Goal: Task Accomplishment & Management: Complete application form

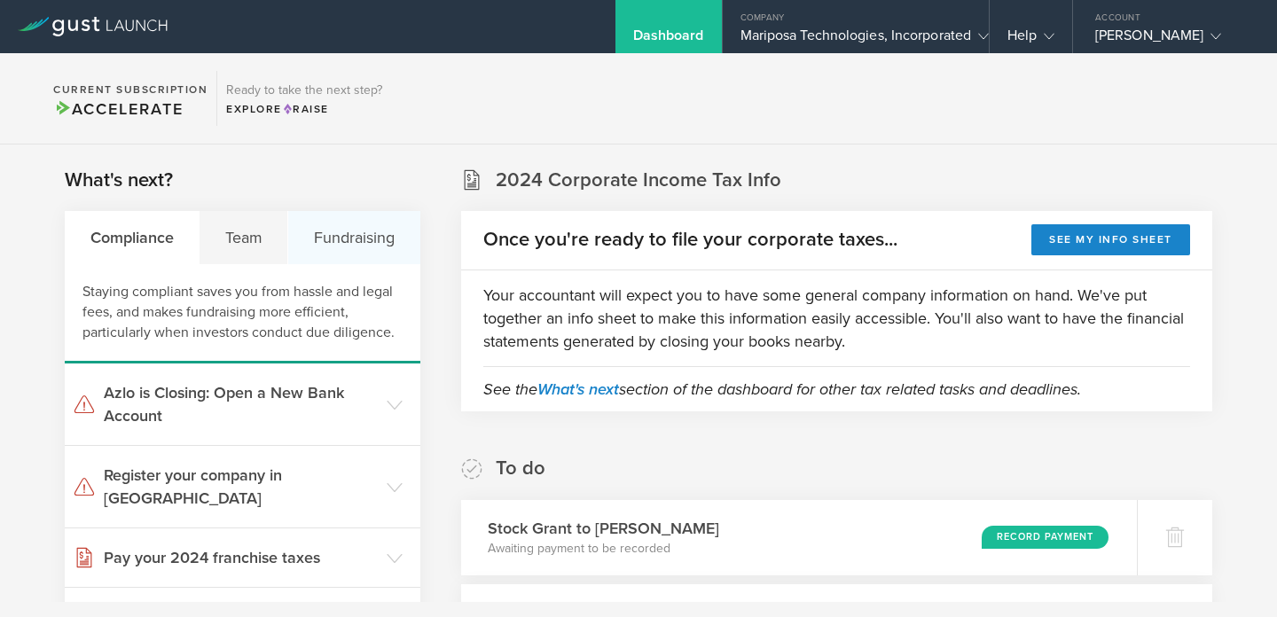
click at [345, 231] on div "Fundraising" at bounding box center [353, 237] width 131 height 53
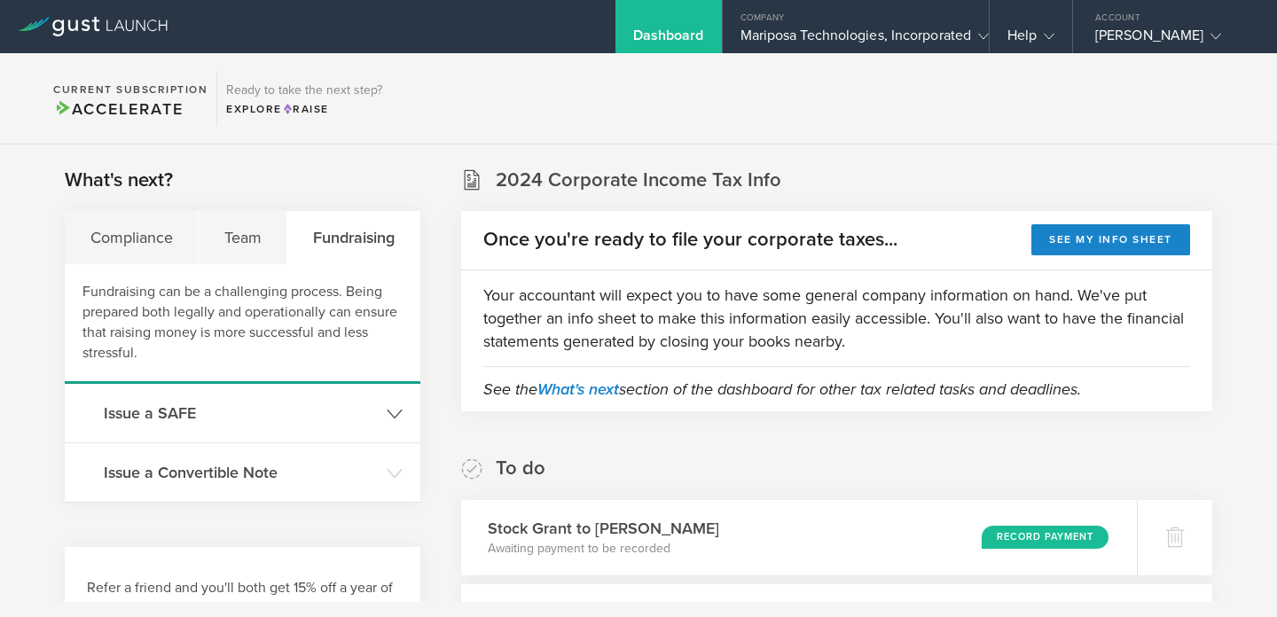
click at [181, 419] on h3 "Issue a SAFE" at bounding box center [241, 413] width 274 height 23
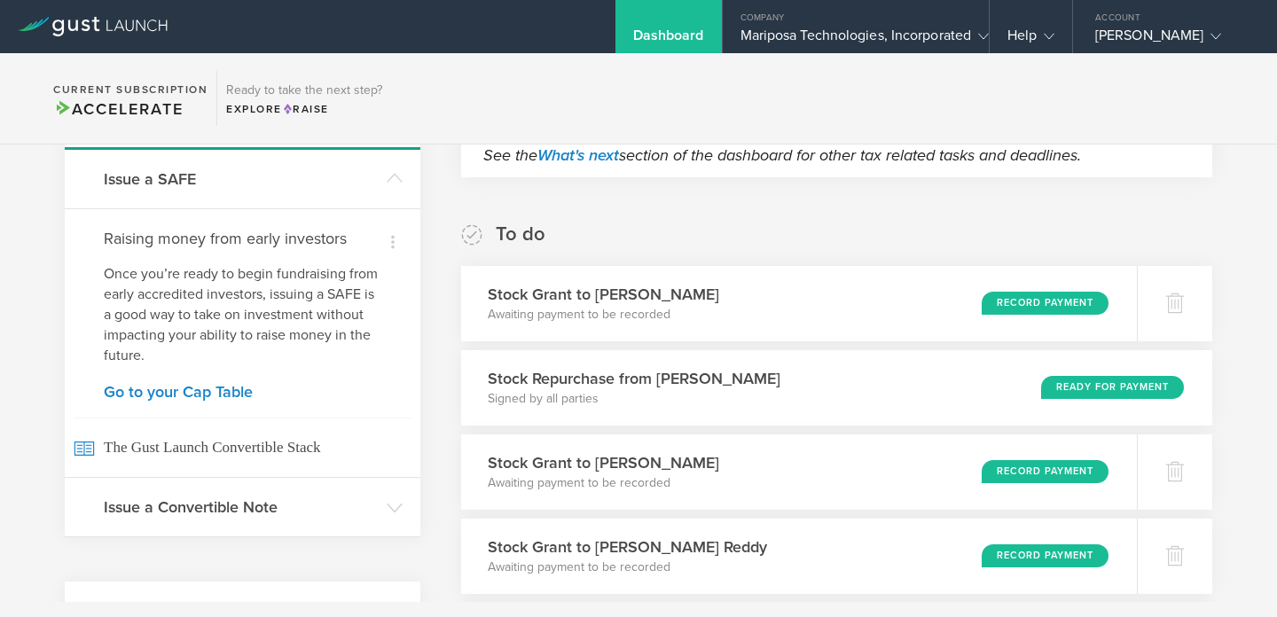
scroll to position [269, 0]
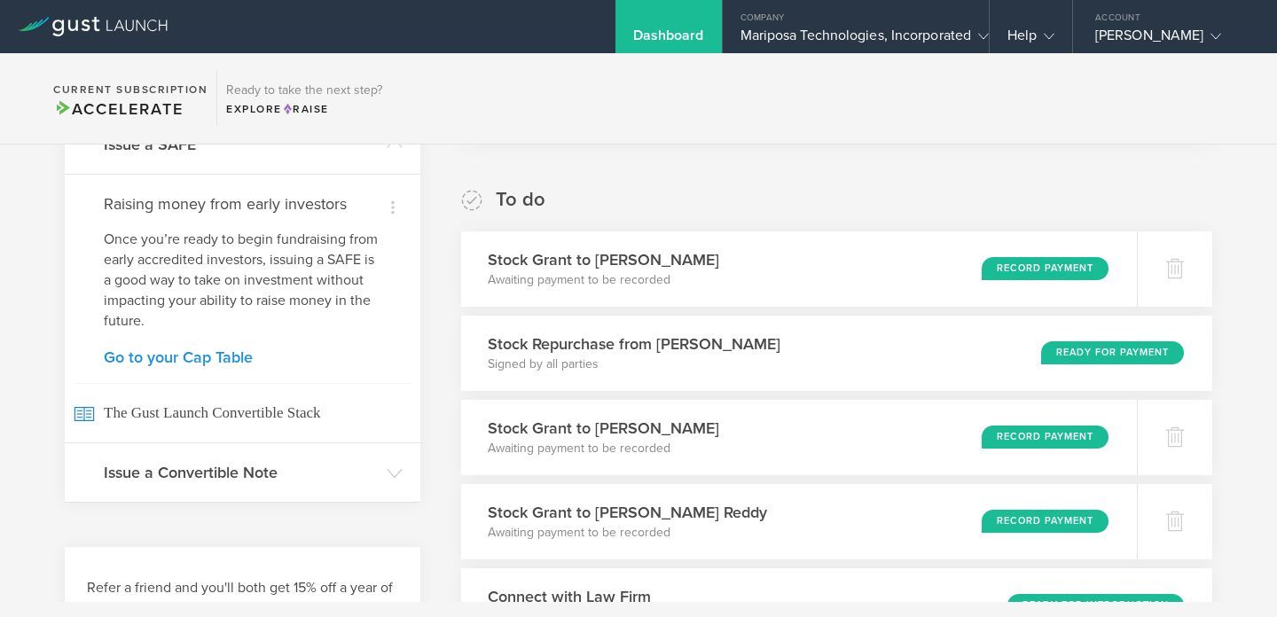
click at [178, 361] on link "Go to your Cap Table" at bounding box center [243, 357] width 278 height 16
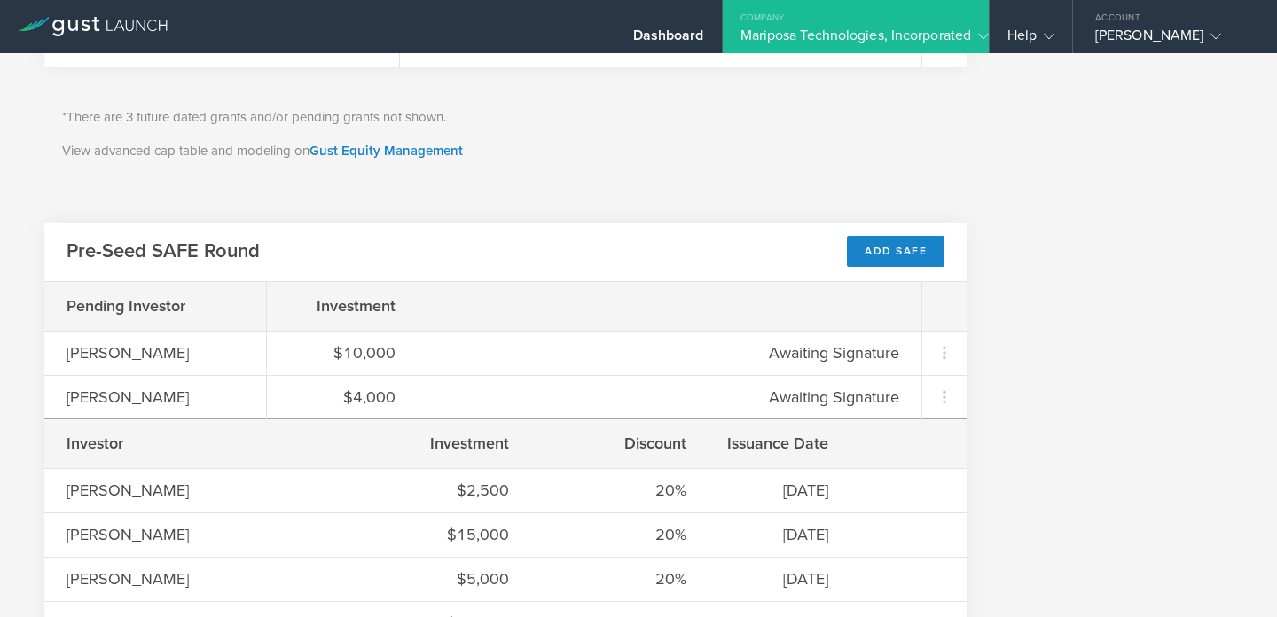
scroll to position [1262, 0]
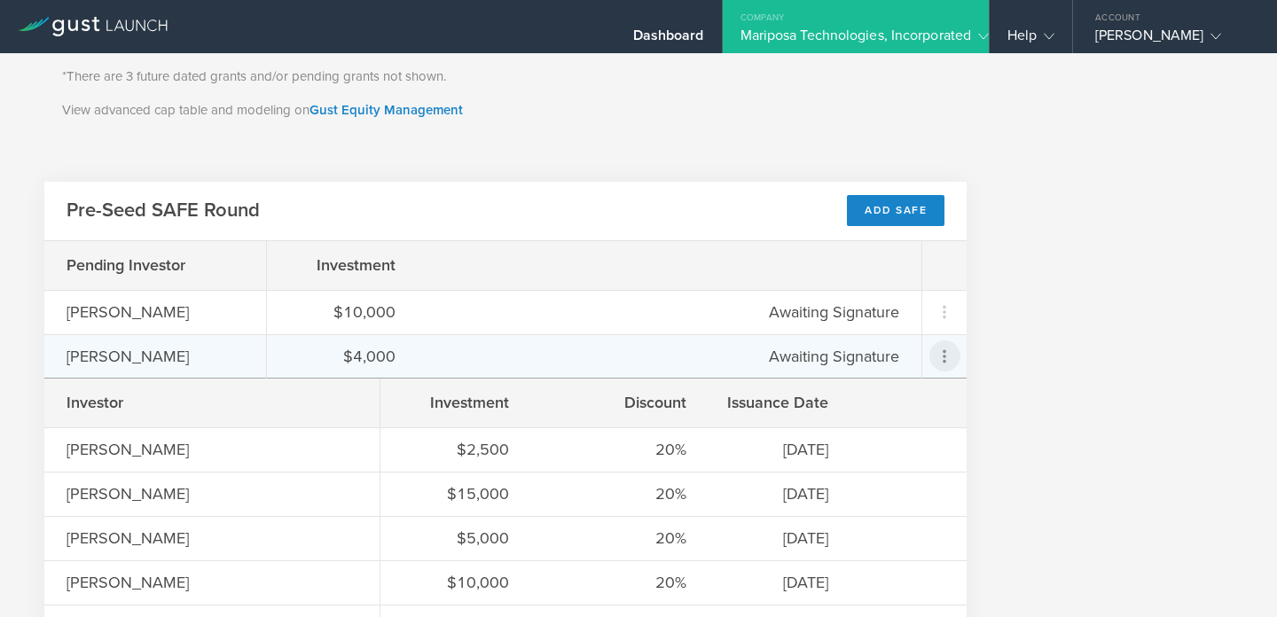
click at [941, 361] on icon at bounding box center [944, 356] width 21 height 21
click at [884, 404] on div "Send a Reminder" at bounding box center [902, 403] width 108 height 20
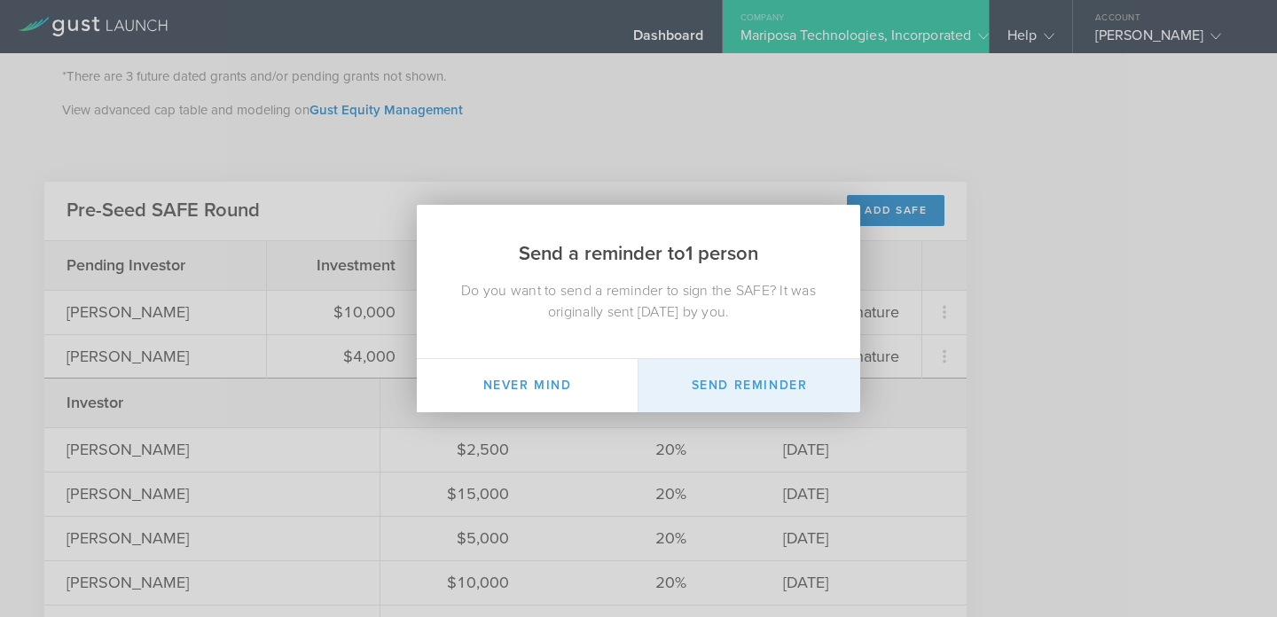
click at [742, 388] on button "Send Reminder" at bounding box center [750, 385] width 222 height 53
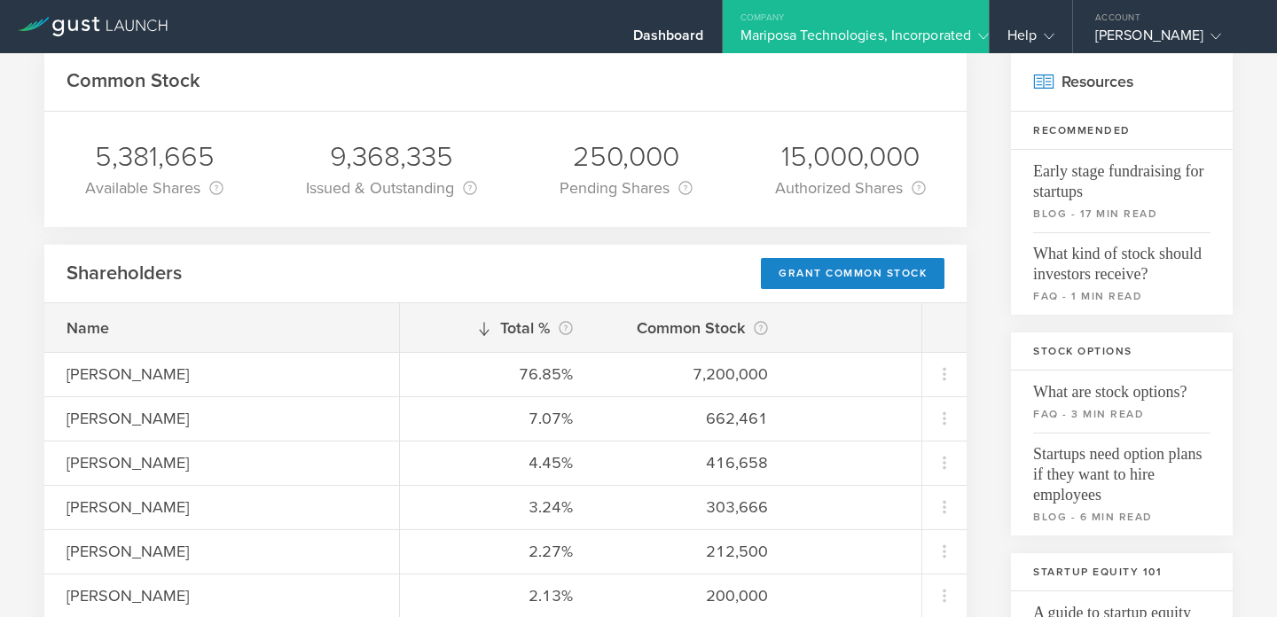
scroll to position [0, 0]
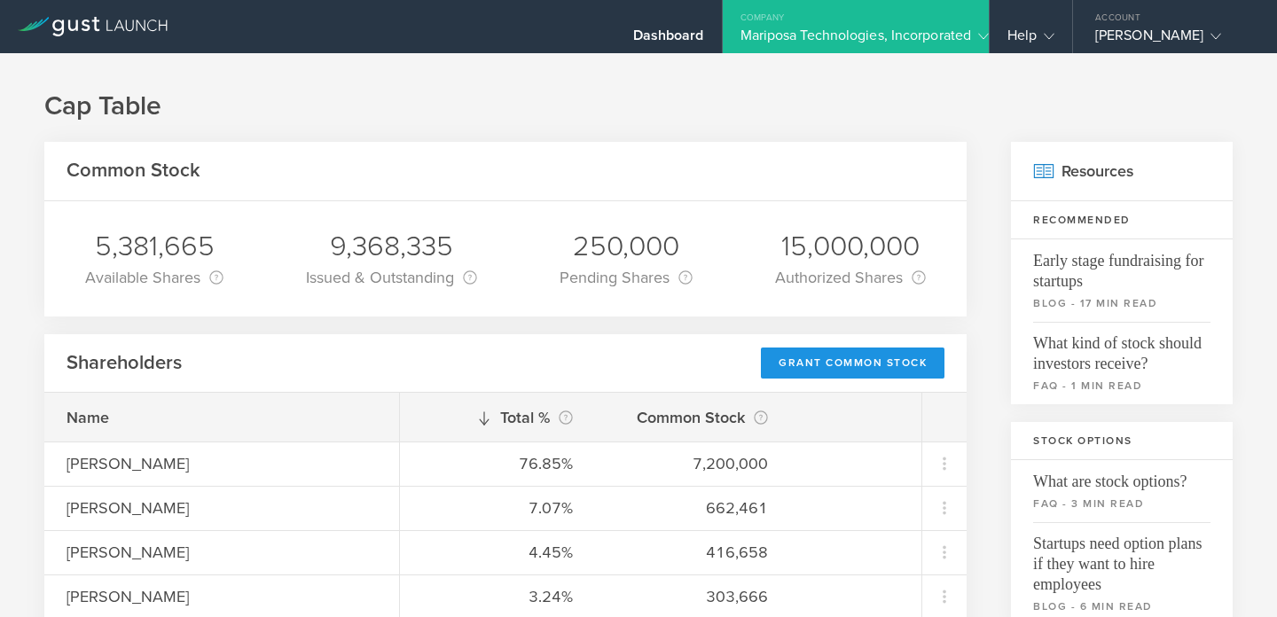
click at [827, 364] on div "Grant Common Stock" at bounding box center [853, 363] width 184 height 31
click at [845, 364] on div "Grant Common Stock" at bounding box center [853, 363] width 184 height 31
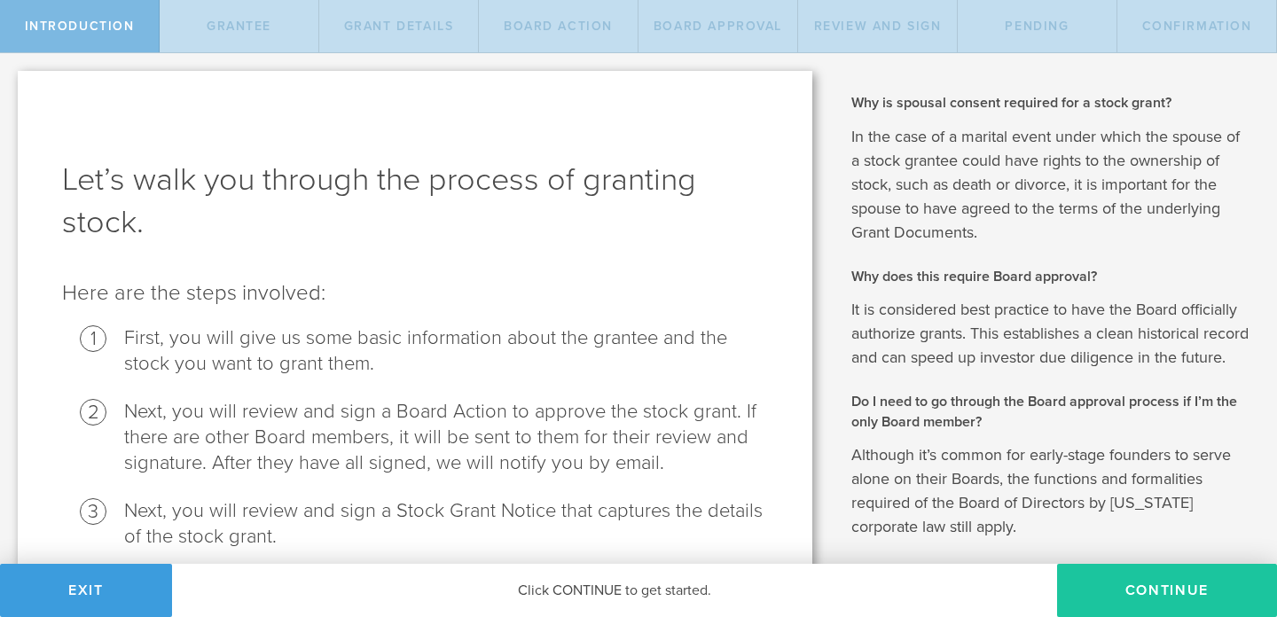
click at [1113, 598] on button "Continue" at bounding box center [1167, 590] width 220 height 53
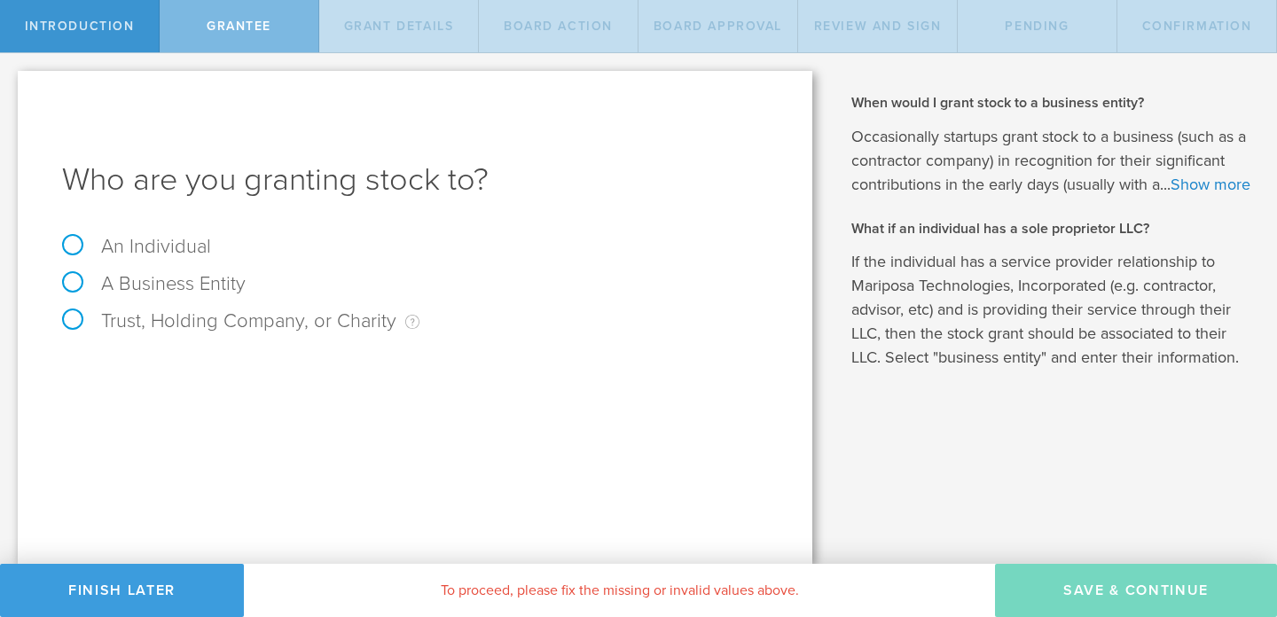
click at [70, 246] on label "An Individual" at bounding box center [136, 246] width 149 height 23
click at [12, 82] on input "An Individual" at bounding box center [6, 67] width 12 height 28
radio input "true"
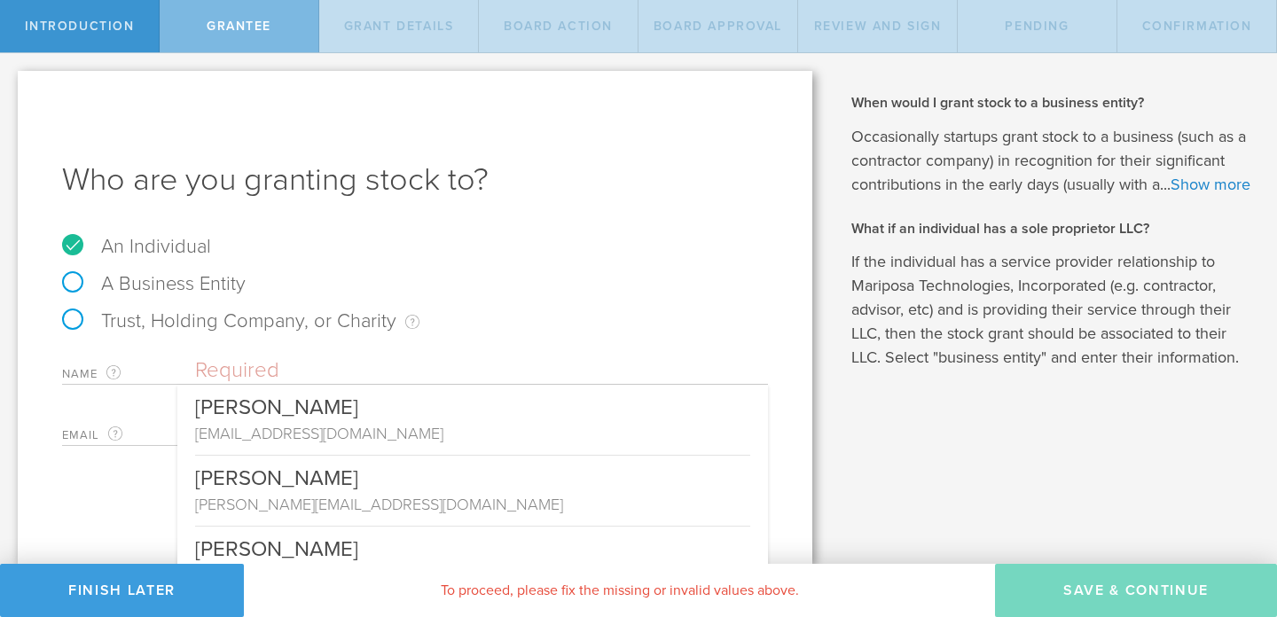
click at [254, 379] on input "text" at bounding box center [481, 370] width 573 height 27
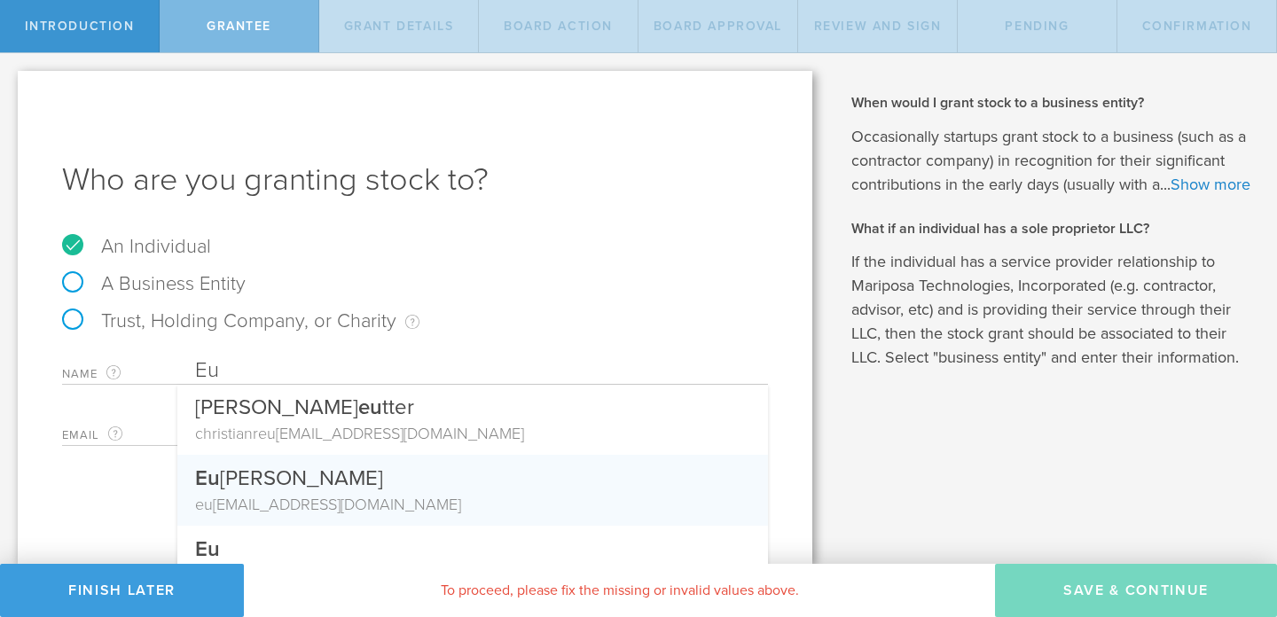
click at [224, 485] on div "Eu ree Kim" at bounding box center [472, 474] width 555 height 38
type input "[PERSON_NAME]"
type input "[EMAIL_ADDRESS][DOMAIN_NAME]"
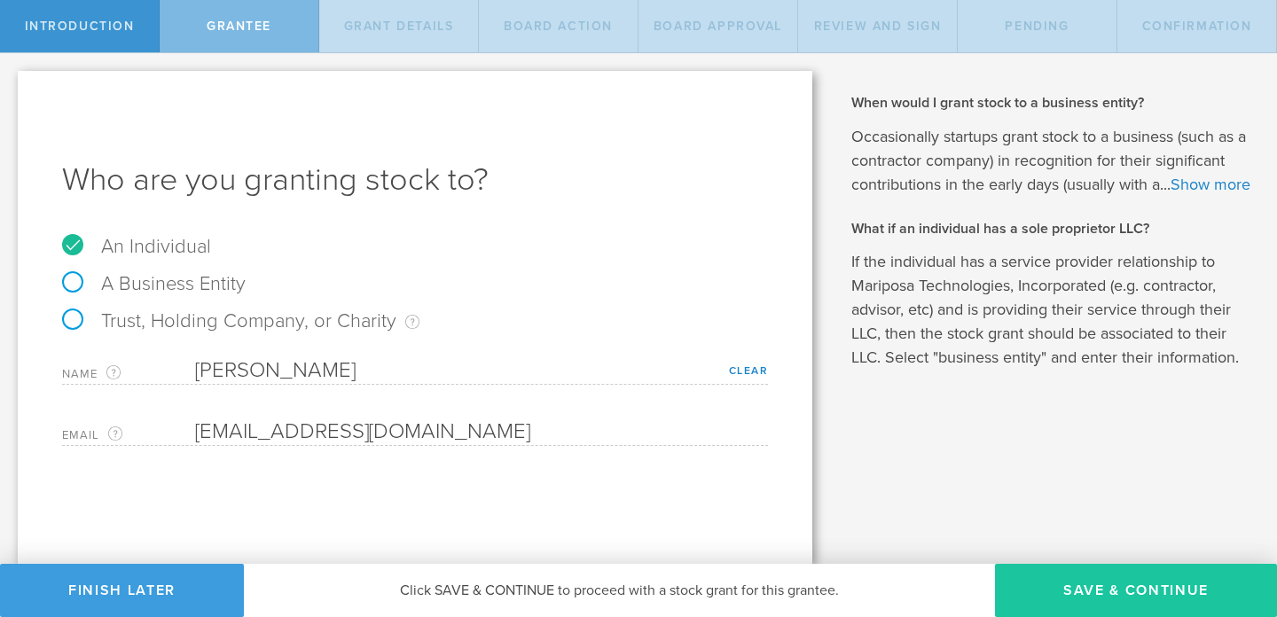
click at [1069, 594] on button "Save & Continue" at bounding box center [1136, 590] width 282 height 53
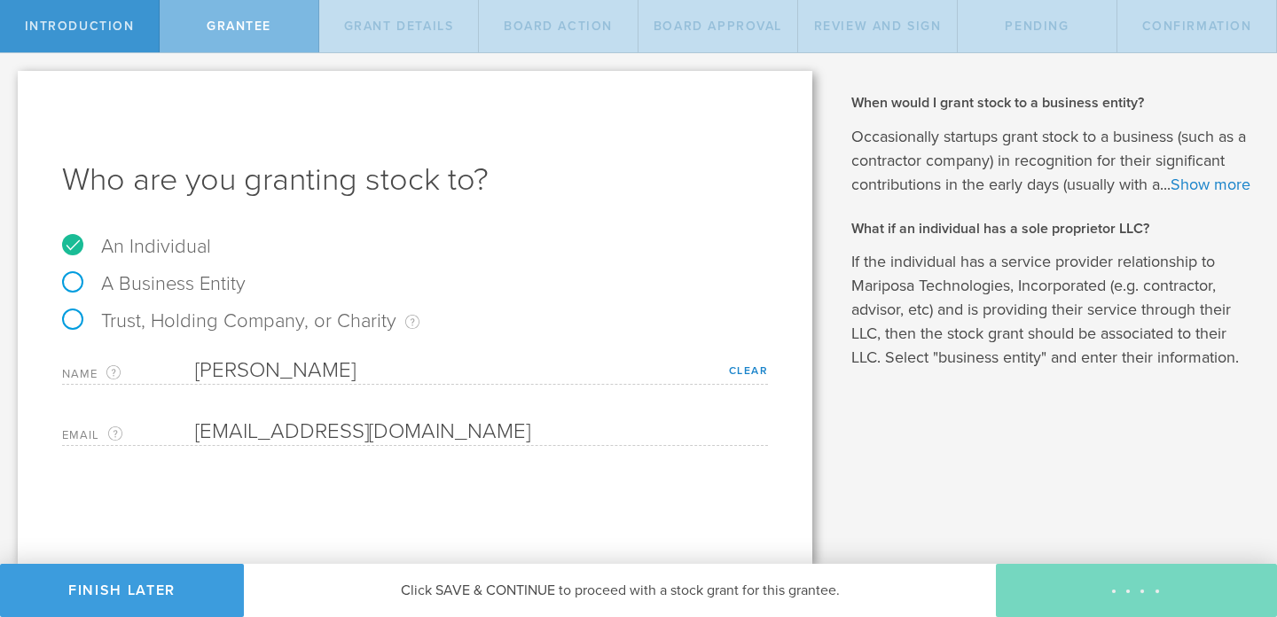
type input "48"
type input "12"
select select "none"
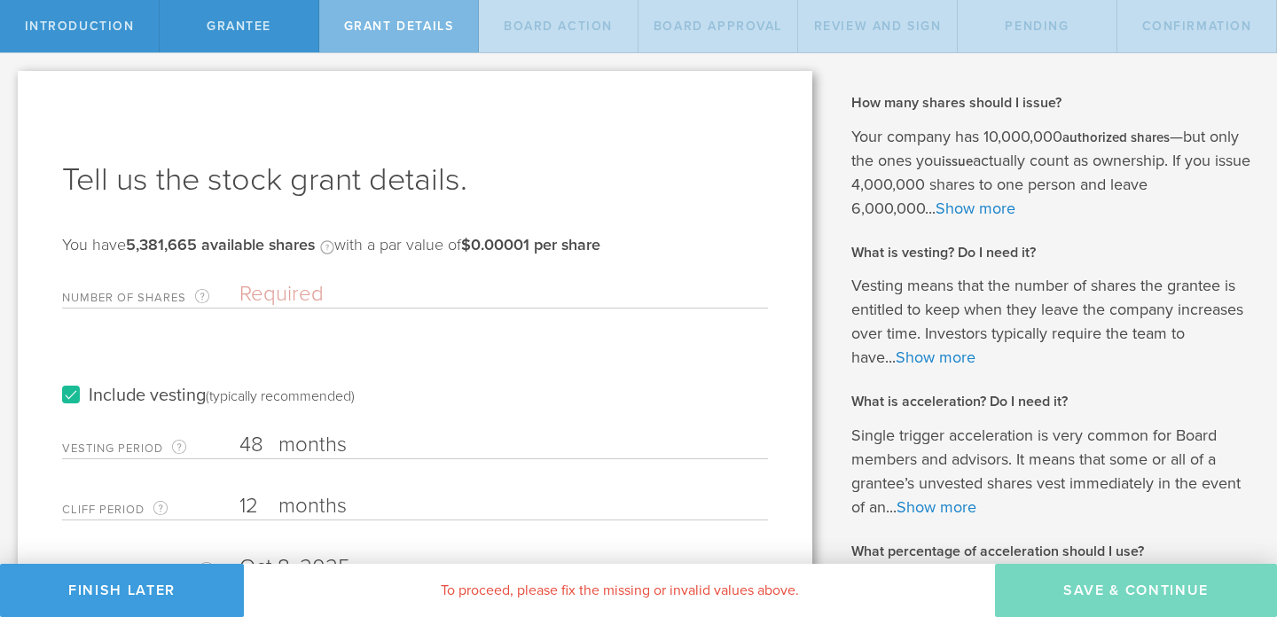
click at [371, 299] on input "Number of Shares The total amount of stock the company is granting to this reci…" at bounding box center [503, 294] width 529 height 27
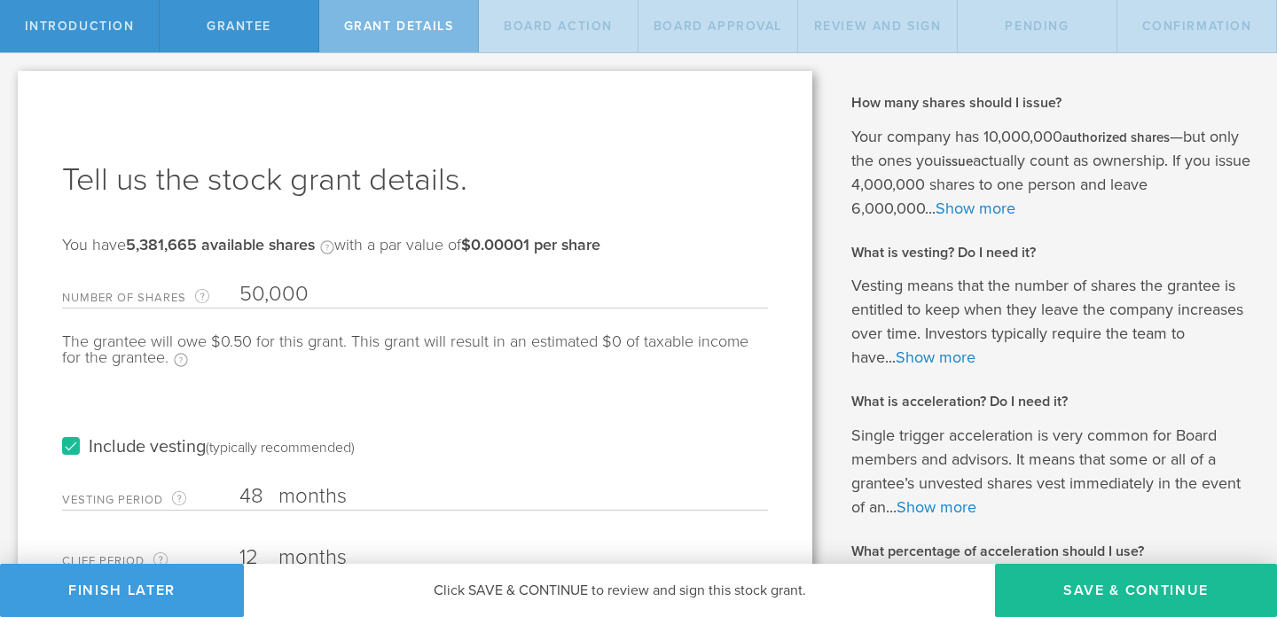
scroll to position [24, 0]
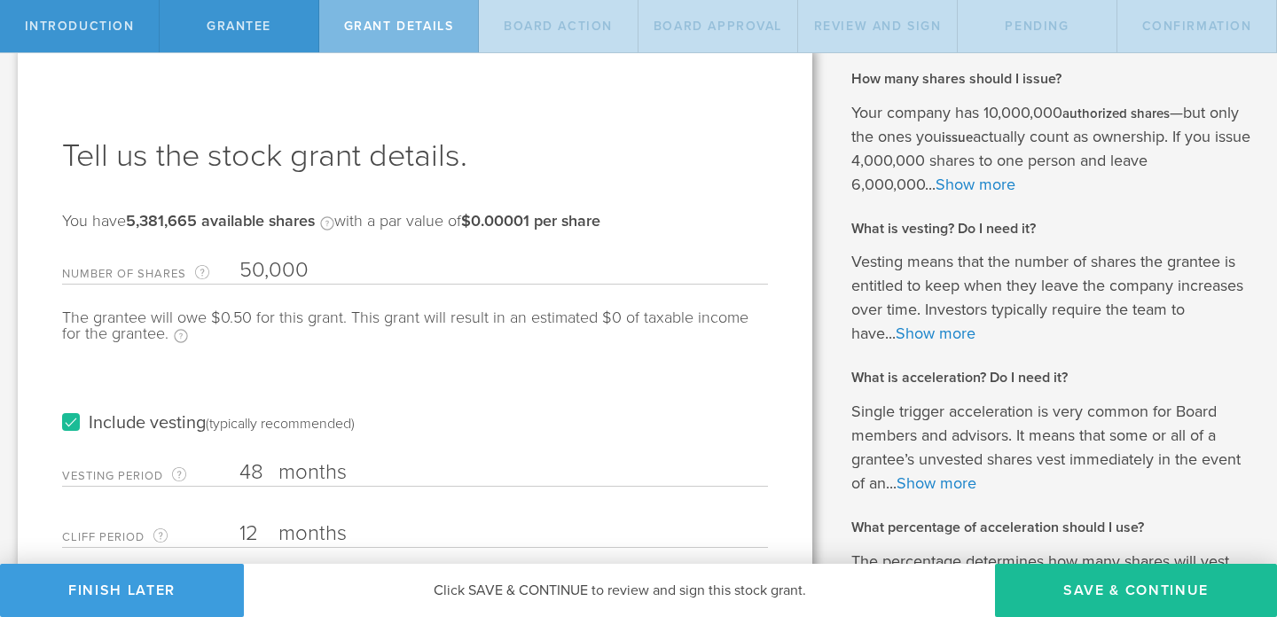
type input "50,000"
click at [256, 477] on input "48" at bounding box center [503, 472] width 529 height 27
type input "4"
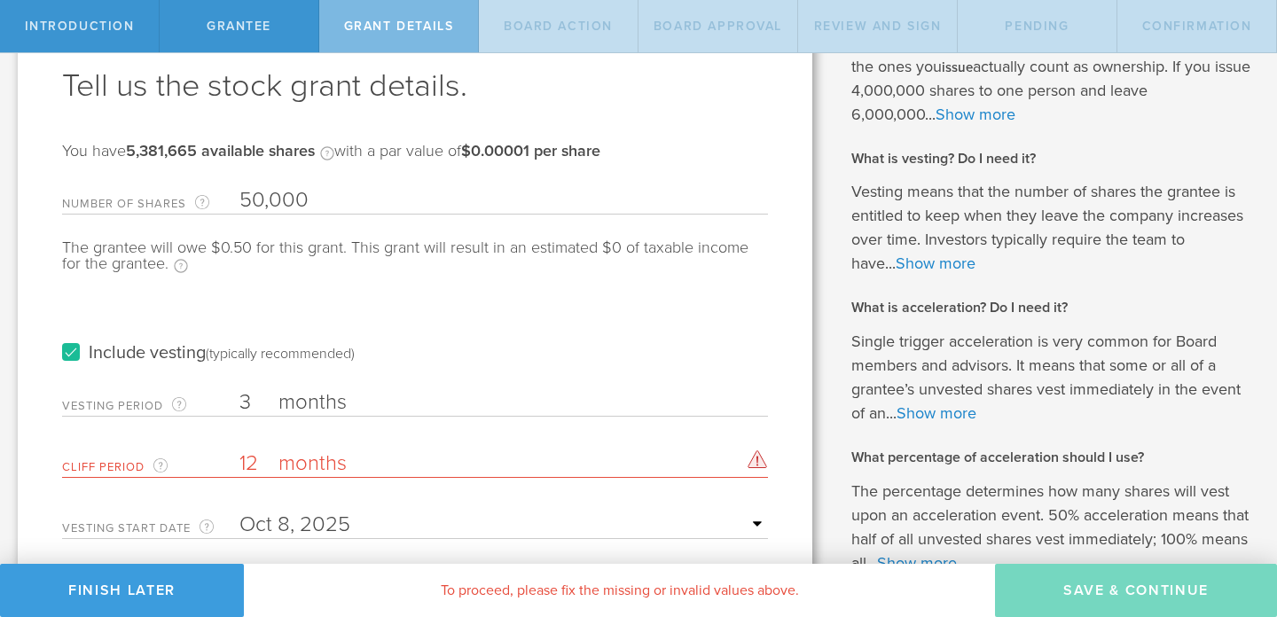
scroll to position [122, 0]
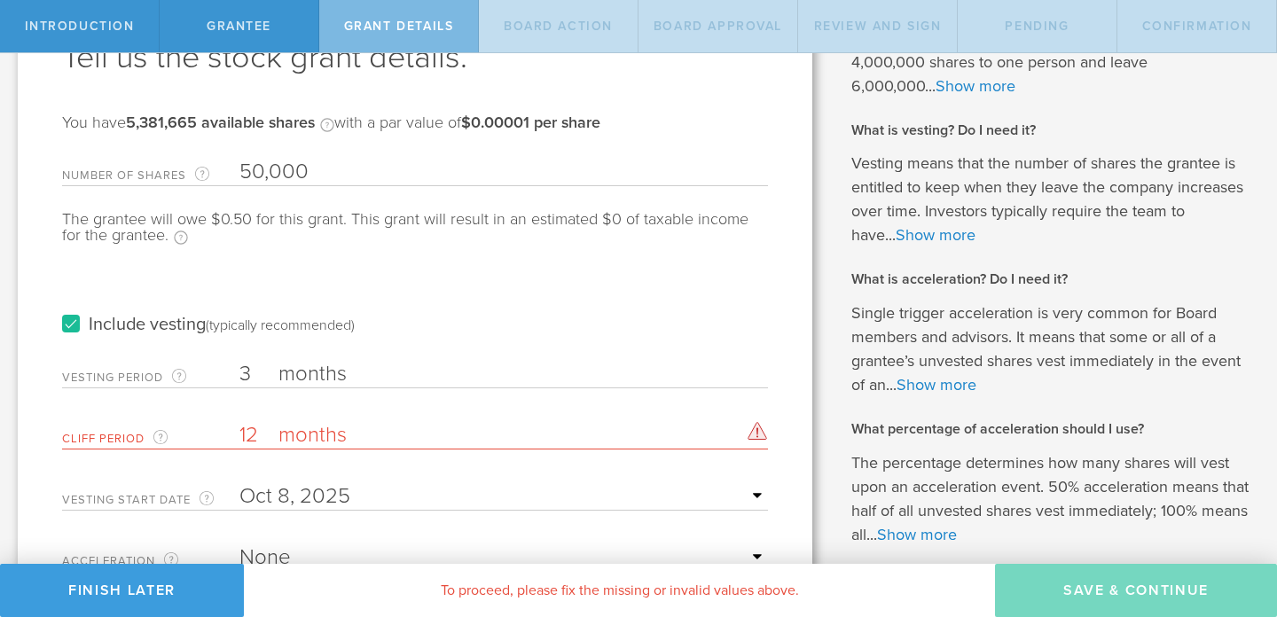
type input "3"
click at [255, 436] on input "12" at bounding box center [503, 435] width 529 height 27
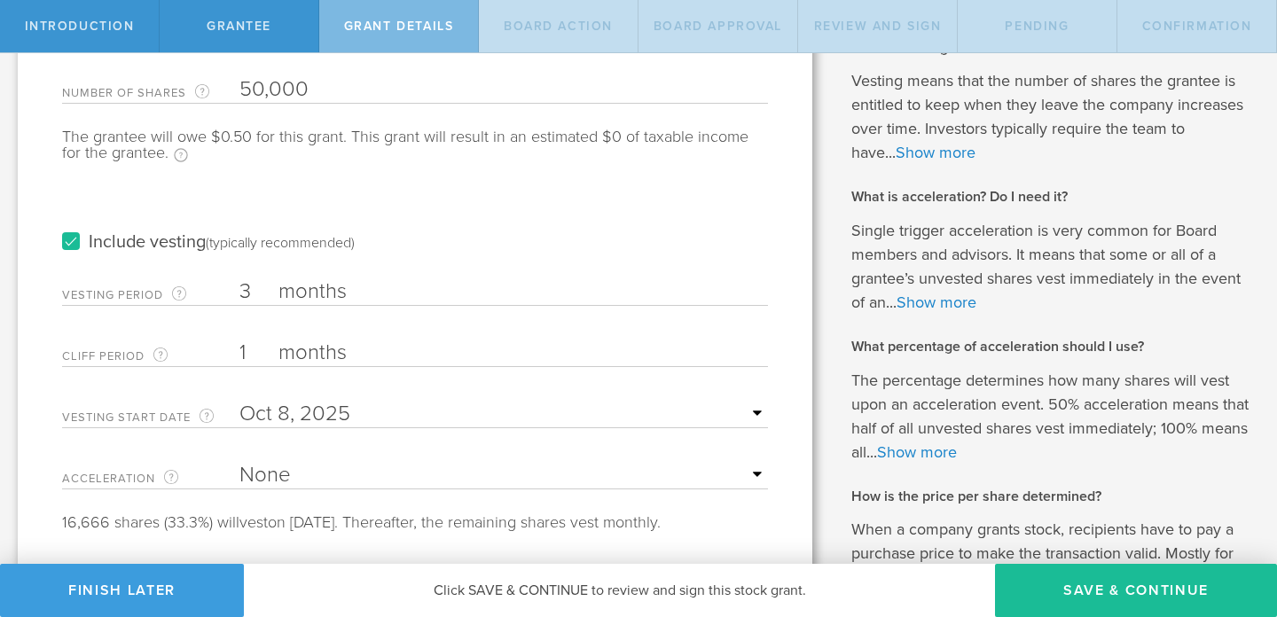
scroll to position [232, 0]
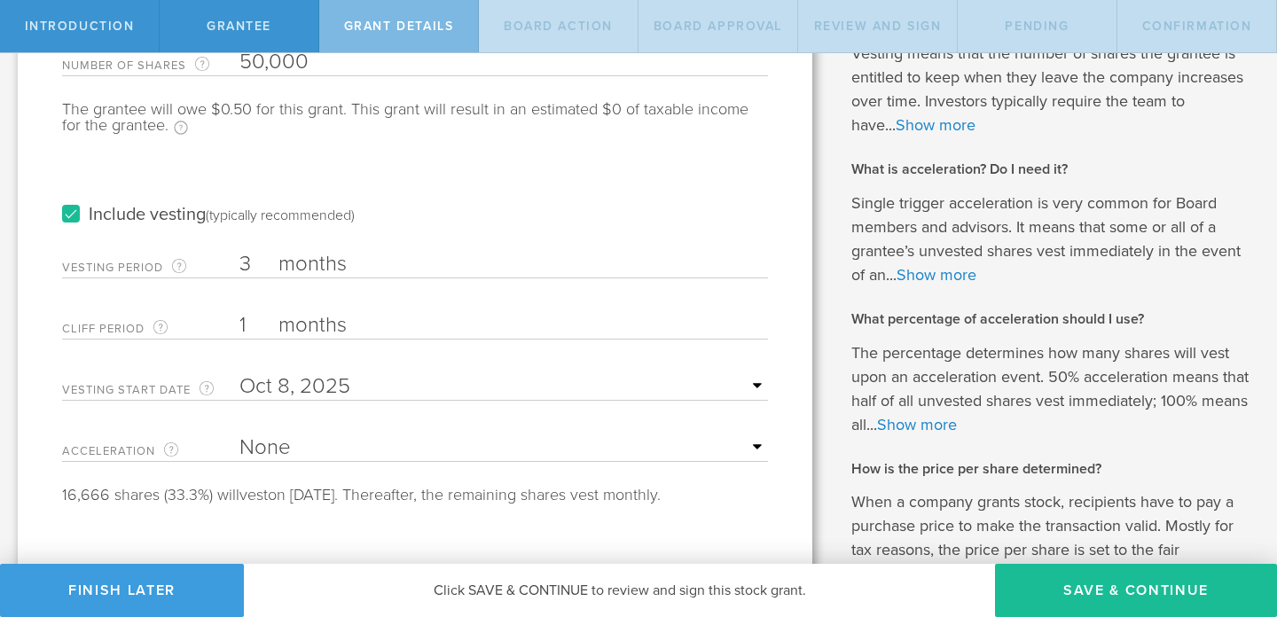
type input "1"
click at [757, 384] on input "text" at bounding box center [503, 386] width 529 height 27
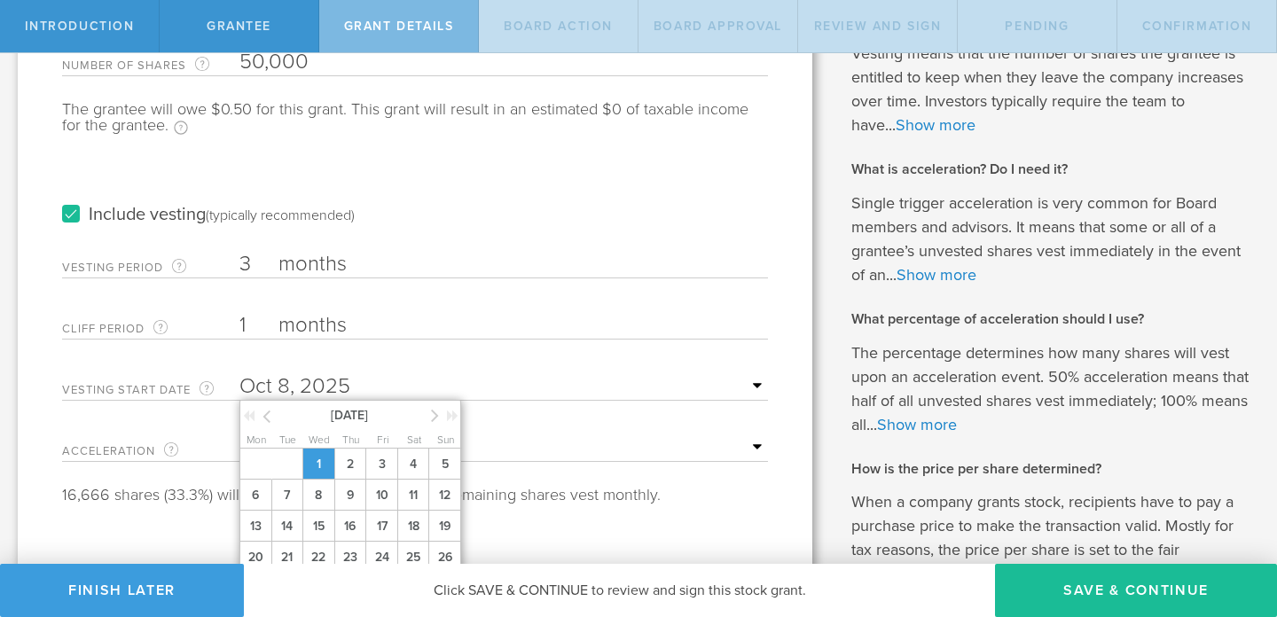
click at [330, 468] on span "1" at bounding box center [318, 464] width 32 height 31
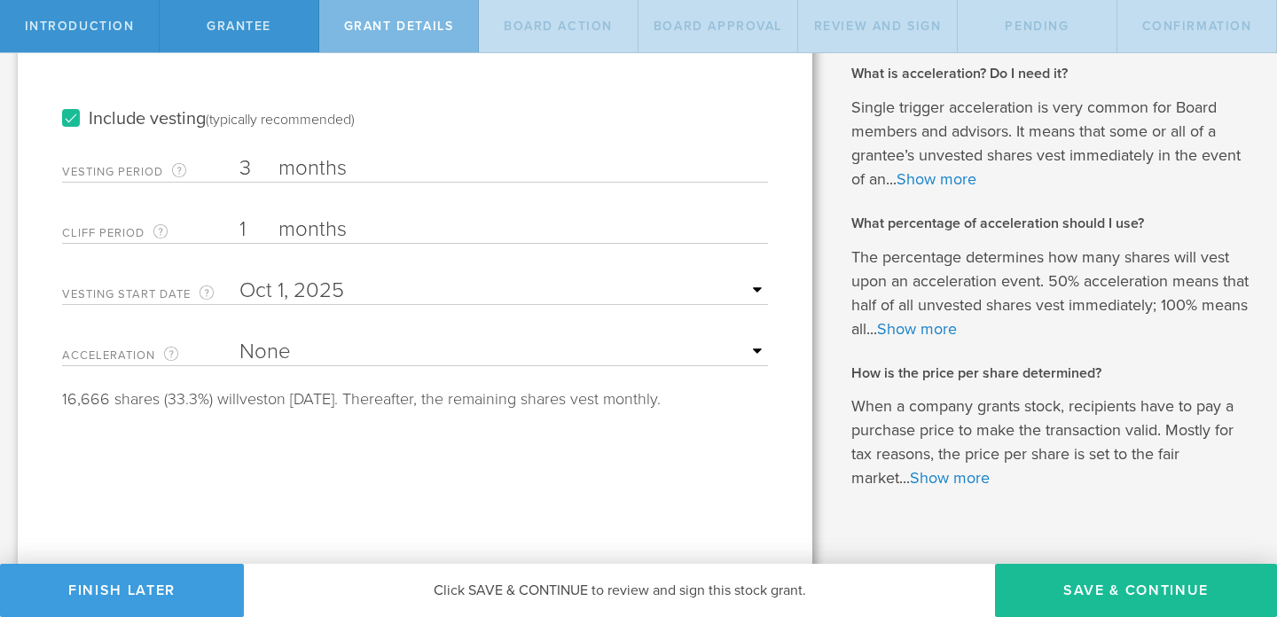
scroll to position [359, 0]
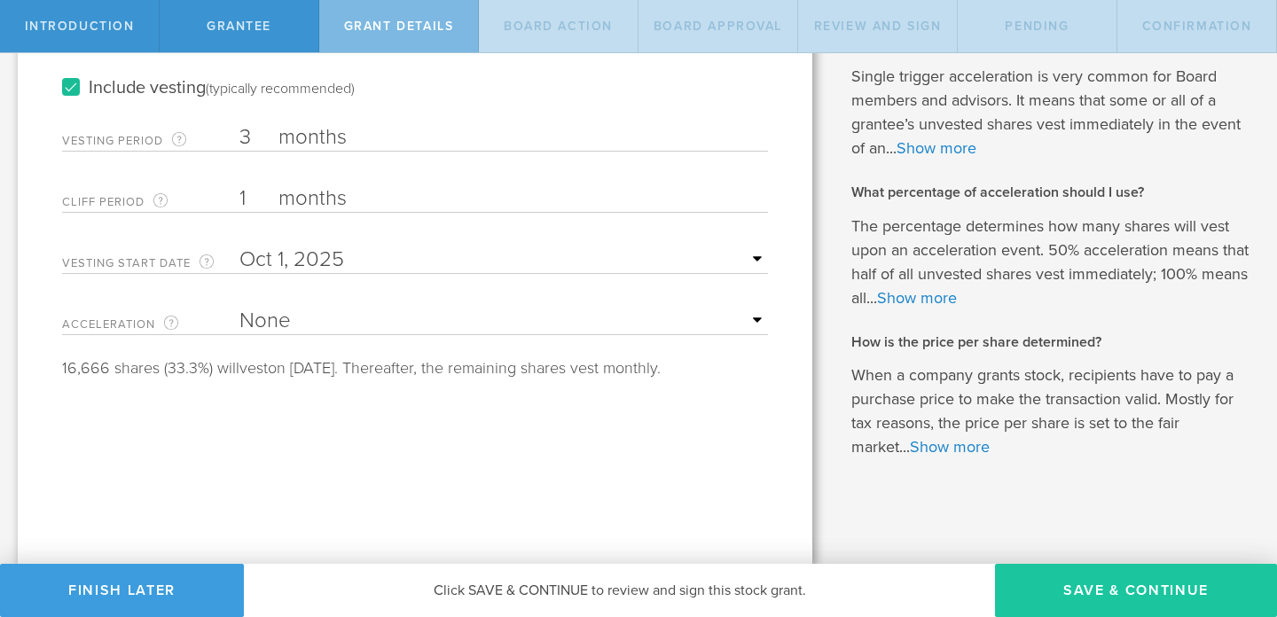
click at [1106, 592] on button "Save & Continue" at bounding box center [1136, 590] width 282 height 53
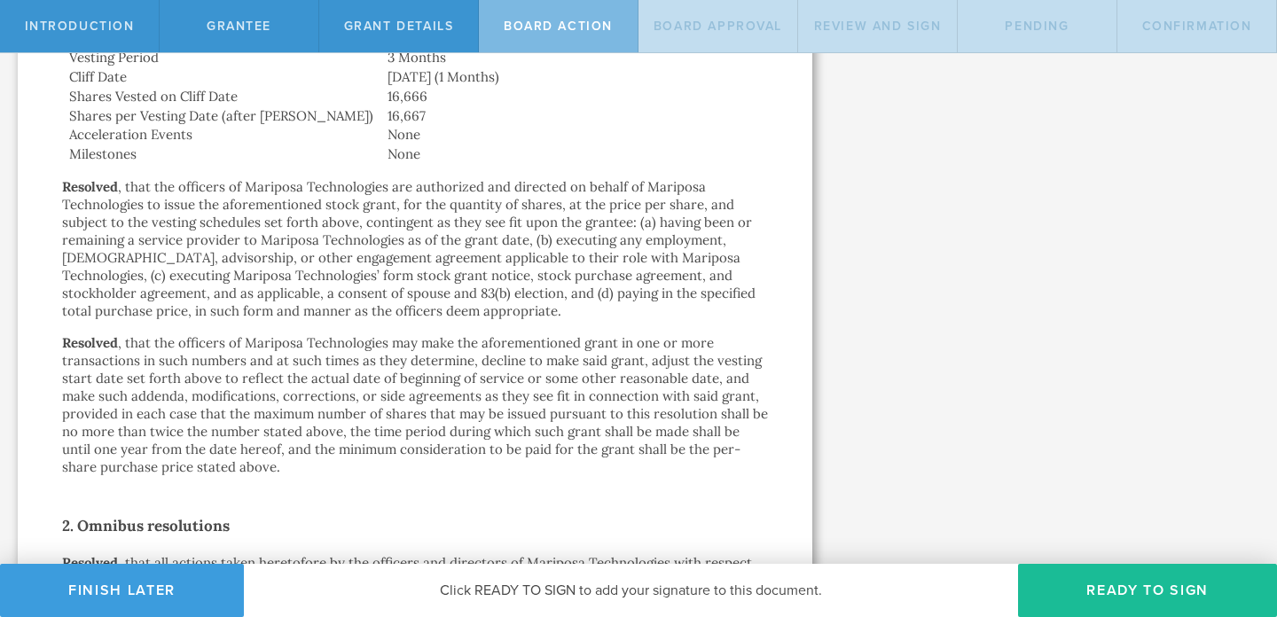
scroll to position [1182, 0]
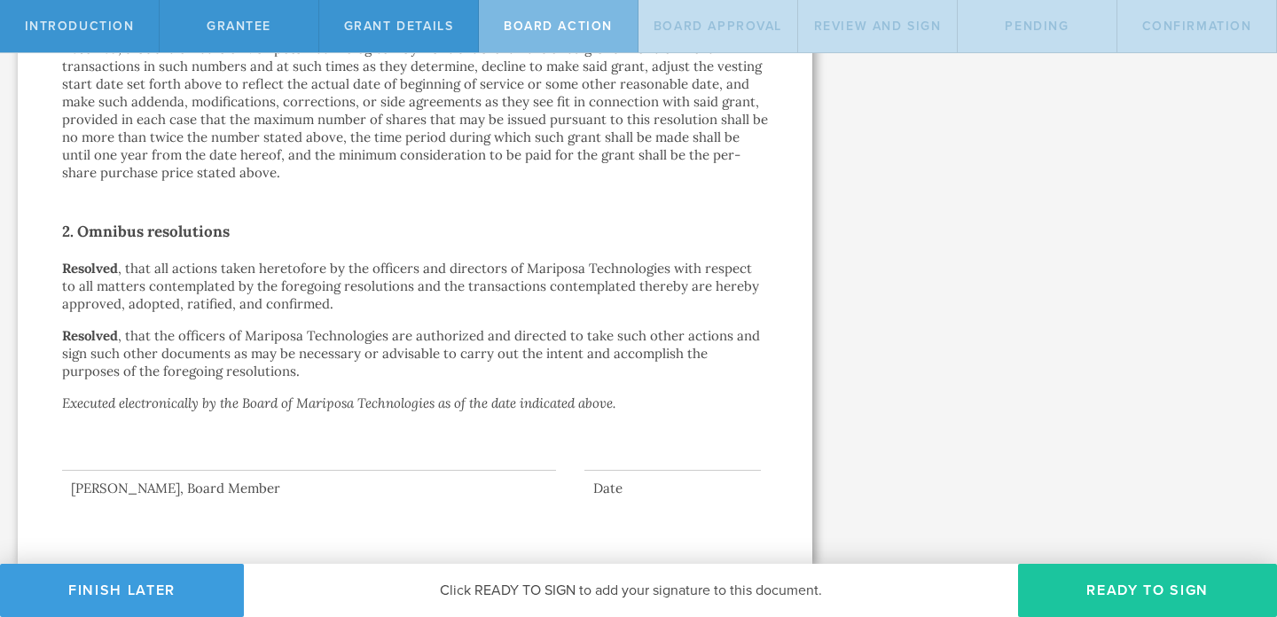
click at [1113, 591] on button "Ready to Sign" at bounding box center [1147, 590] width 259 height 53
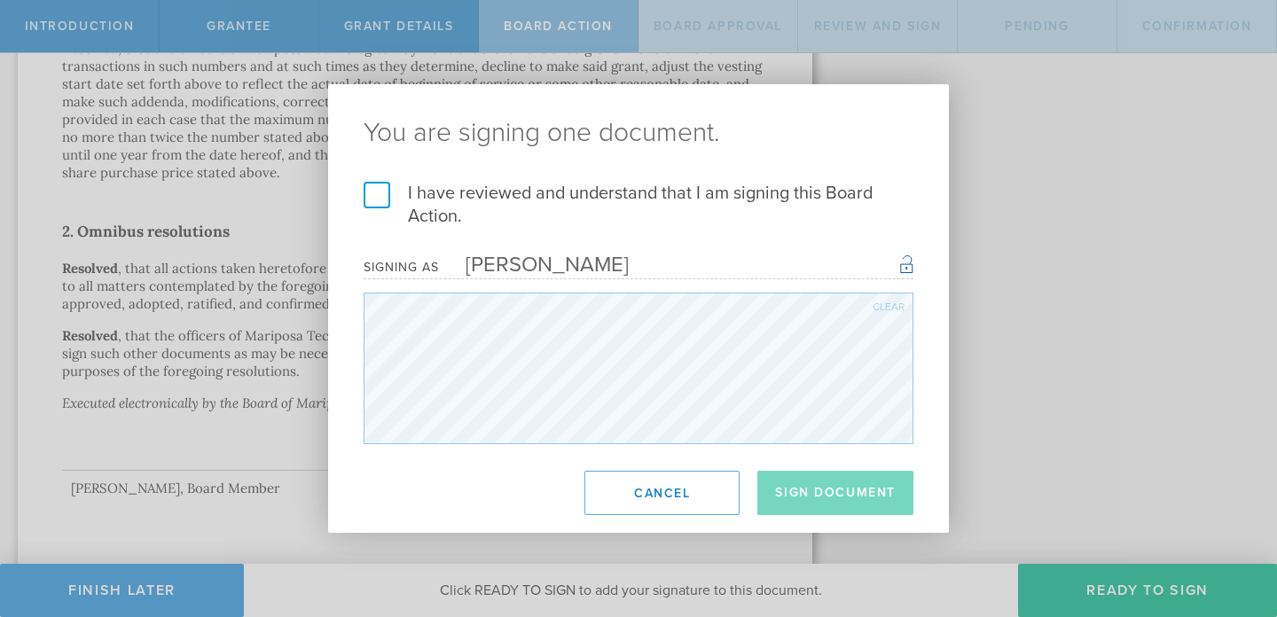
click at [378, 193] on label "I have reviewed and understand that I am signing this Board Action." at bounding box center [639, 205] width 550 height 46
click at [0, 0] on input "I have reviewed and understand that I am signing this Board Action." at bounding box center [0, 0] width 0 height 0
click at [805, 496] on button "Sign Document" at bounding box center [836, 493] width 156 height 44
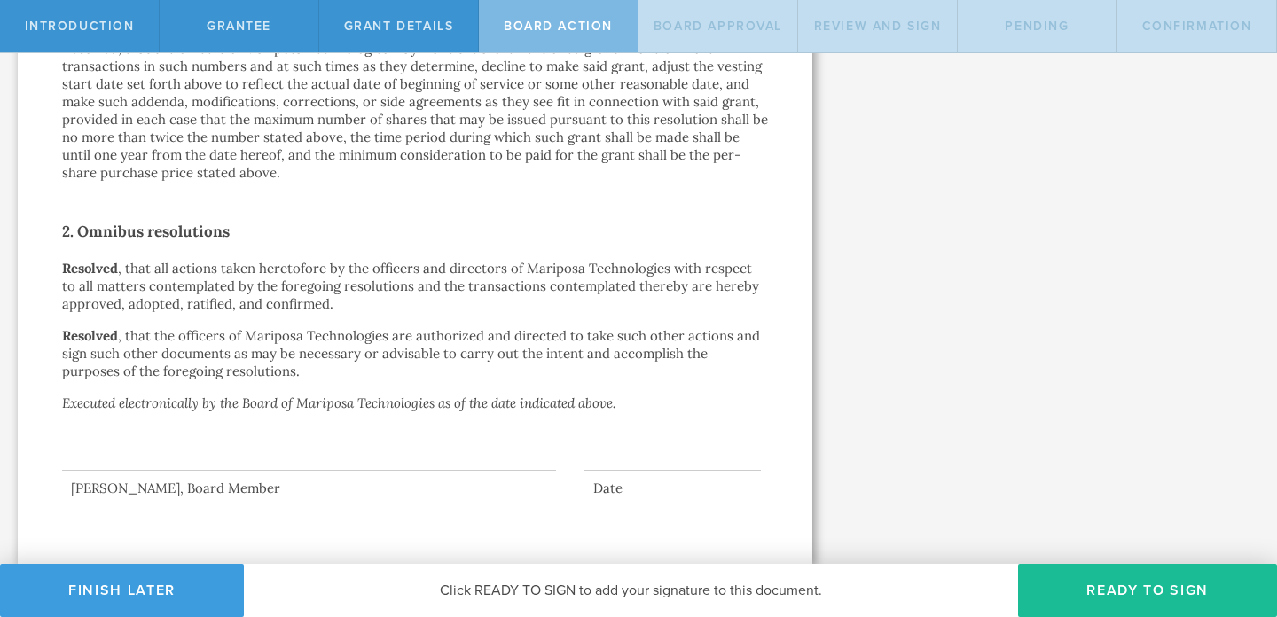
scroll to position [0, 0]
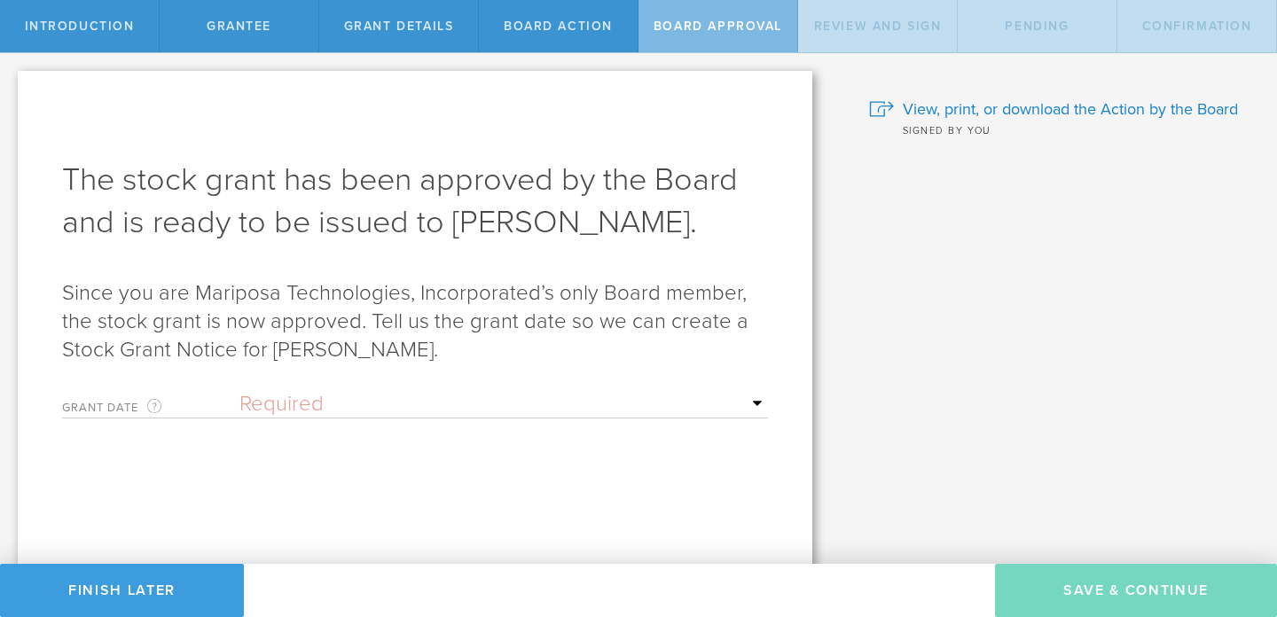
click at [750, 409] on select "Required Upon grantee's signature A specific date" at bounding box center [503, 404] width 529 height 27
select select "uponGranteeSignature"
click at [239, 391] on select "Required Upon grantee's signature A specific date" at bounding box center [503, 404] width 529 height 27
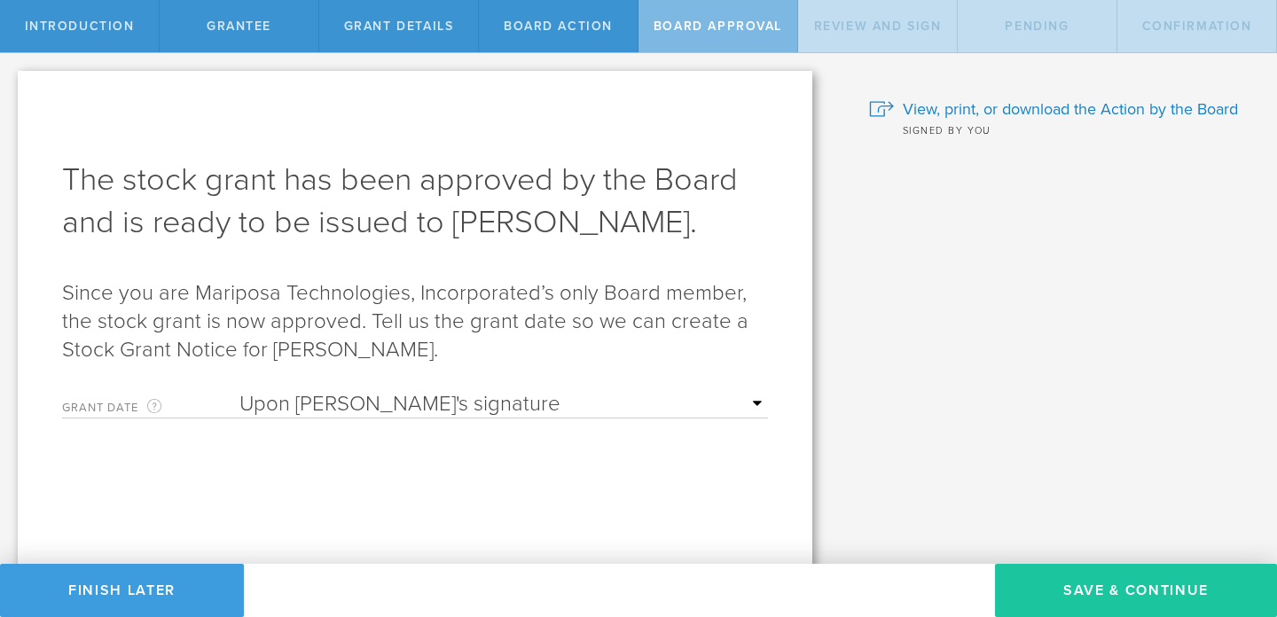
click at [1108, 595] on button "Save & Continue" at bounding box center [1136, 590] width 282 height 53
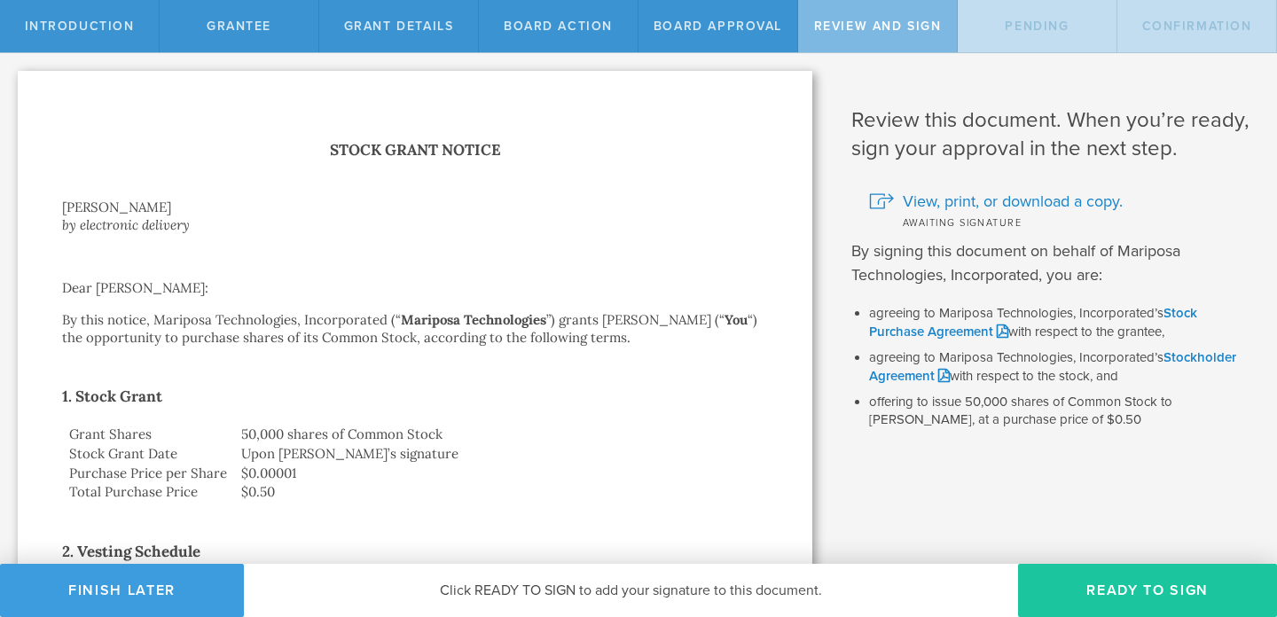
click at [1095, 585] on button "Ready to Sign" at bounding box center [1147, 590] width 259 height 53
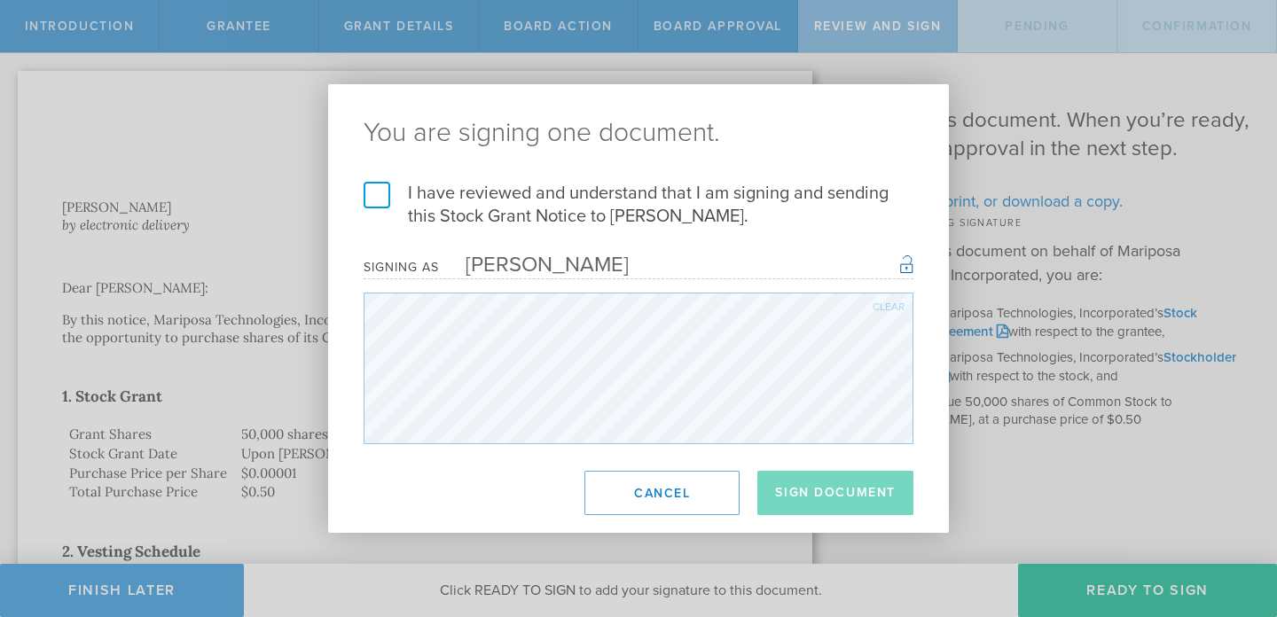
click at [381, 192] on label "I have reviewed and understand that I am signing and sending this Stock Grant N…" at bounding box center [639, 205] width 550 height 46
click at [0, 0] on input "I have reviewed and understand that I am signing and sending this Stock Grant N…" at bounding box center [0, 0] width 0 height 0
click at [816, 491] on button "Sign Document" at bounding box center [836, 493] width 156 height 44
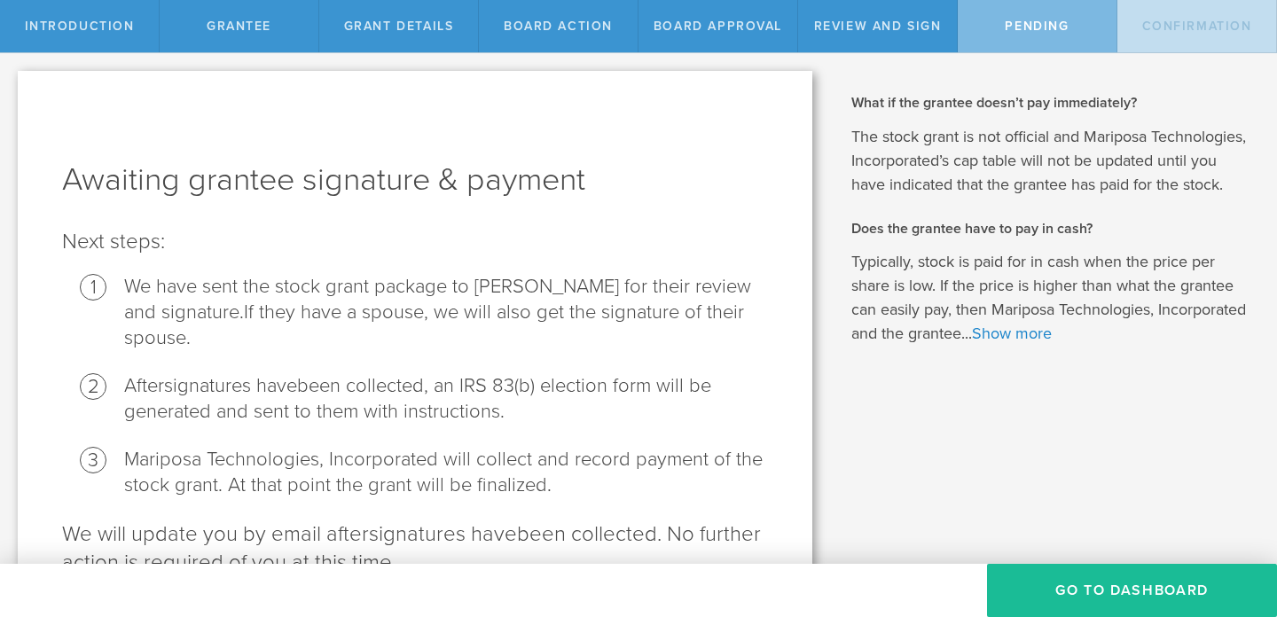
scroll to position [98, 0]
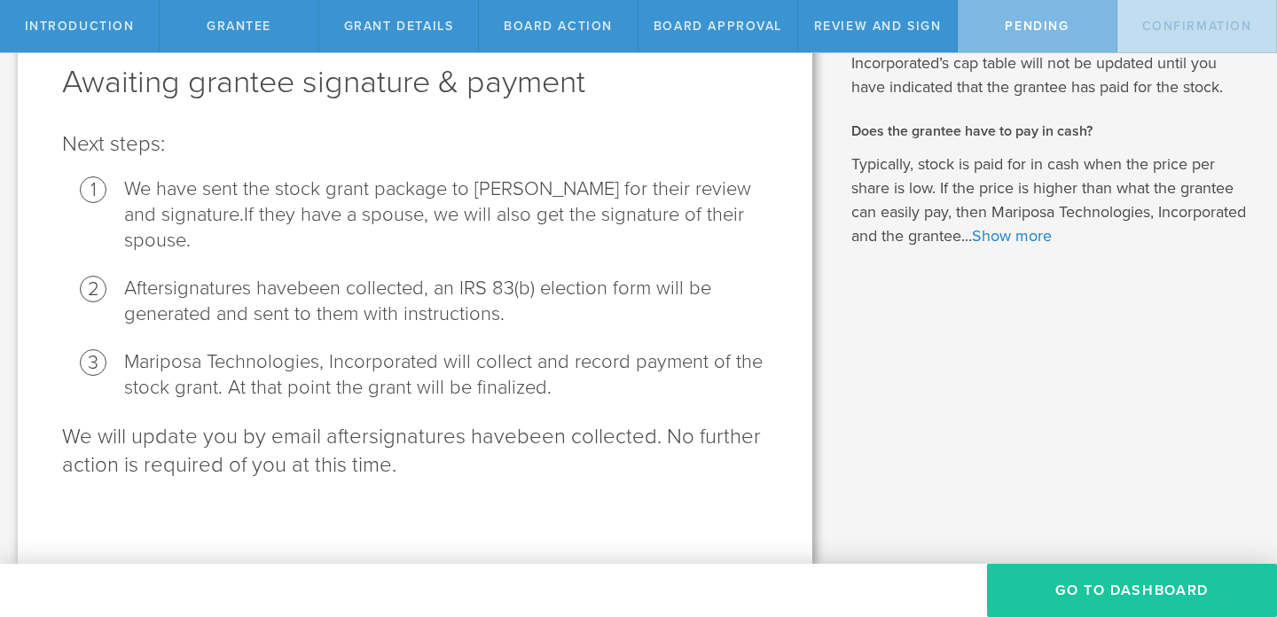
click at [1064, 585] on button "Go To Dashboard" at bounding box center [1132, 590] width 290 height 53
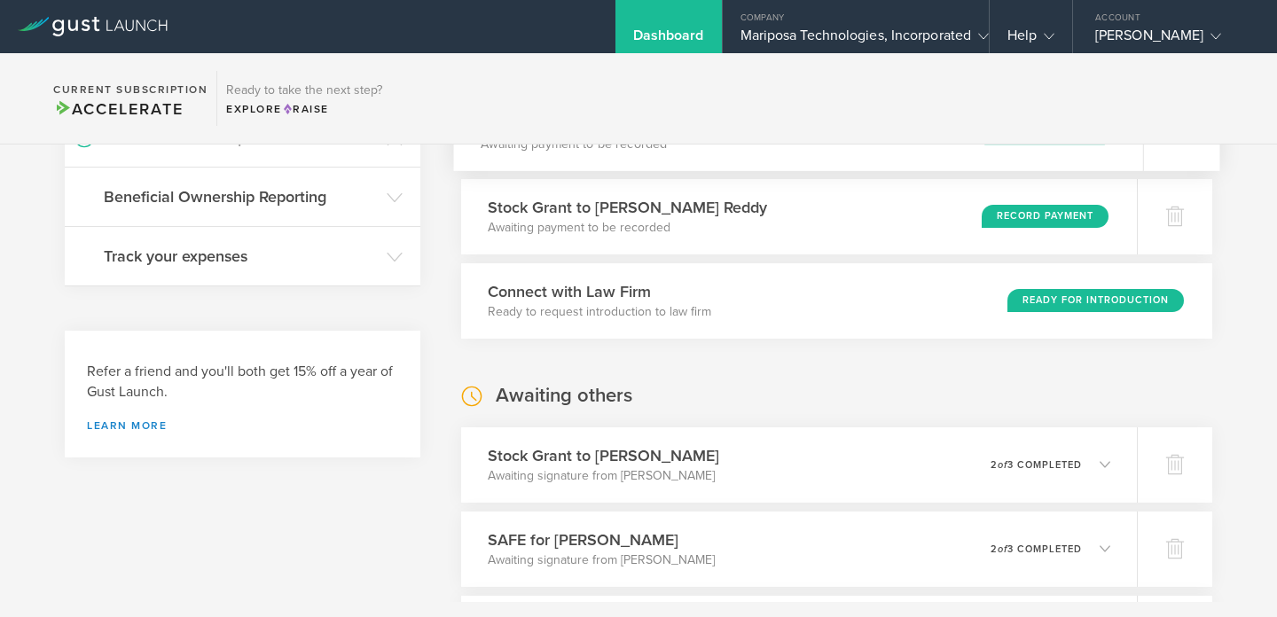
scroll to position [669, 0]
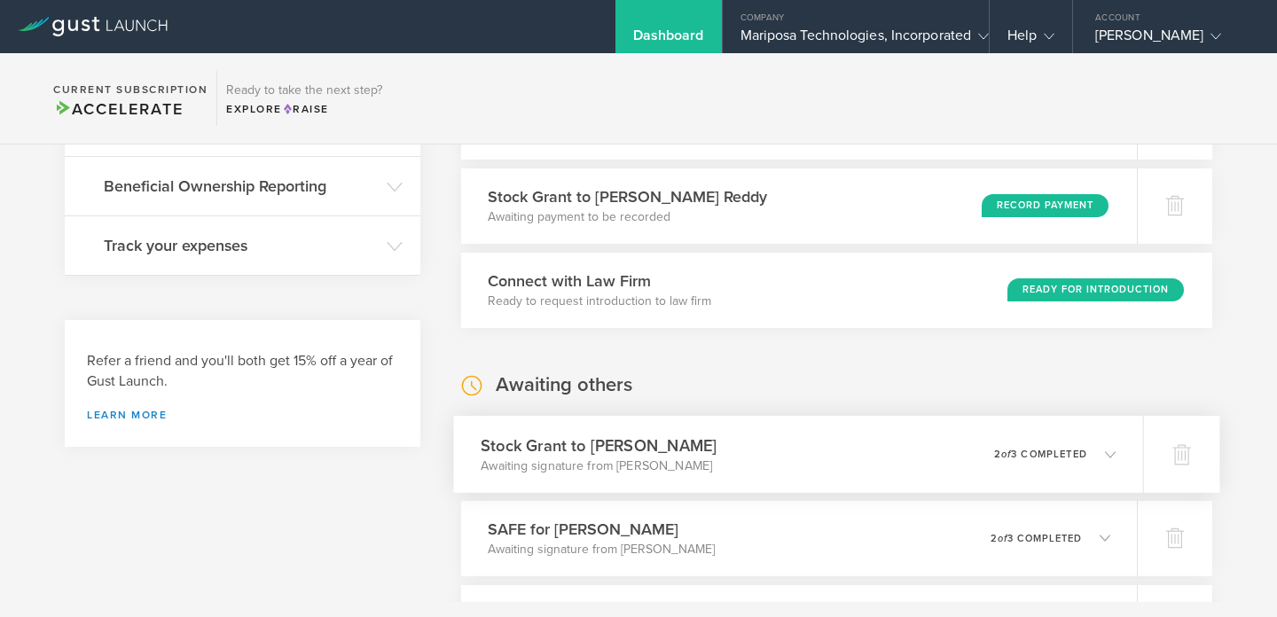
click at [1110, 456] on polyline at bounding box center [1111, 453] width 10 height 5
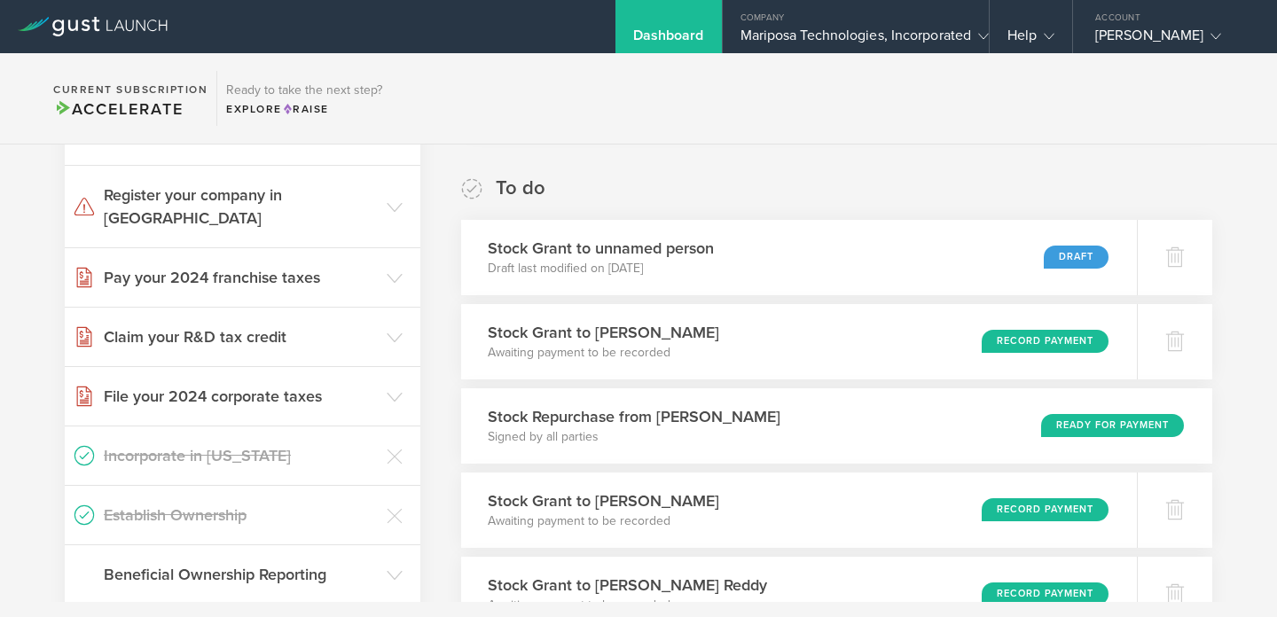
scroll to position [269, 0]
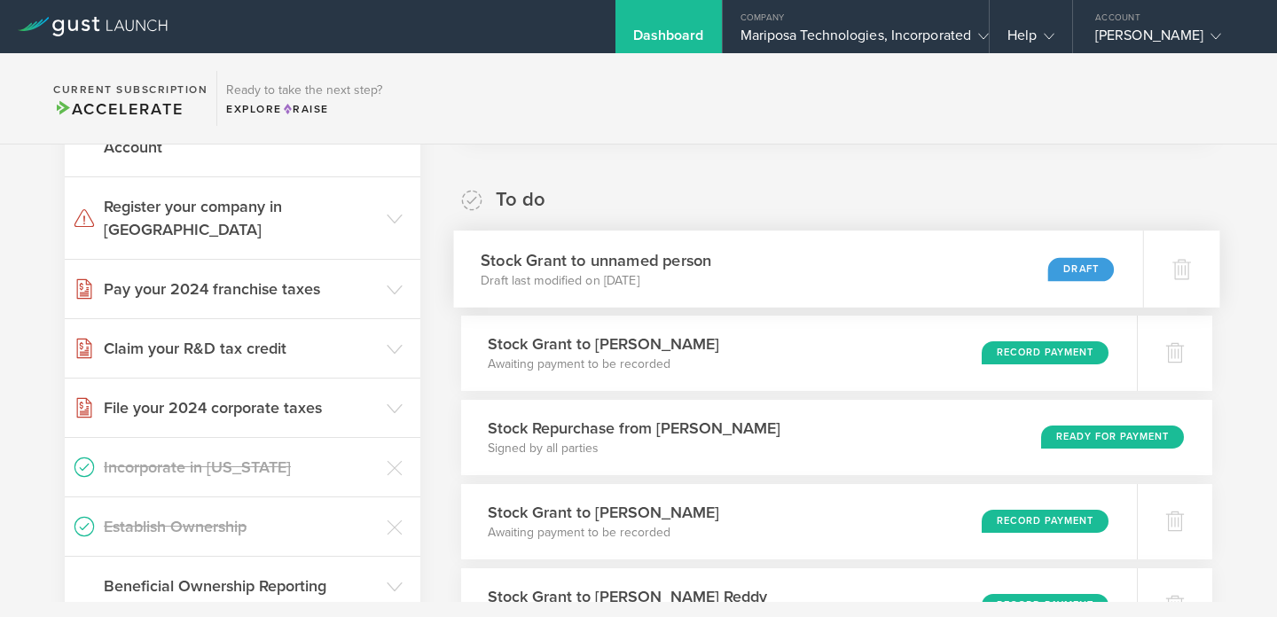
click at [1014, 267] on div "Stock Grant to unnamed person Draft last modified on Oct 8, 2025 Draft" at bounding box center [798, 269] width 690 height 77
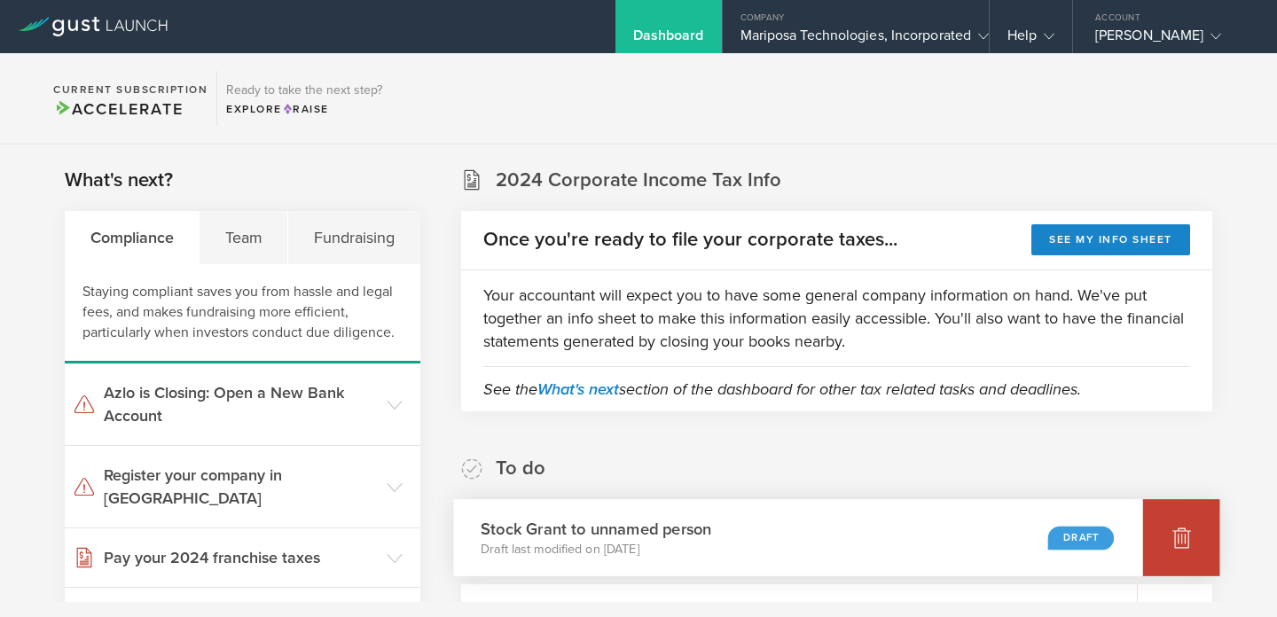
click at [1186, 546] on icon at bounding box center [1182, 538] width 19 height 17
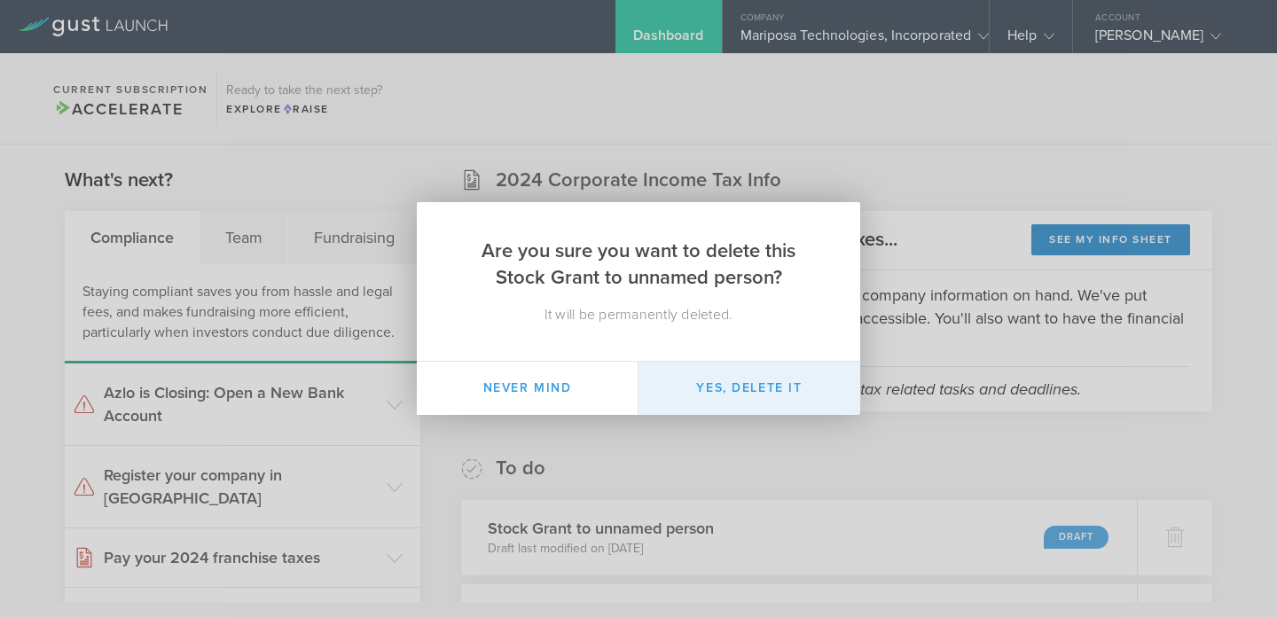
click at [728, 395] on button "Yes, delete it" at bounding box center [750, 388] width 222 height 53
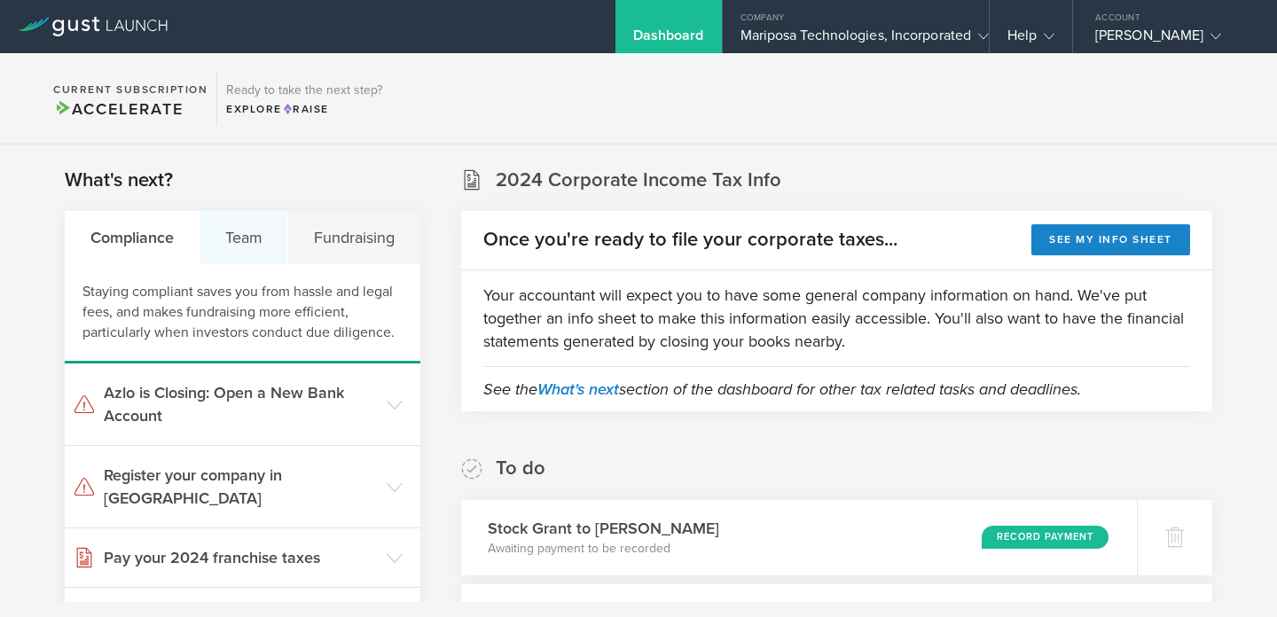
click at [255, 238] on div "Team" at bounding box center [244, 237] width 89 height 53
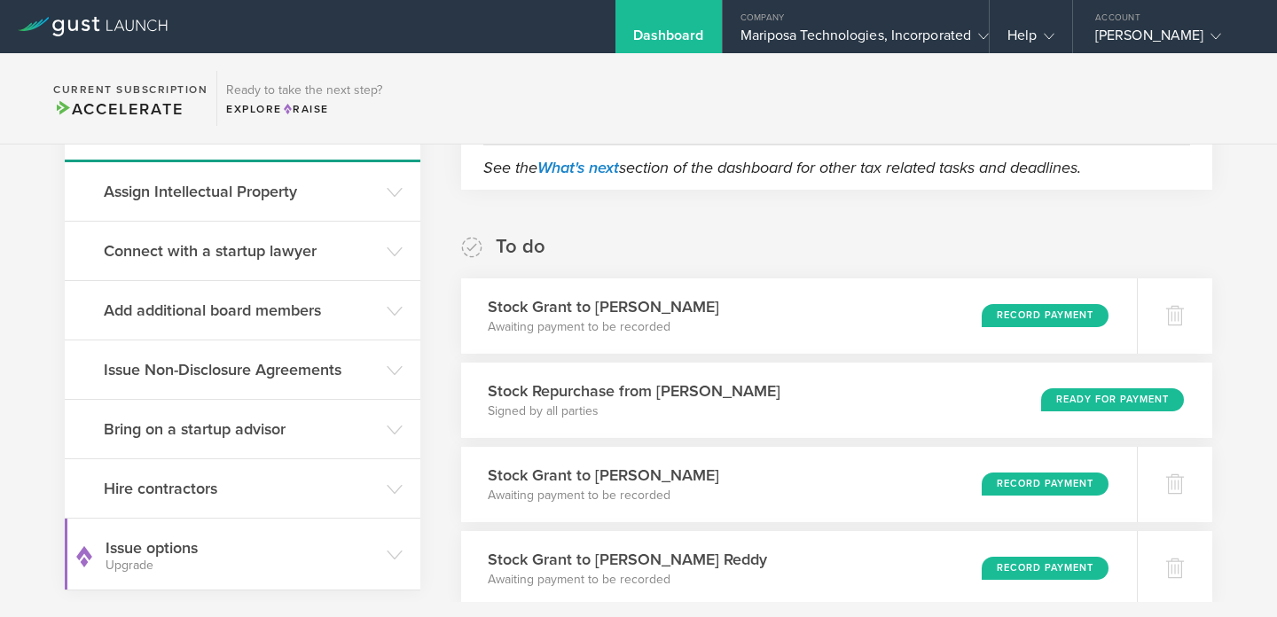
scroll to position [255, 0]
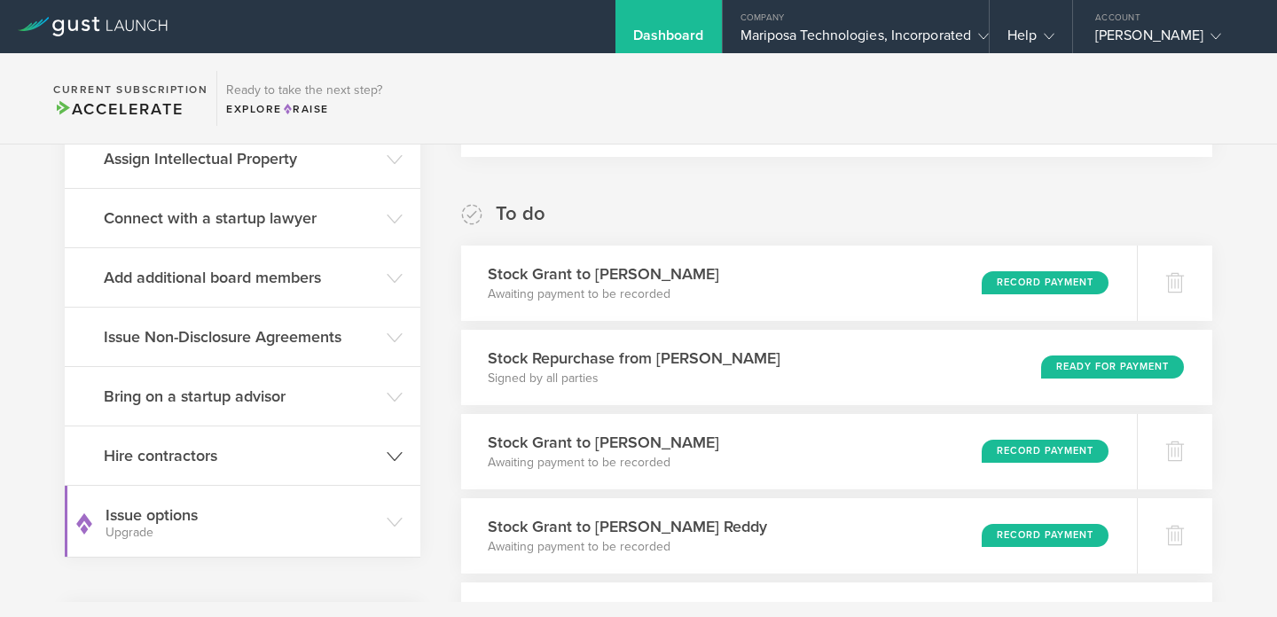
click at [223, 451] on h3 "Hire contractors" at bounding box center [241, 455] width 274 height 23
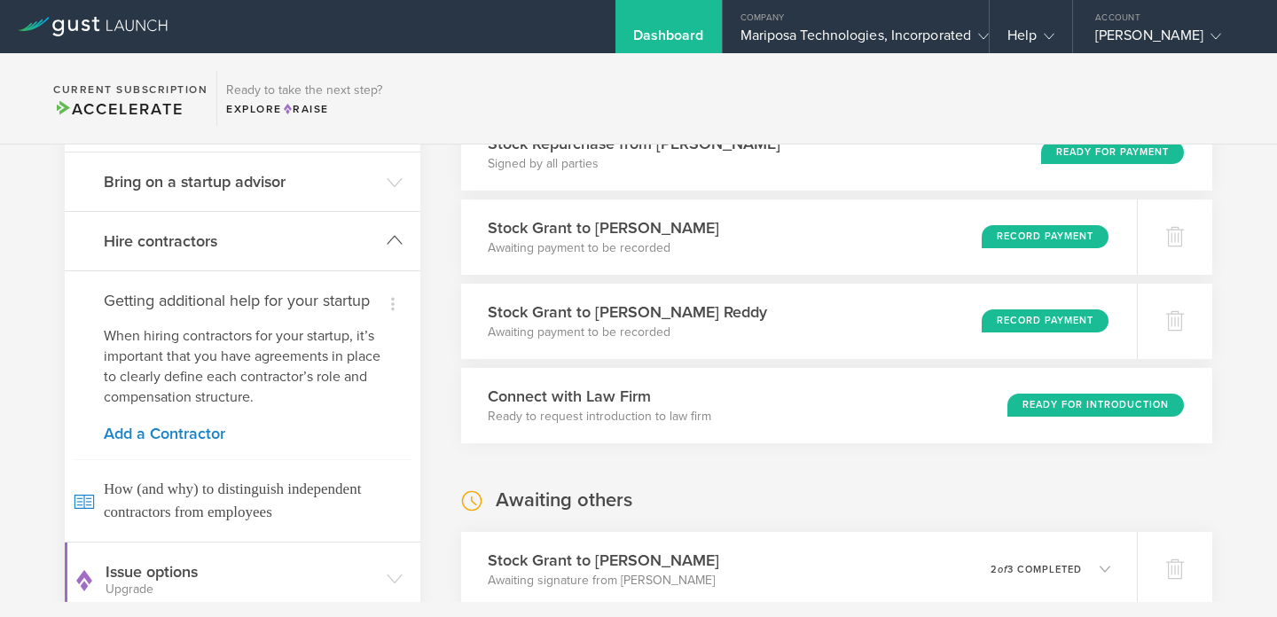
scroll to position [528, 0]
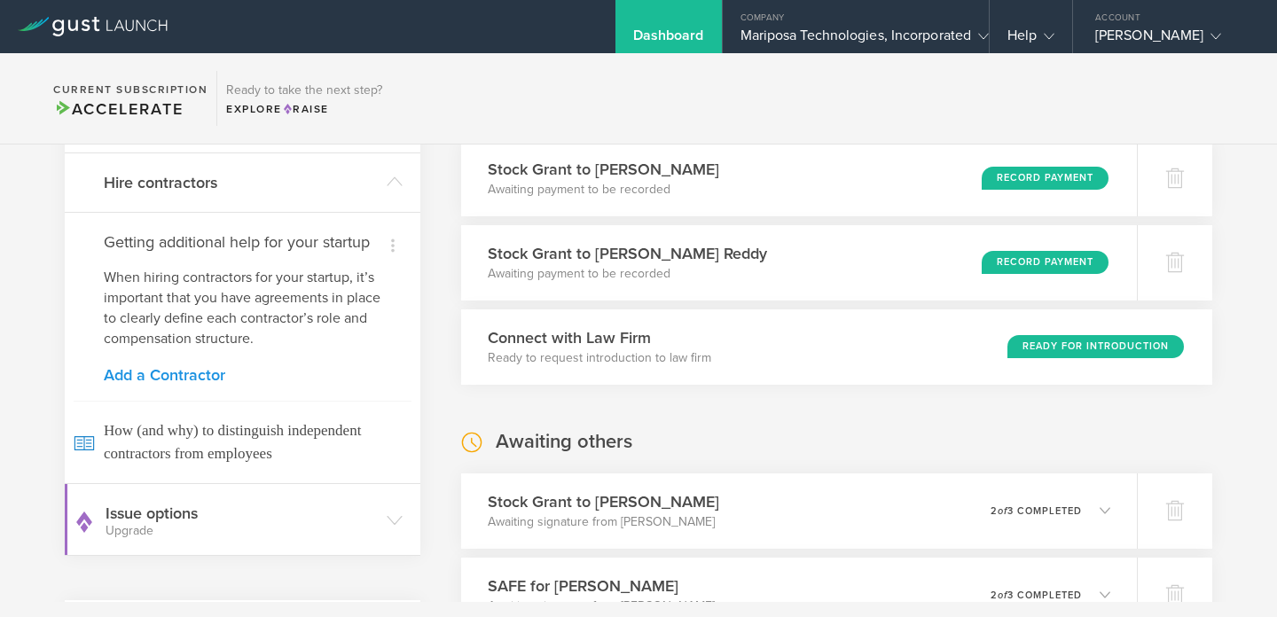
click at [187, 373] on link "Add a Contractor" at bounding box center [243, 375] width 278 height 16
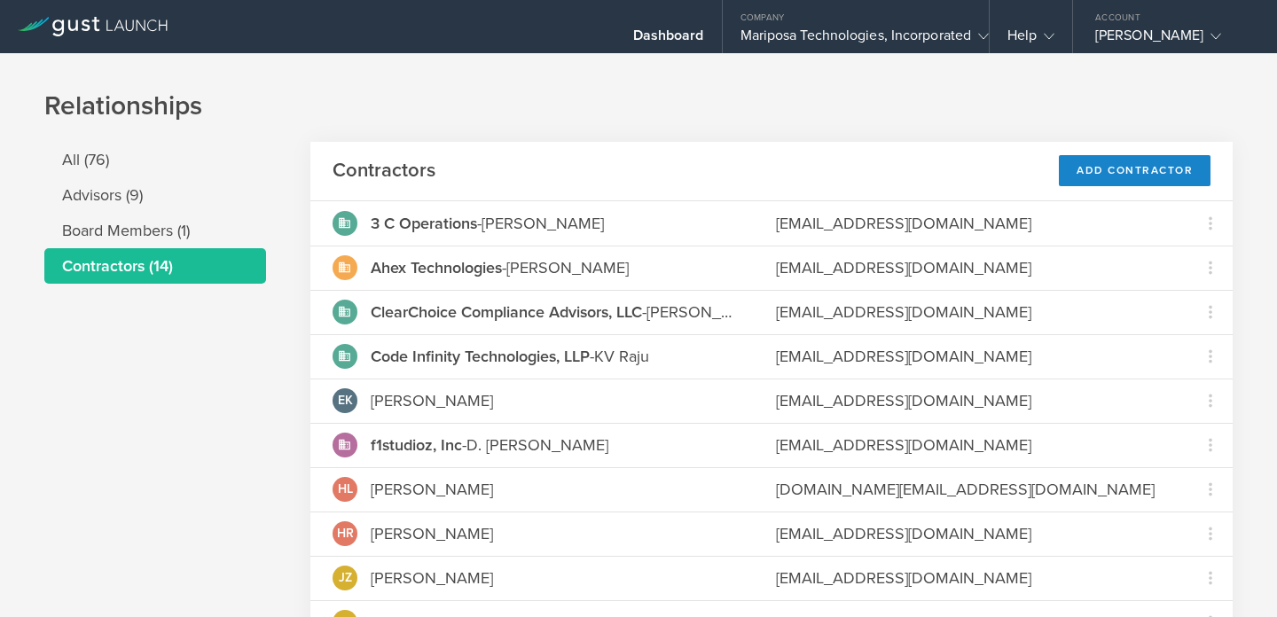
click at [62, 28] on icon at bounding box center [58, 28] width 12 height 17
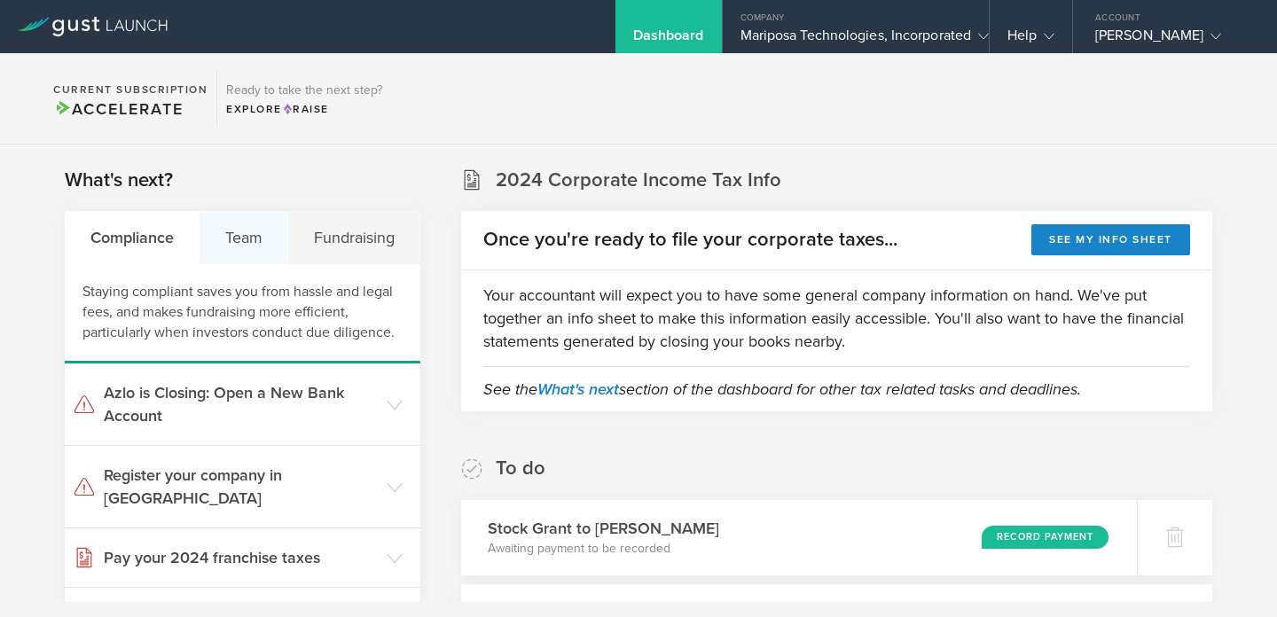
click at [264, 244] on div "Team" at bounding box center [244, 237] width 89 height 53
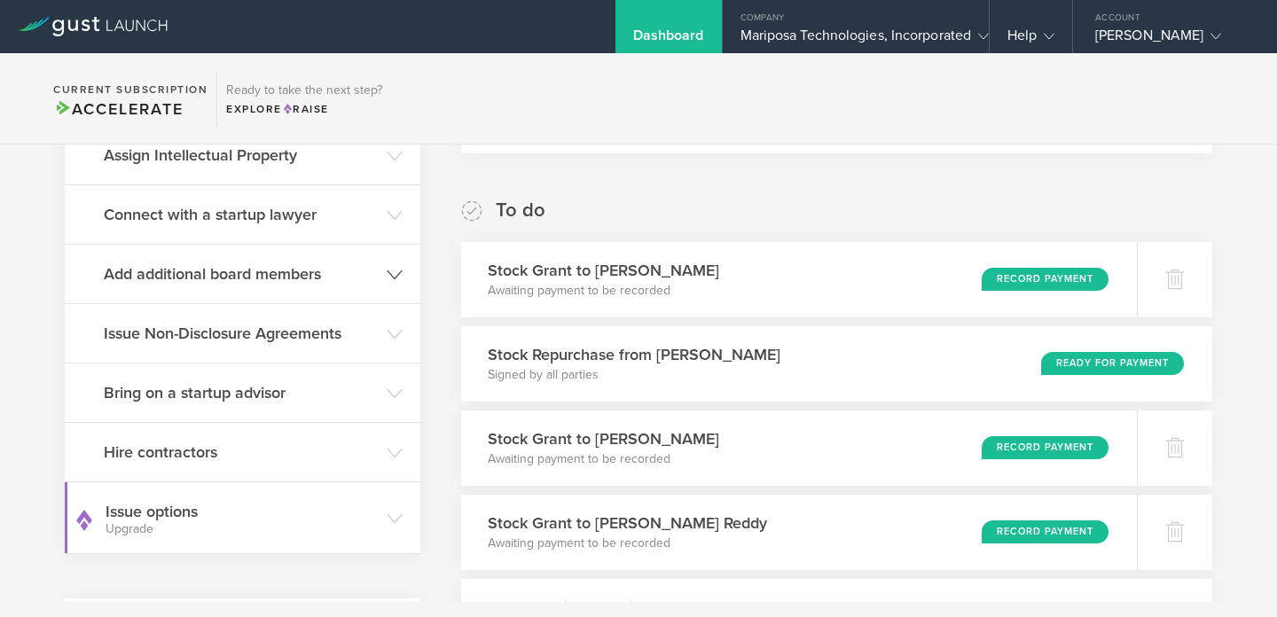
scroll to position [267, 0]
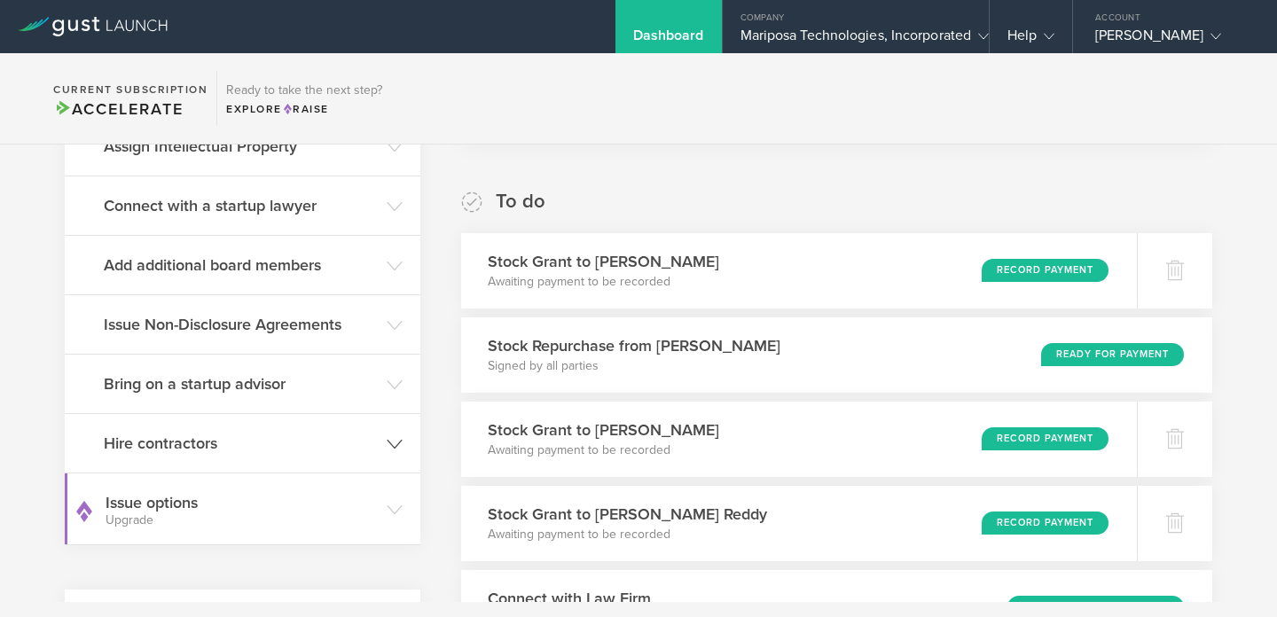
click at [228, 438] on h3 "Hire contractors" at bounding box center [241, 443] width 274 height 23
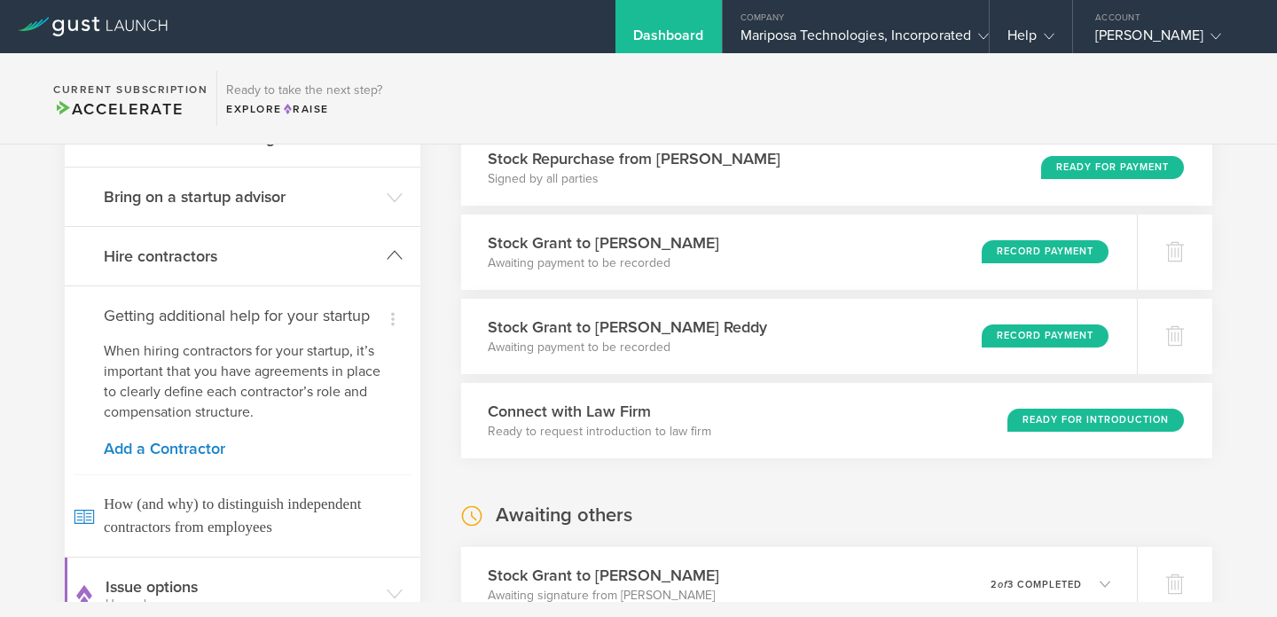
scroll to position [484, 0]
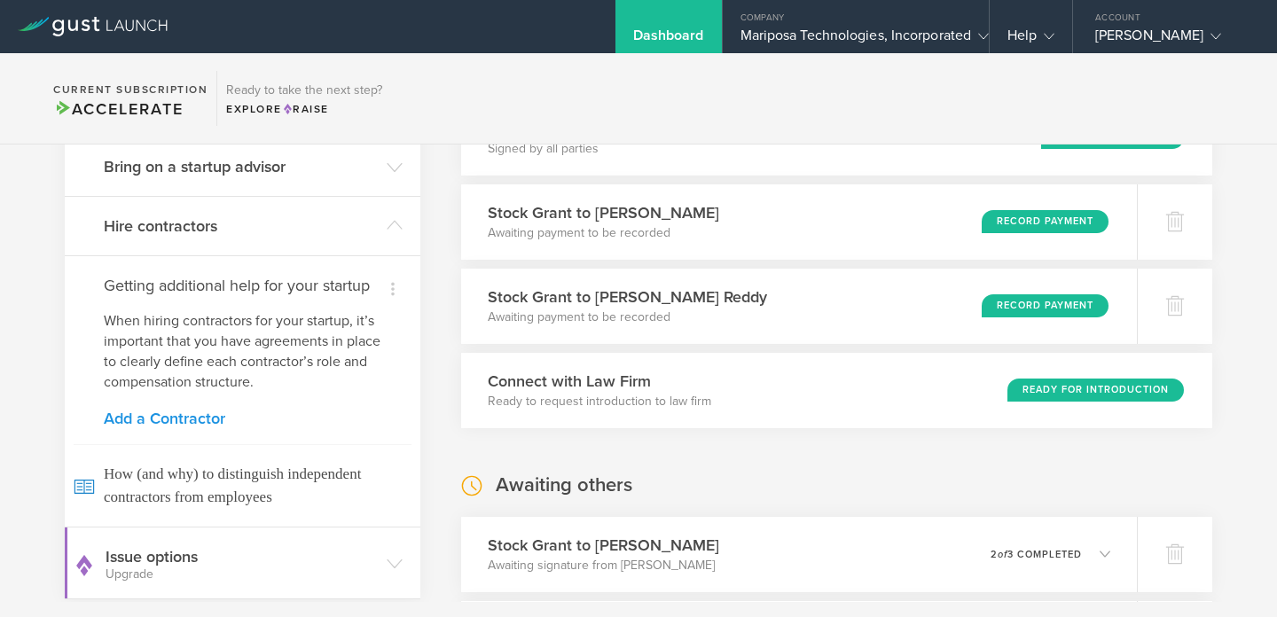
click at [193, 426] on link "Add a Contractor" at bounding box center [243, 419] width 278 height 16
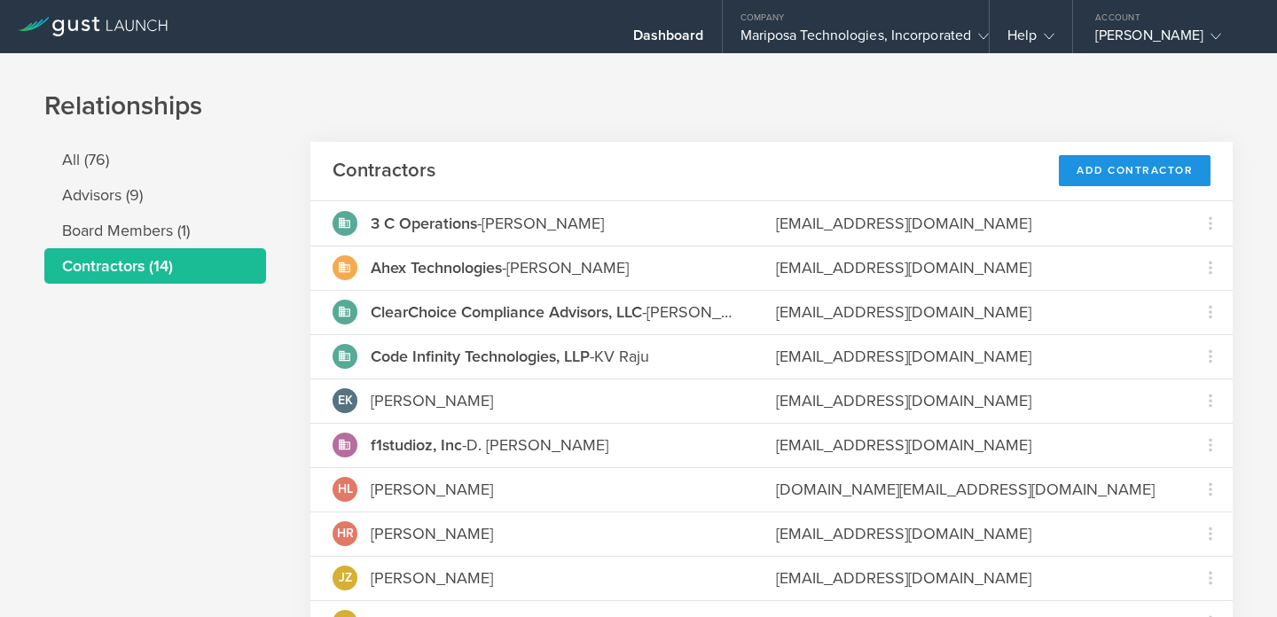
click at [1112, 176] on div "Add Contractor" at bounding box center [1135, 170] width 152 height 31
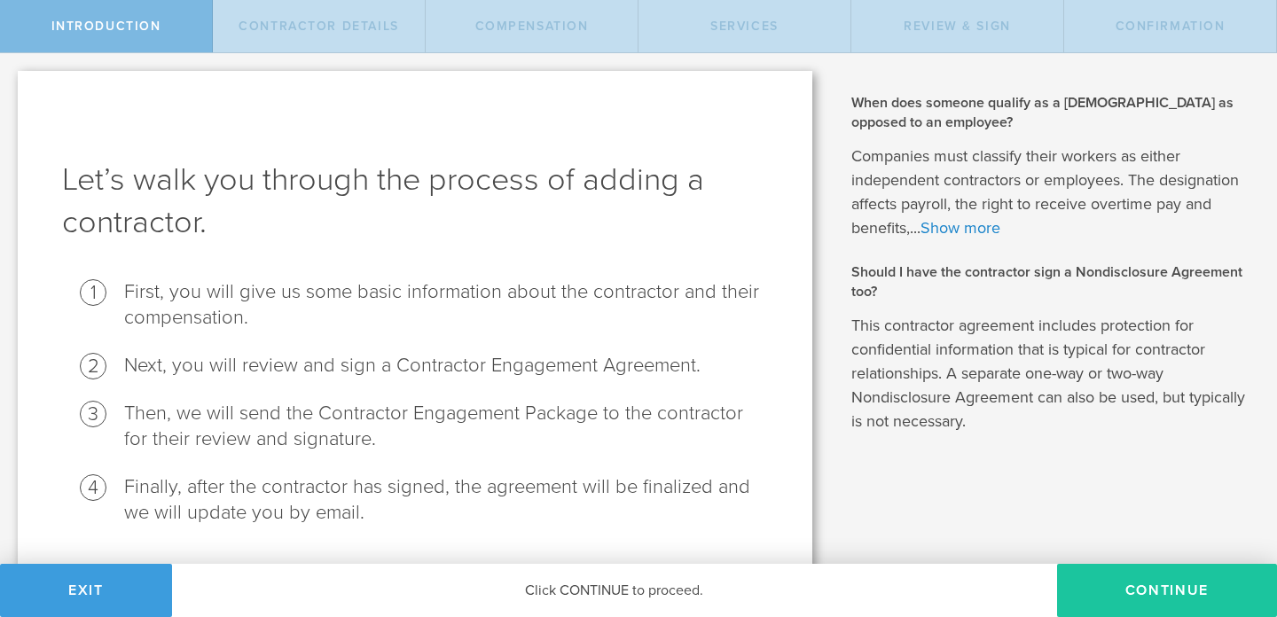
click at [1147, 576] on button "Continue" at bounding box center [1167, 590] width 220 height 53
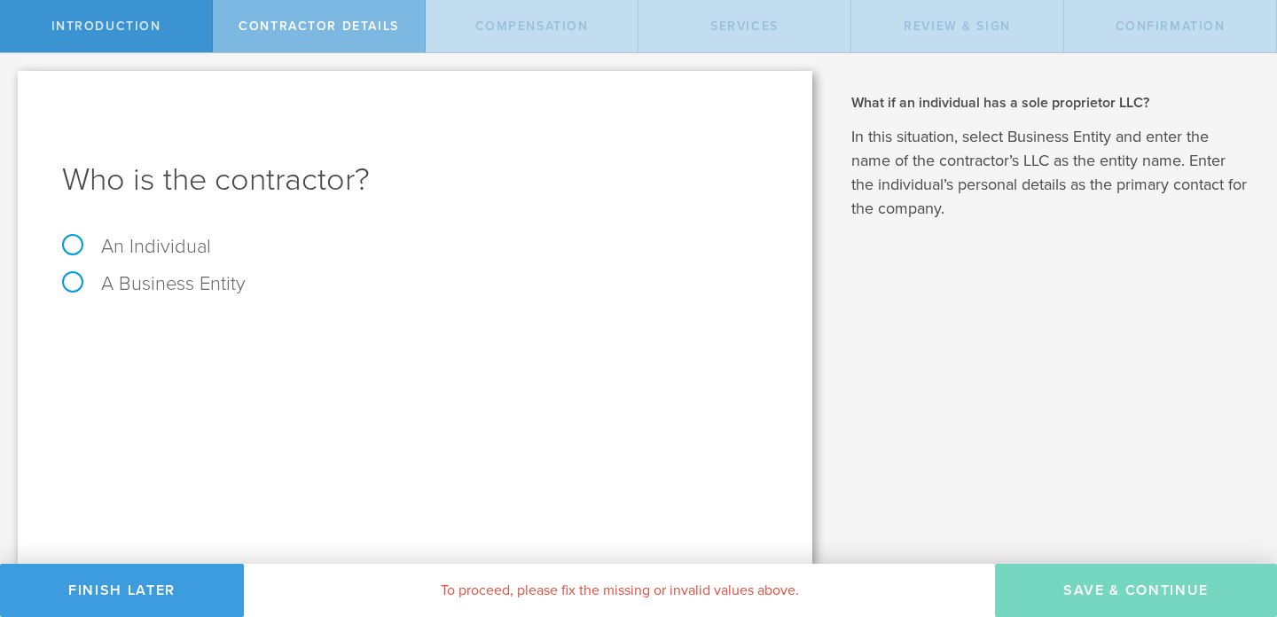
click at [74, 249] on label "An Individual" at bounding box center [136, 246] width 149 height 23
click at [12, 82] on input "An Individual" at bounding box center [6, 67] width 12 height 28
radio input "true"
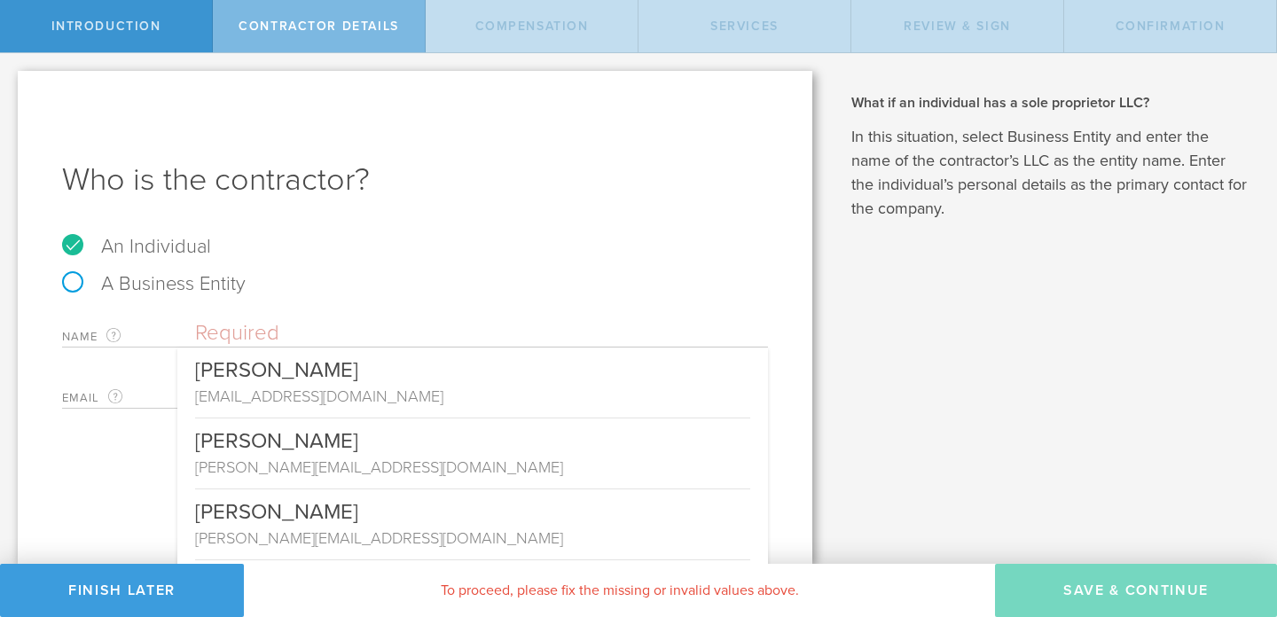
click at [247, 335] on input "text" at bounding box center [481, 333] width 573 height 27
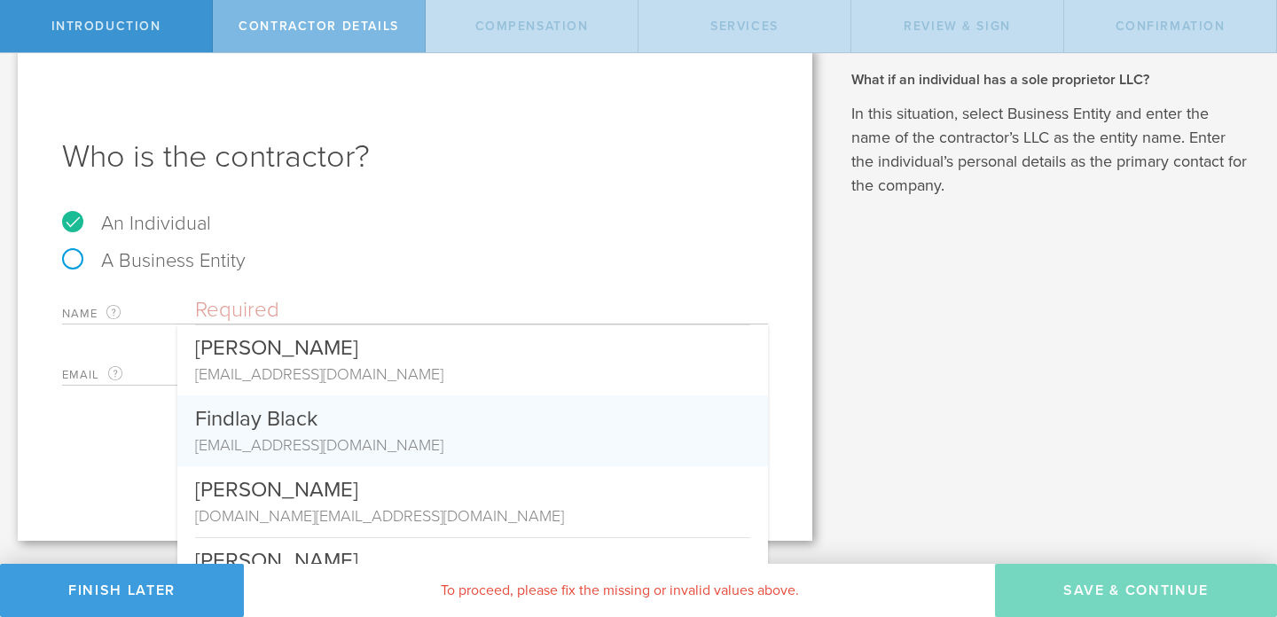
scroll to position [1045, 0]
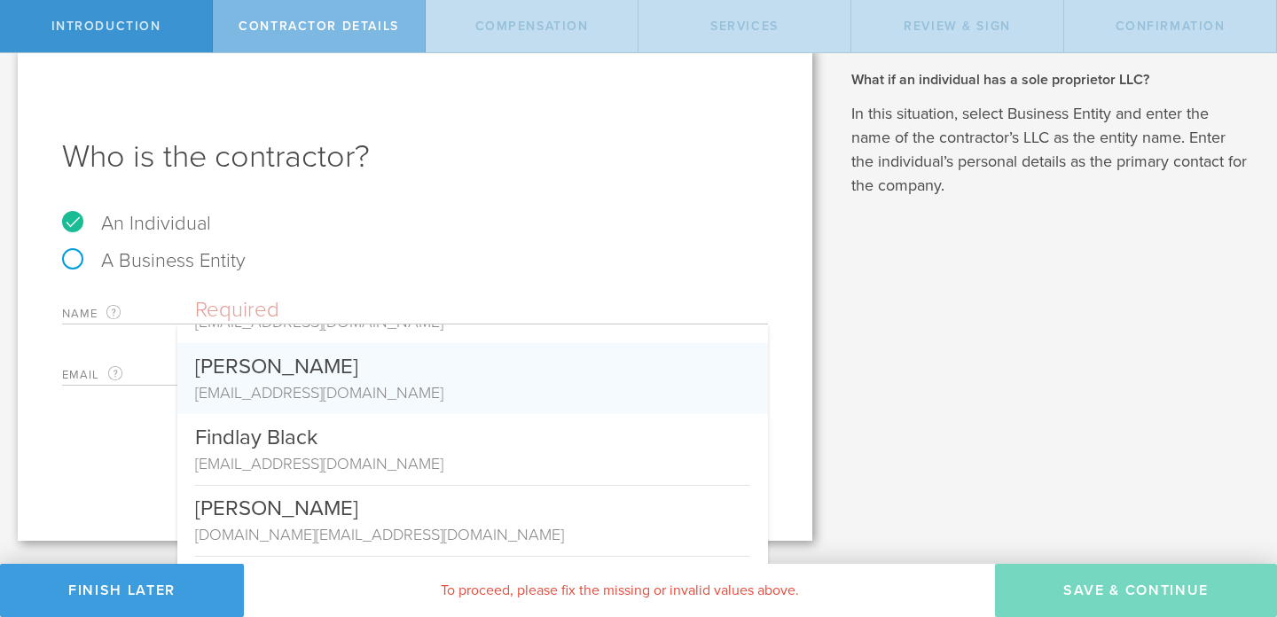
click at [247, 379] on div "[PERSON_NAME]" at bounding box center [472, 362] width 555 height 38
type input "[PERSON_NAME]"
type input "[EMAIL_ADDRESS][DOMAIN_NAME]"
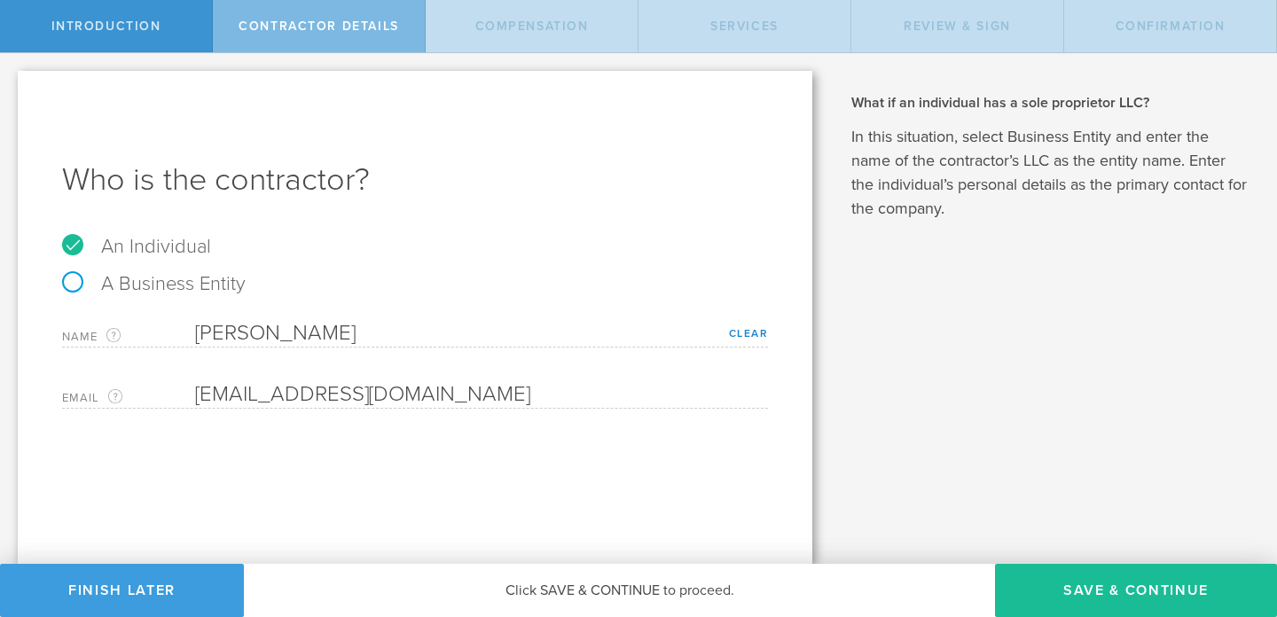
scroll to position [0, 0]
click at [1120, 596] on button "Save & Continue" at bounding box center [1136, 590] width 282 height 53
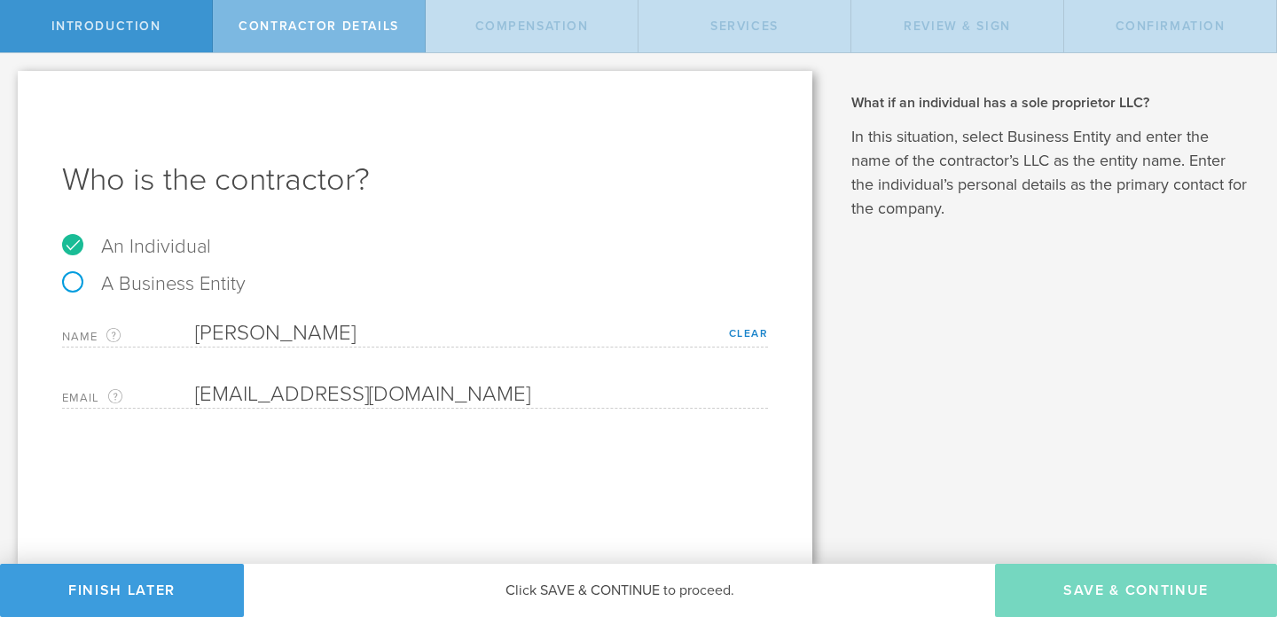
select select "none"
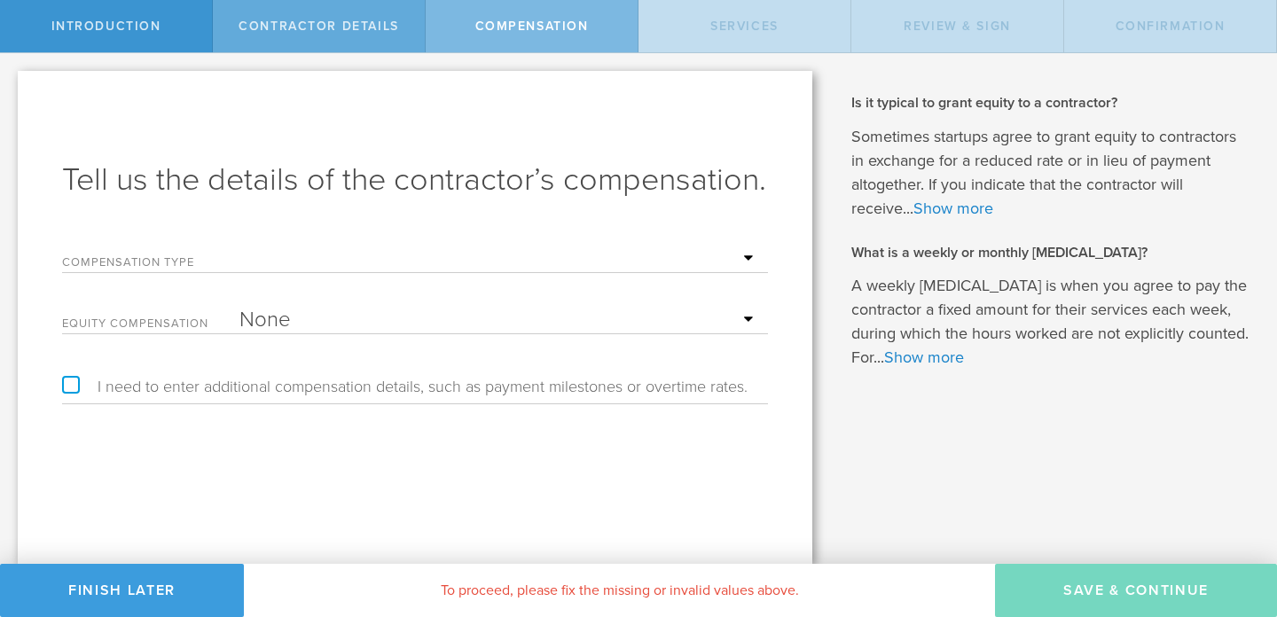
click at [317, 32] on span "Contractor details" at bounding box center [319, 26] width 161 height 15
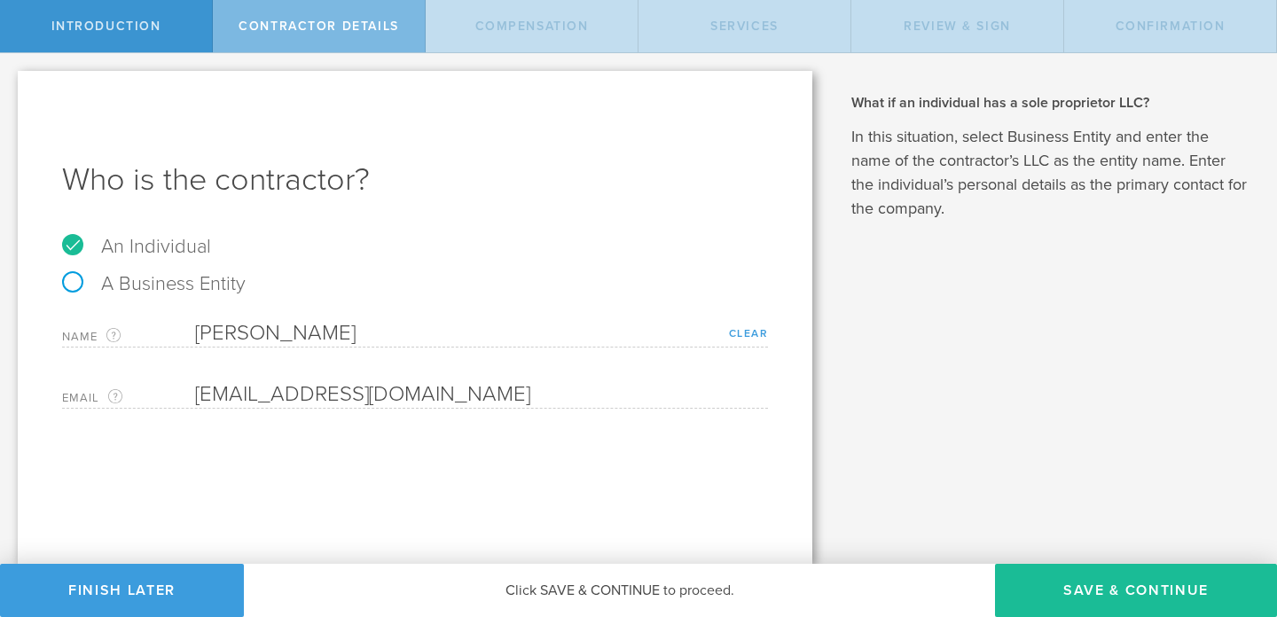
click at [757, 332] on link "Clear" at bounding box center [749, 333] width 40 height 12
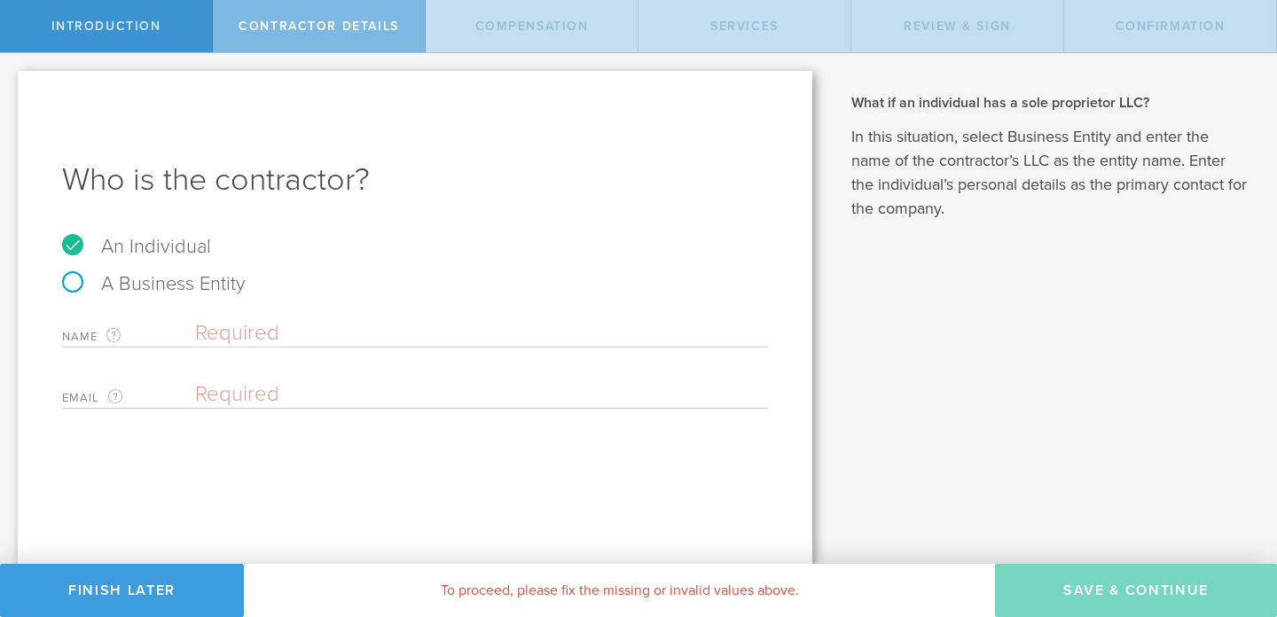
click at [79, 279] on label "A Business Entity" at bounding box center [154, 283] width 184 height 23
click at [12, 82] on input "A Business Entity" at bounding box center [6, 67] width 12 height 28
radio input "true"
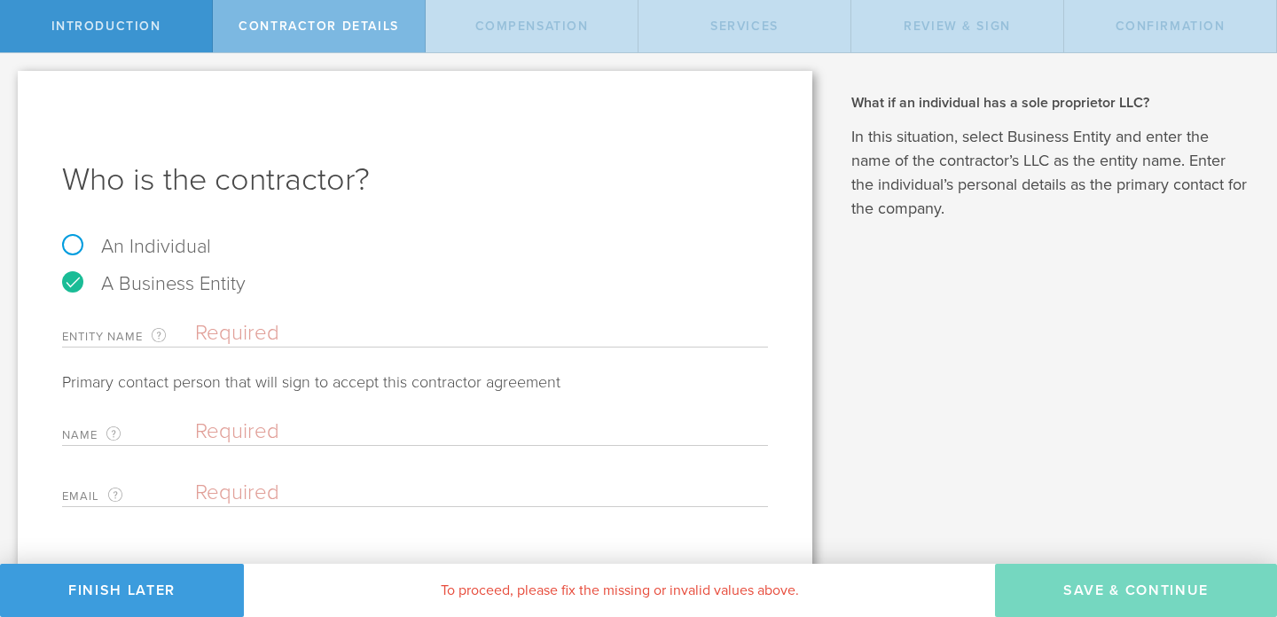
click at [247, 342] on input "text" at bounding box center [481, 333] width 573 height 27
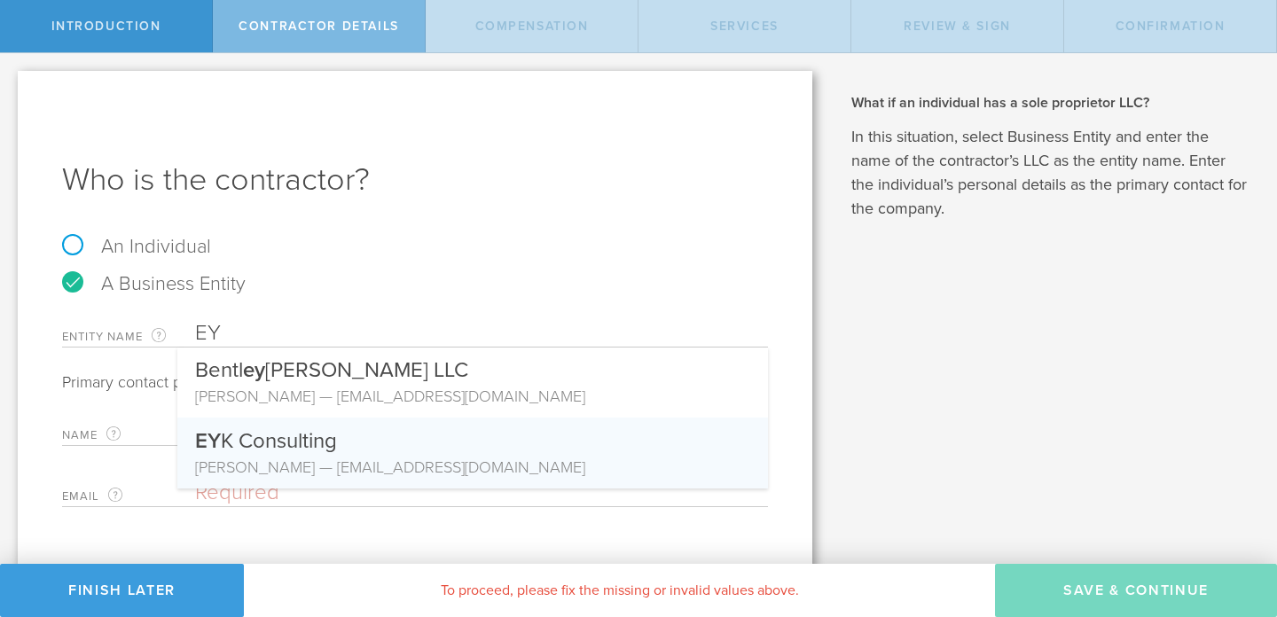
click at [283, 461] on div "[PERSON_NAME] — [EMAIL_ADDRESS][DOMAIN_NAME]" at bounding box center [472, 467] width 555 height 23
type input "EYK Consulting"
type input "[PERSON_NAME]"
type input "[EMAIL_ADDRESS][DOMAIN_NAME]"
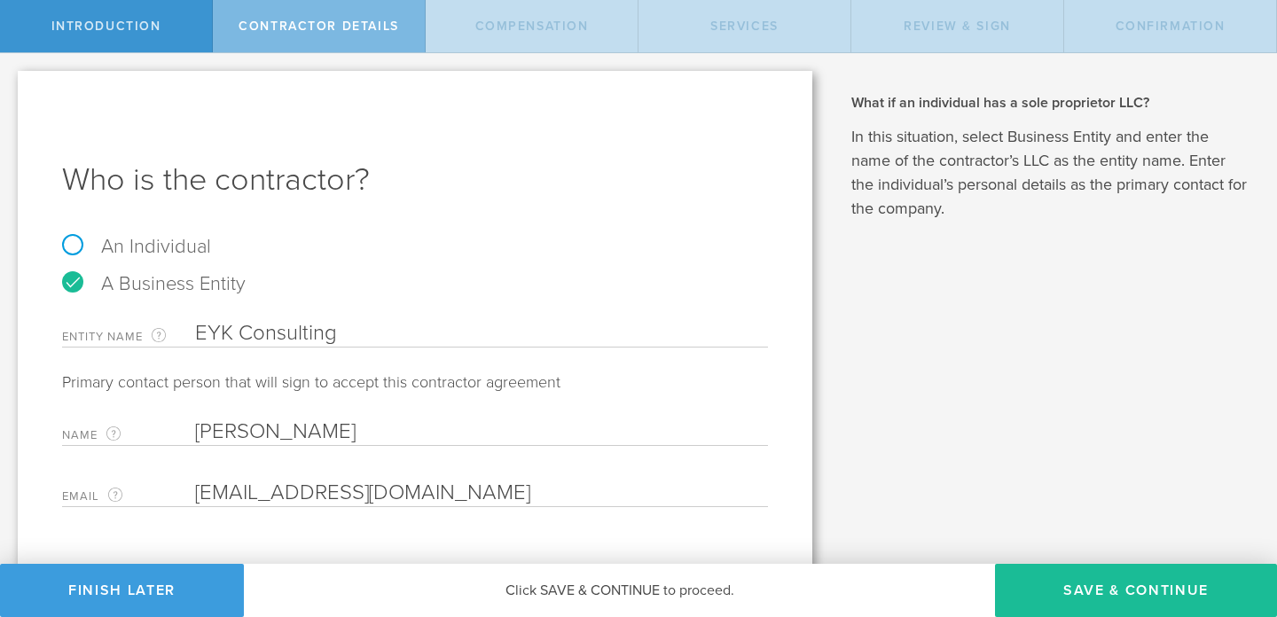
scroll to position [35, 0]
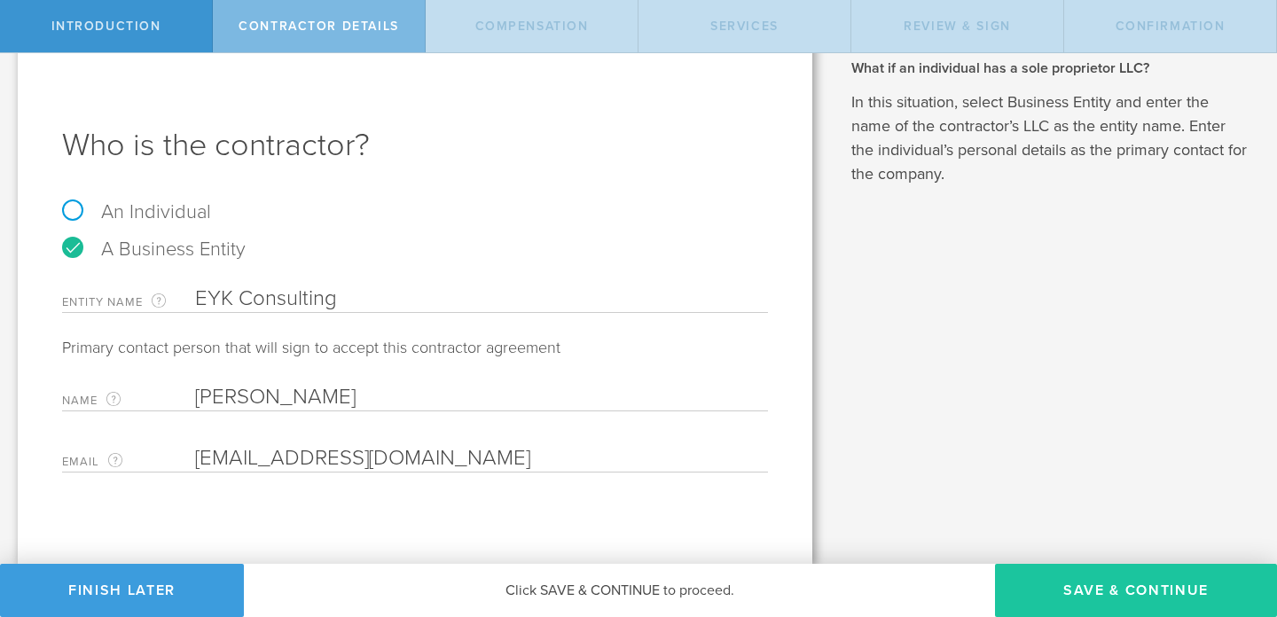
click at [1061, 592] on button "Save & Continue" at bounding box center [1136, 590] width 282 height 53
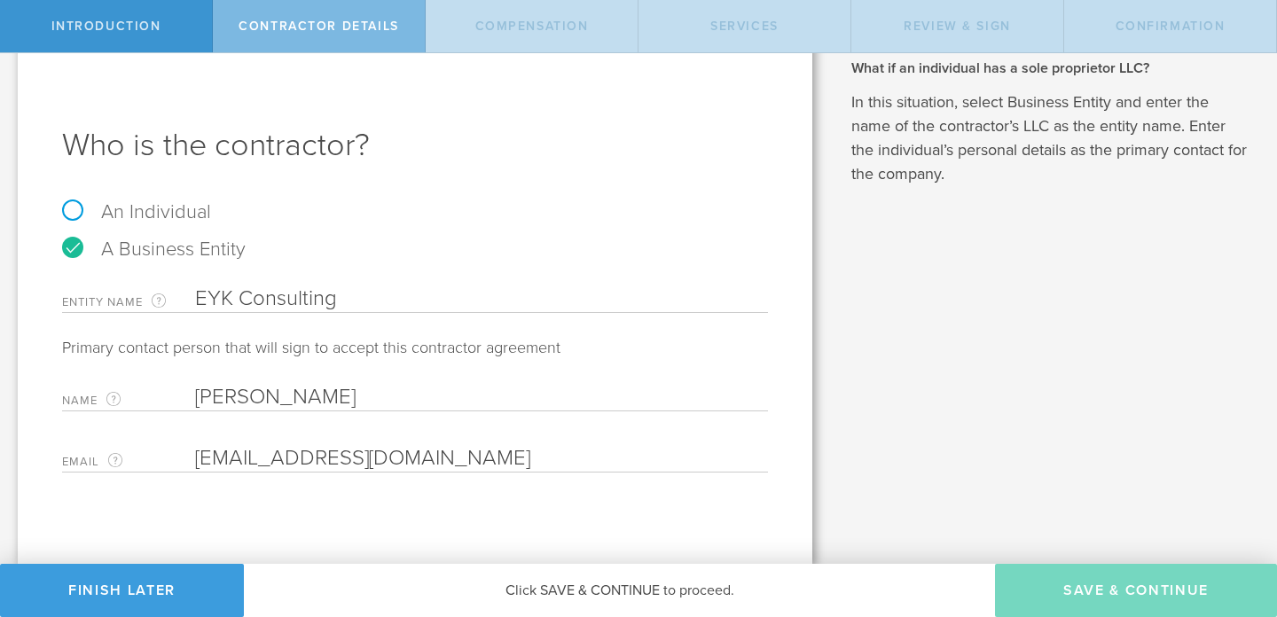
scroll to position [0, 0]
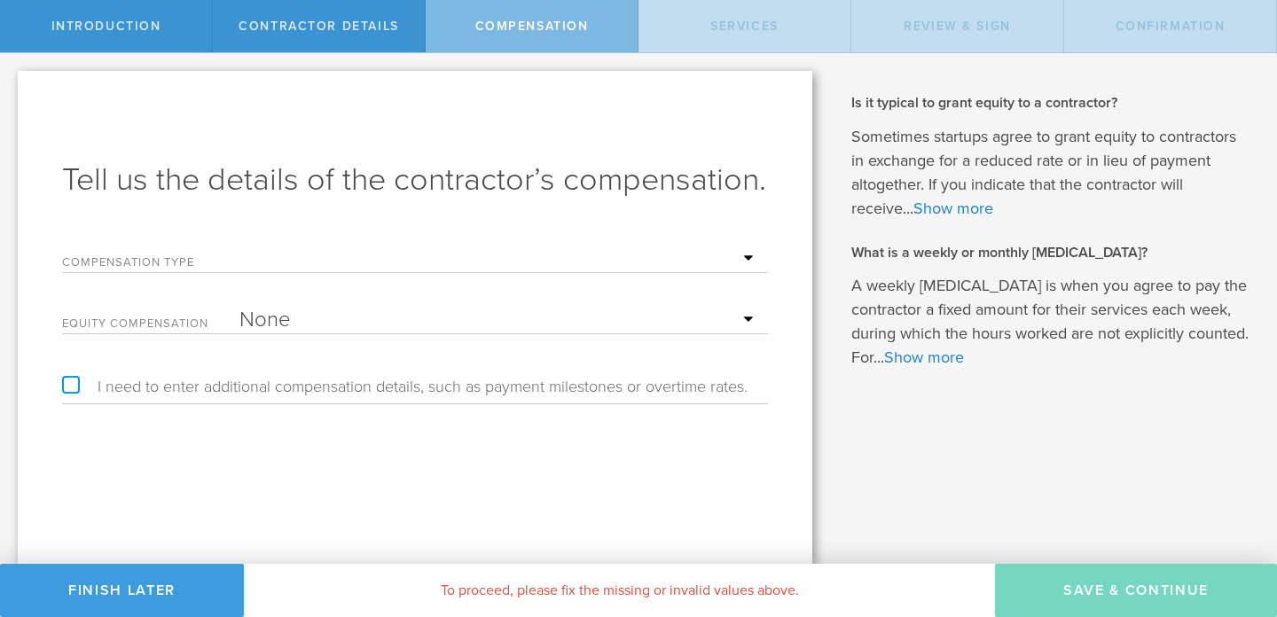
click at [742, 255] on select "Hourly Daily Weekly Retainer Monthly Retainer Project Flat Rate No cash compens…" at bounding box center [499, 259] width 520 height 27
select select "monthlyRetainer"
click at [239, 246] on select "Hourly Daily Weekly Retainer Monthly Retainer Project Flat Rate No cash compens…" at bounding box center [499, 259] width 520 height 27
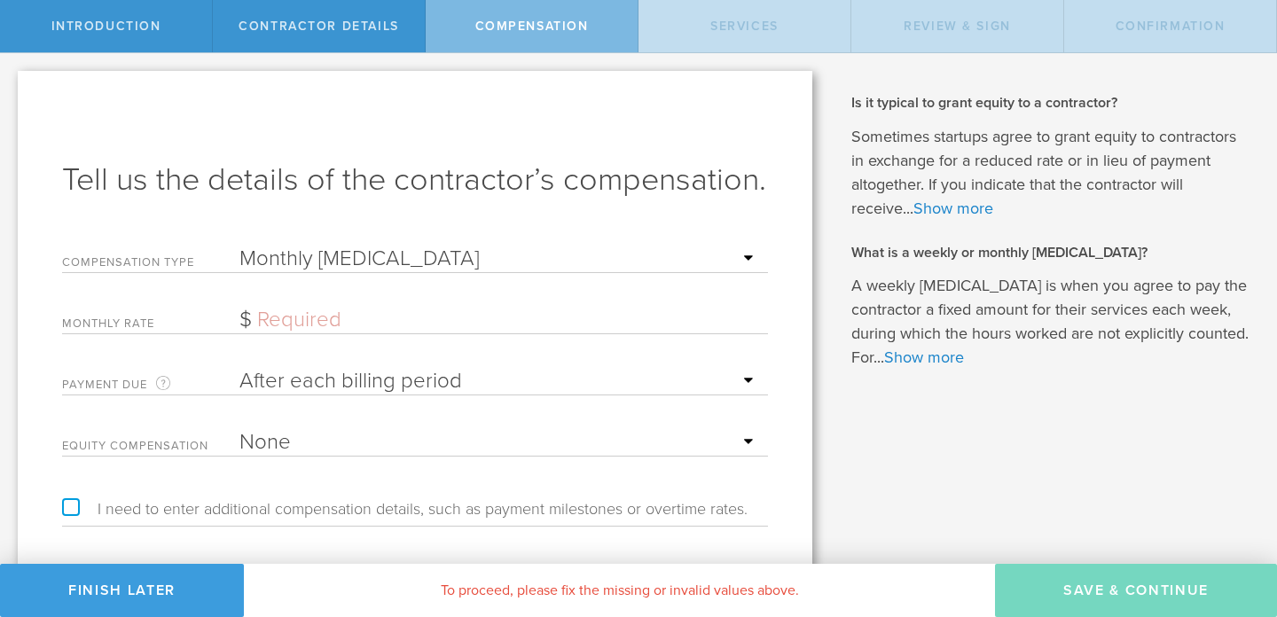
click at [360, 324] on input "text" at bounding box center [499, 320] width 520 height 27
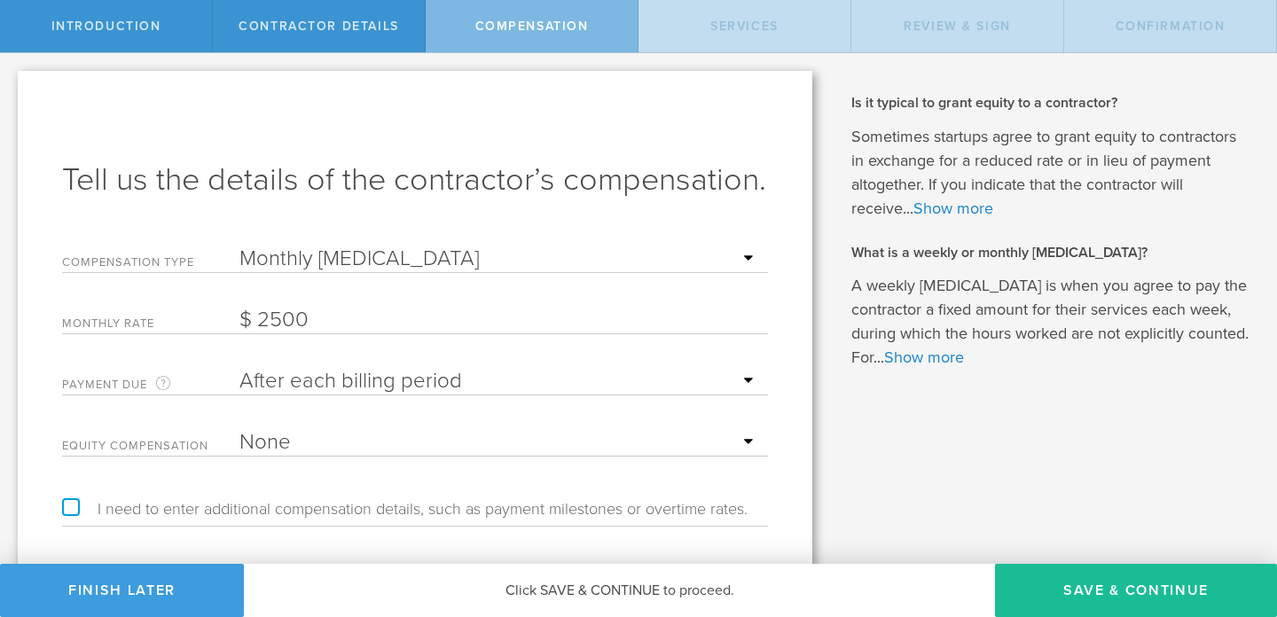
click at [744, 380] on select "After each billing period Before each billing period" at bounding box center [499, 381] width 520 height 27
click at [313, 320] on input "2500" at bounding box center [499, 320] width 520 height 27
type input "2,500"
click at [747, 449] on select "None Stock Grant" at bounding box center [499, 442] width 520 height 27
select select "stock"
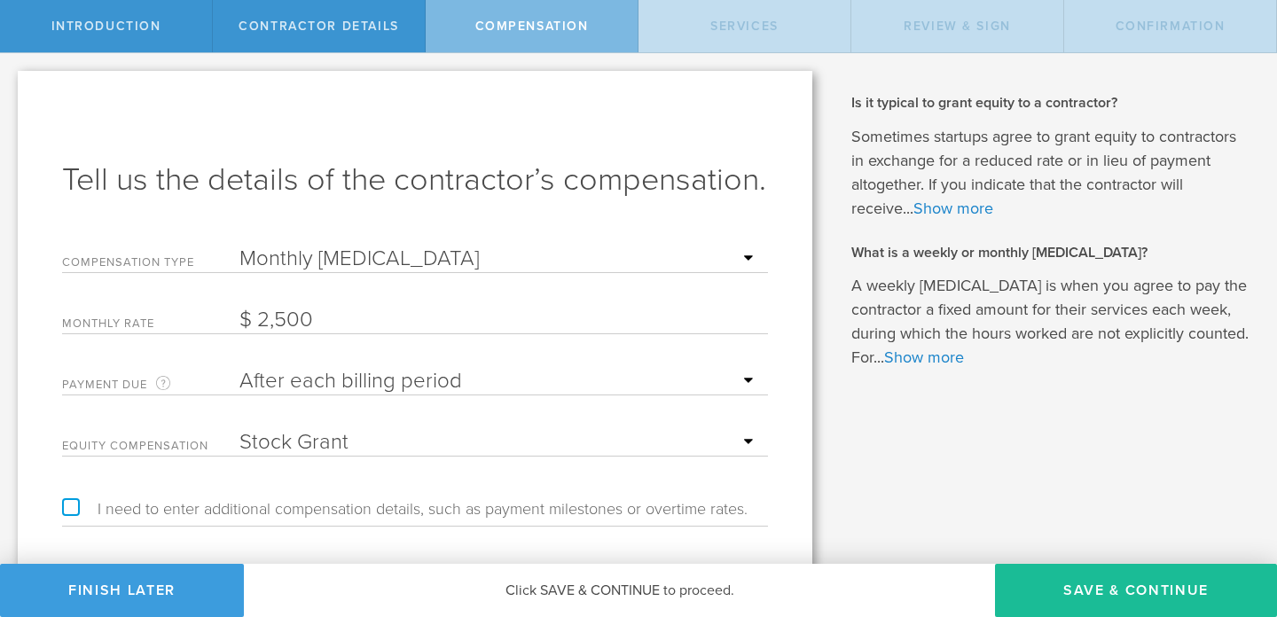
click at [239, 429] on select "None Stock Grant" at bounding box center [499, 442] width 520 height 27
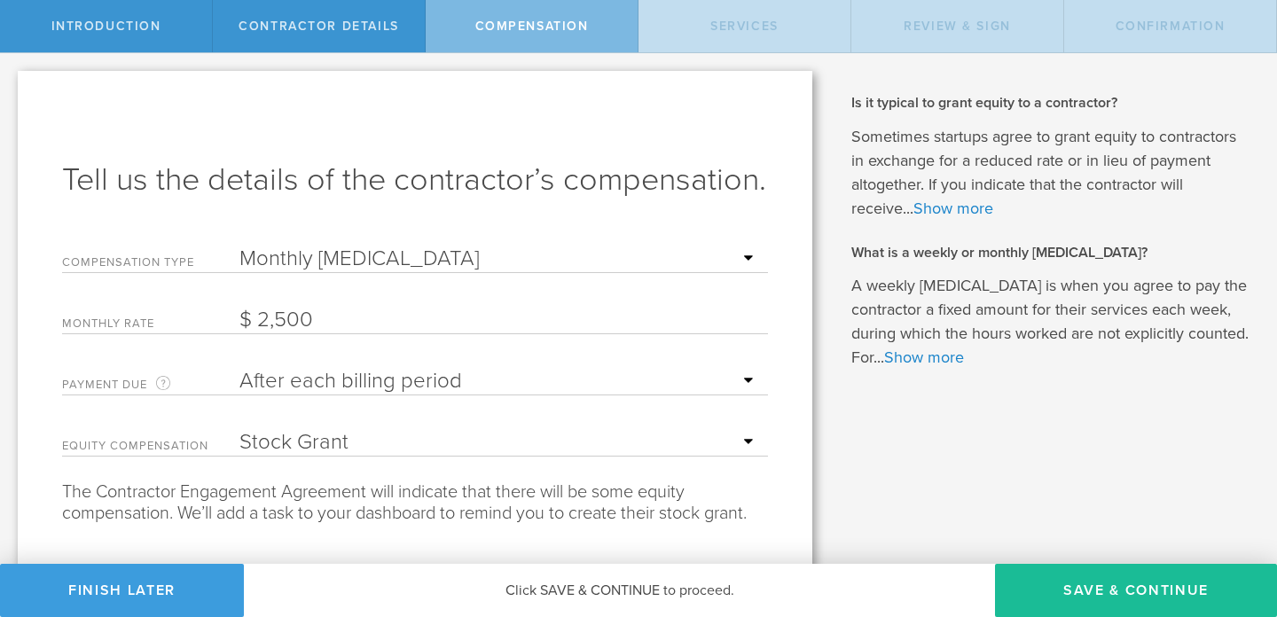
click at [743, 255] on select "Hourly Daily Weekly Retainer Monthly Retainer Project Flat Rate No cash compens…" at bounding box center [499, 259] width 520 height 27
select select "project"
click at [239, 246] on select "Hourly Daily Weekly Retainer Monthly Retainer Project Flat Rate No cash compens…" at bounding box center [499, 259] width 520 height 27
click at [320, 329] on input "2500" at bounding box center [499, 320] width 520 height 27
type input "2"
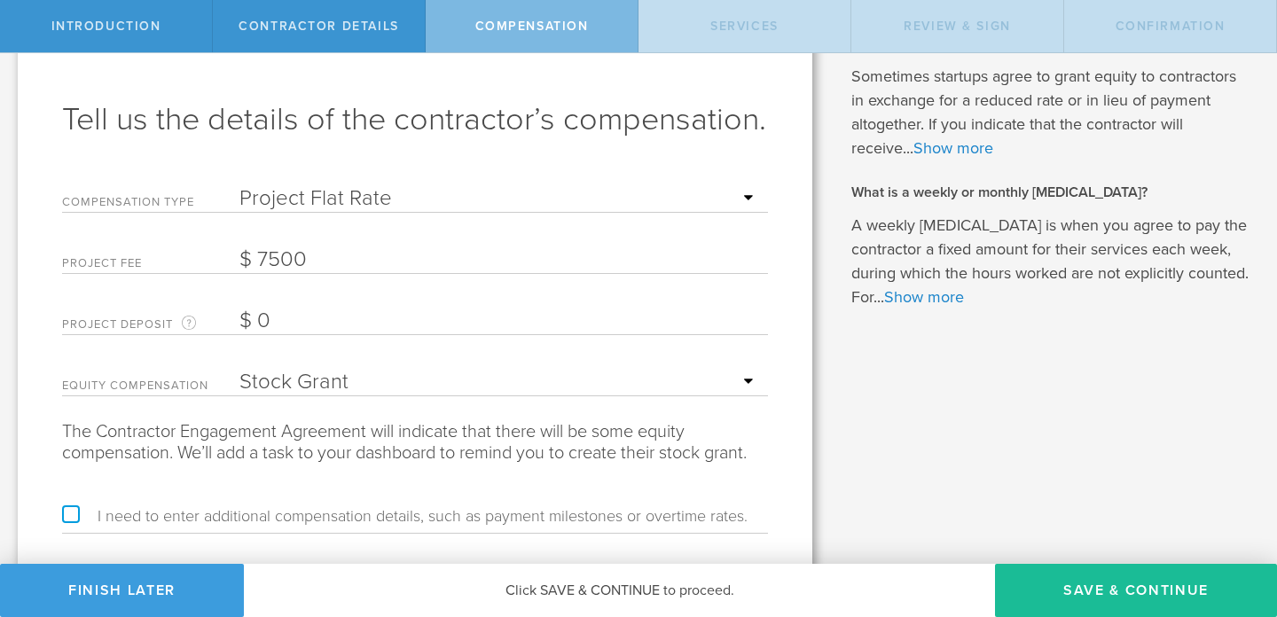
scroll to position [123, 0]
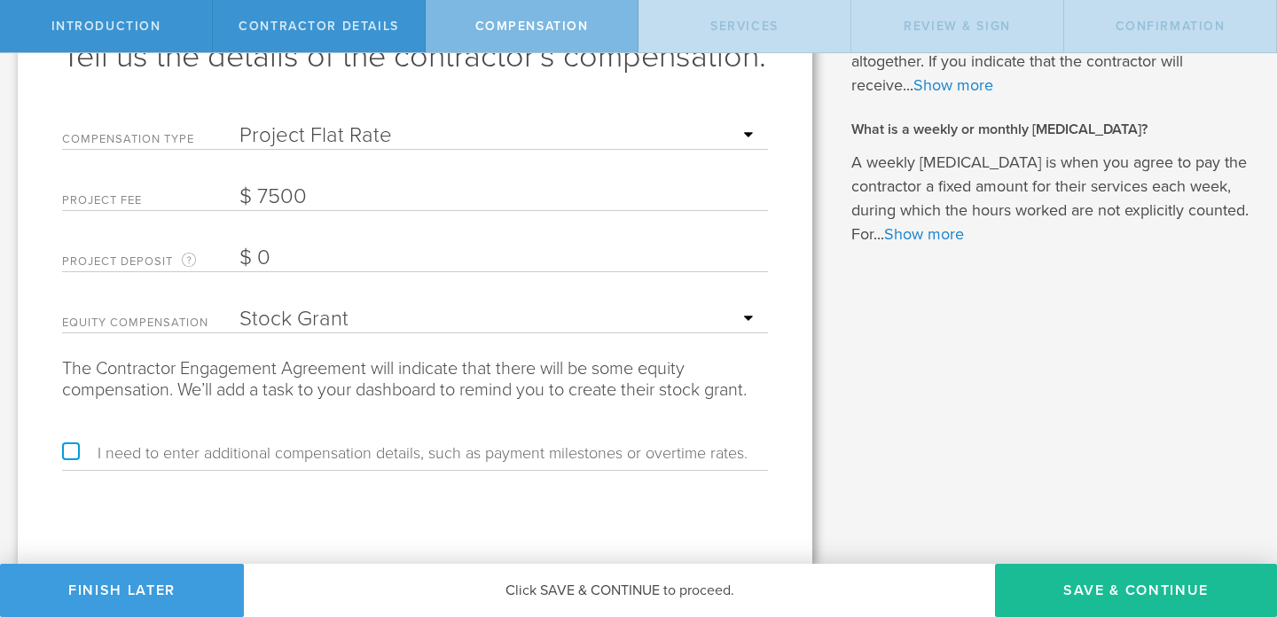
type input "7,500"
click at [71, 451] on label "I need to enter additional compensation details, such as payment milestones or …" at bounding box center [405, 453] width 686 height 16
checkbox input "true"
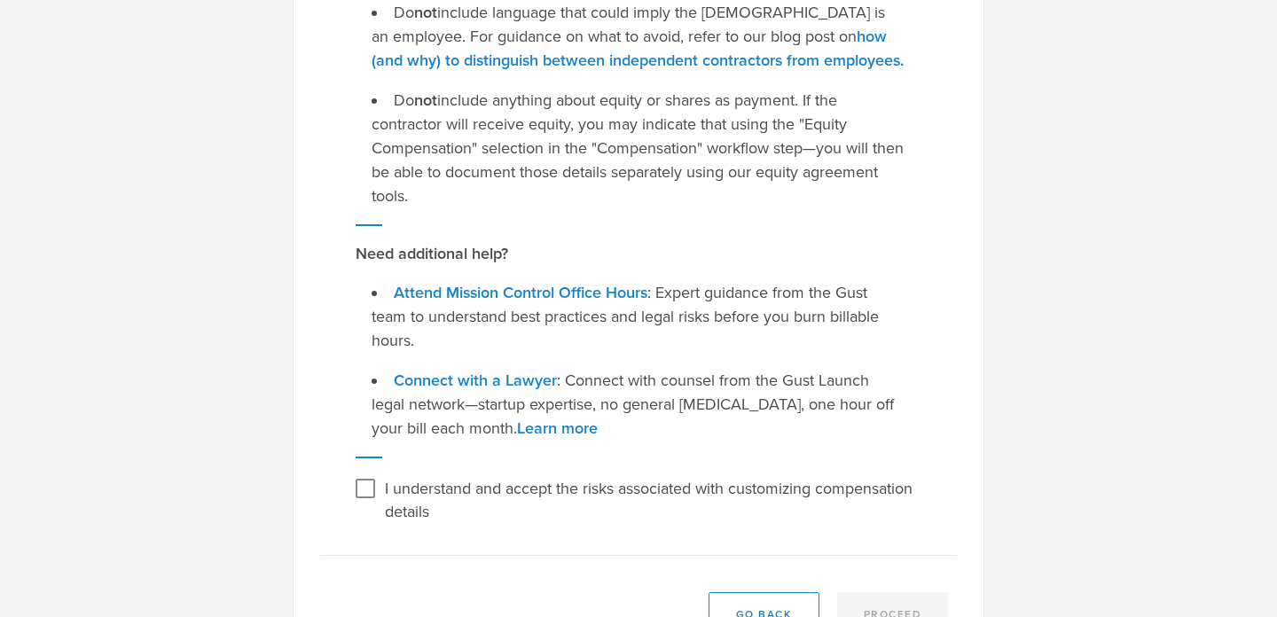
scroll to position [393, 0]
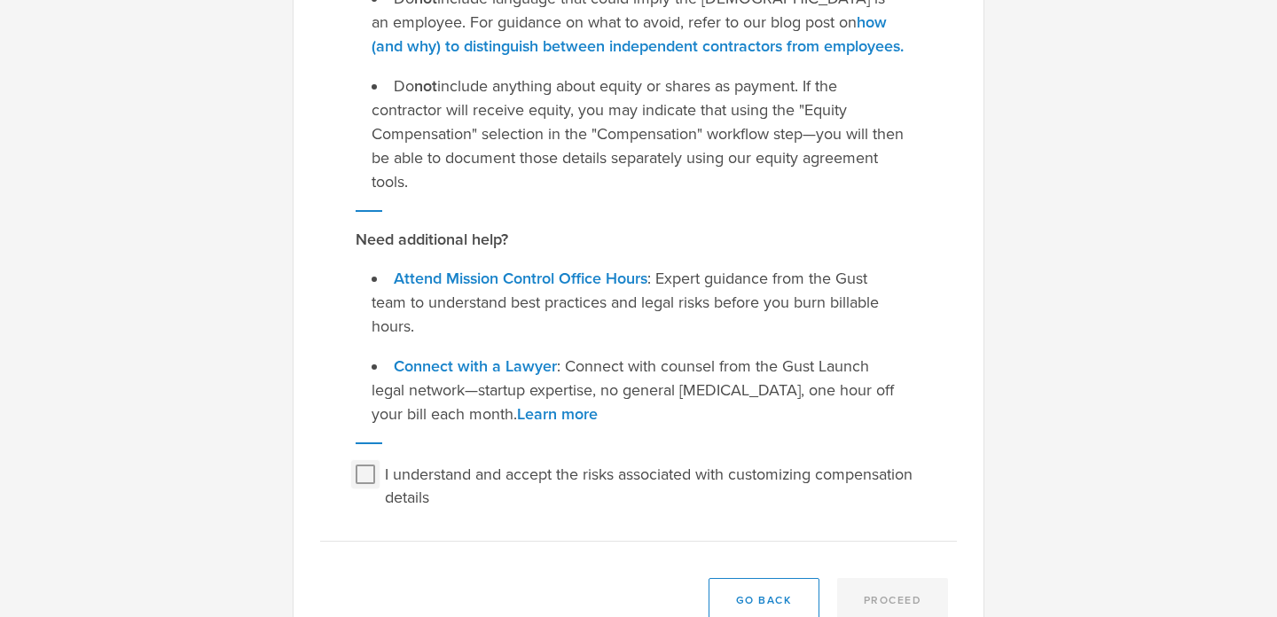
click at [365, 471] on input "I understand and accept the risks associated with customizing compensation deta…" at bounding box center [365, 474] width 28 height 28
checkbox input "true"
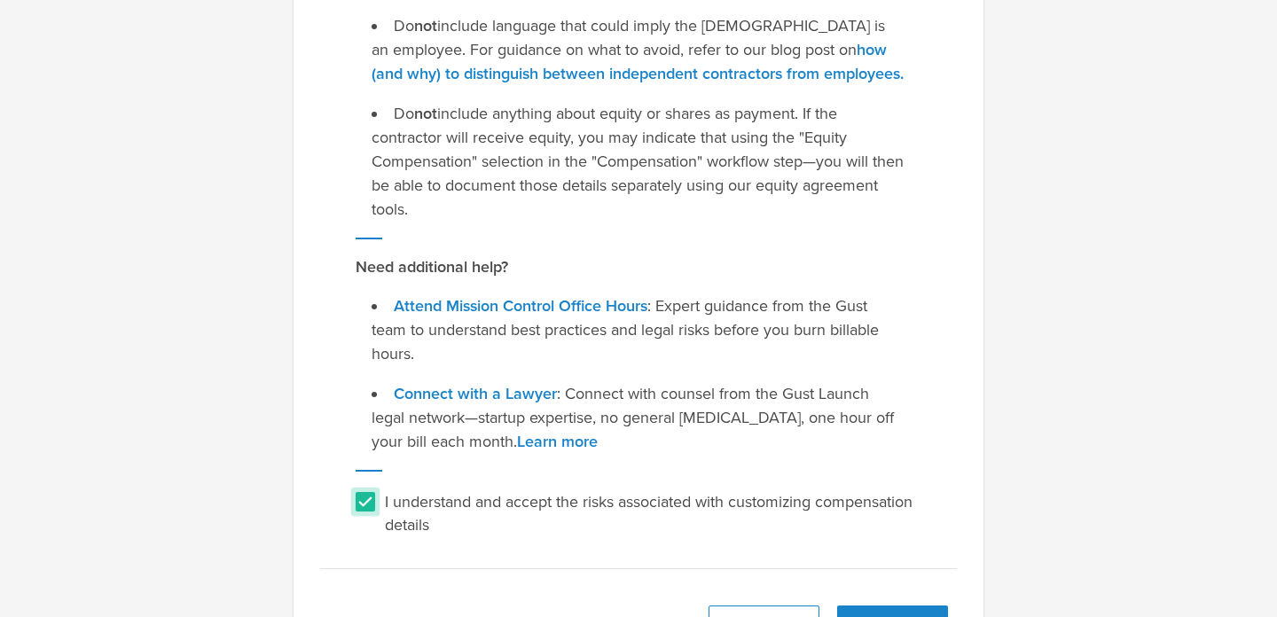
scroll to position [391, 0]
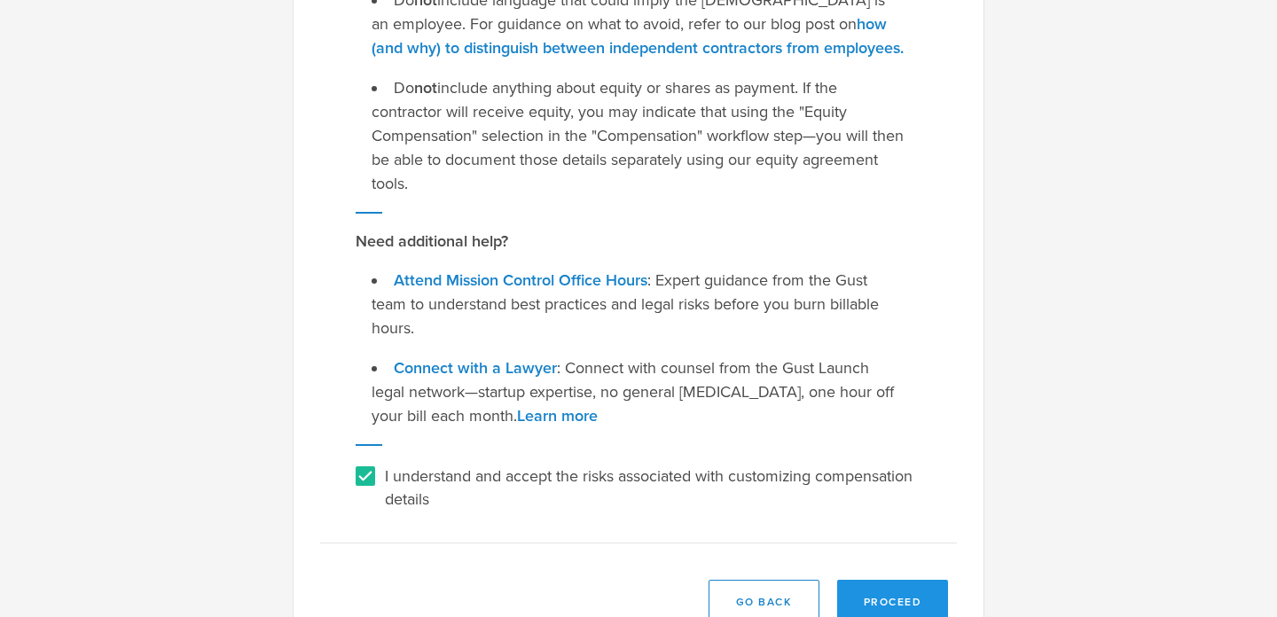
click at [903, 585] on button "Proceed" at bounding box center [893, 602] width 112 height 44
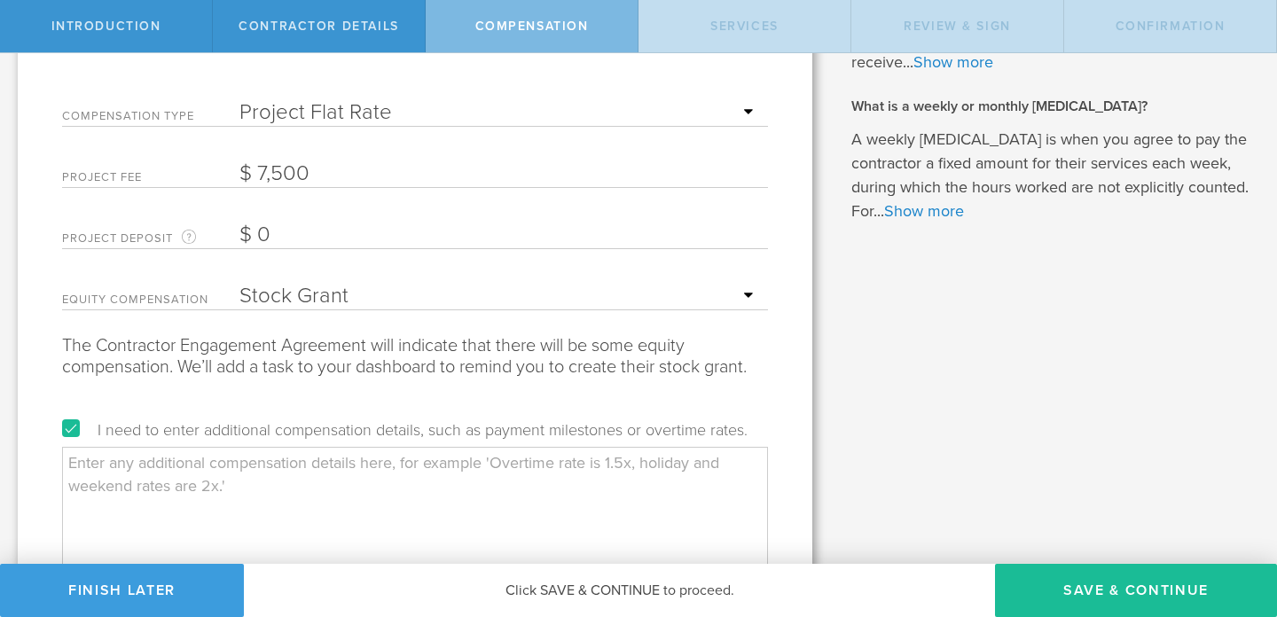
scroll to position [200, 0]
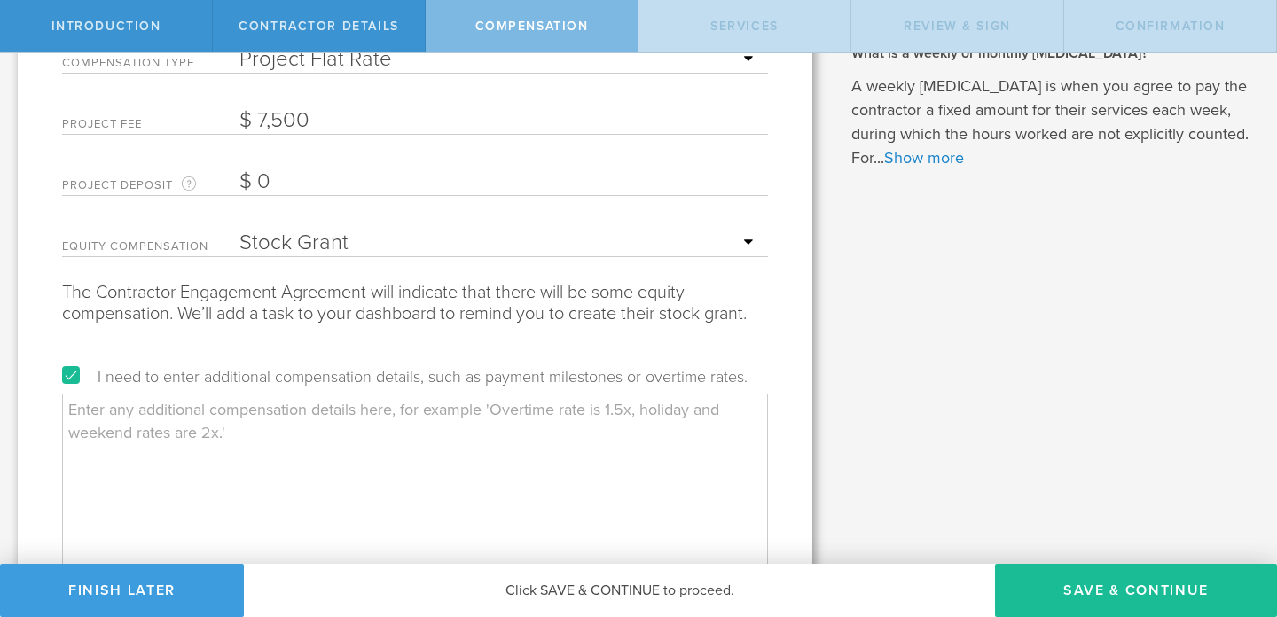
click at [300, 439] on textarea at bounding box center [415, 482] width 706 height 177
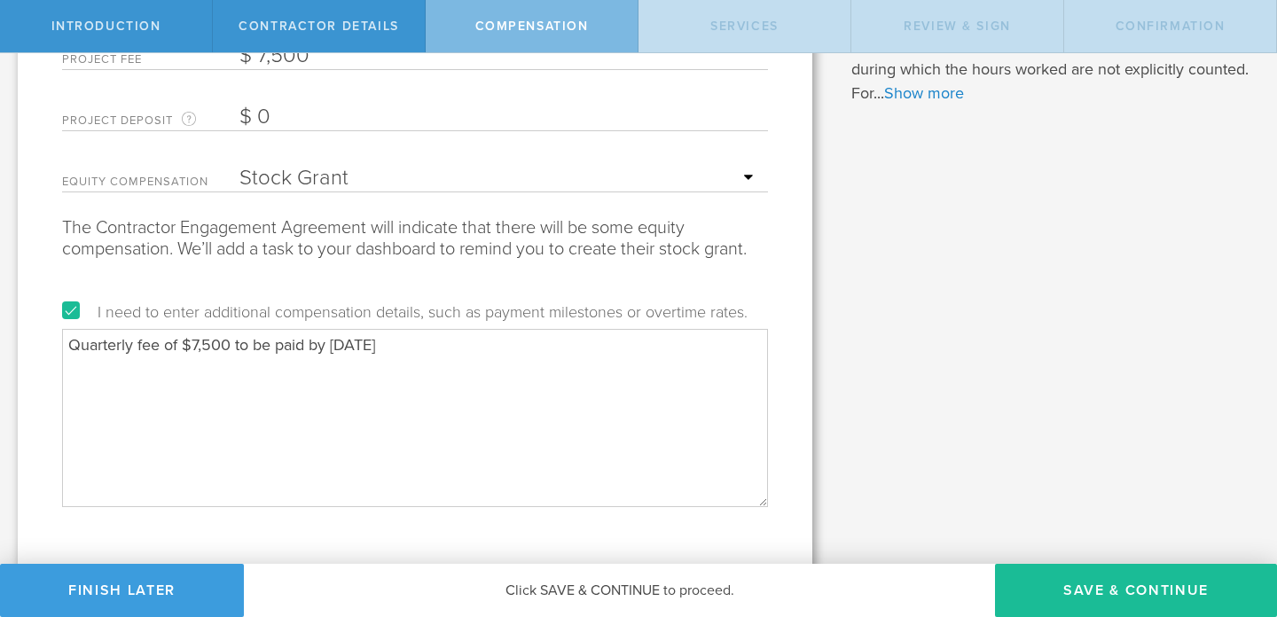
scroll to position [287, 0]
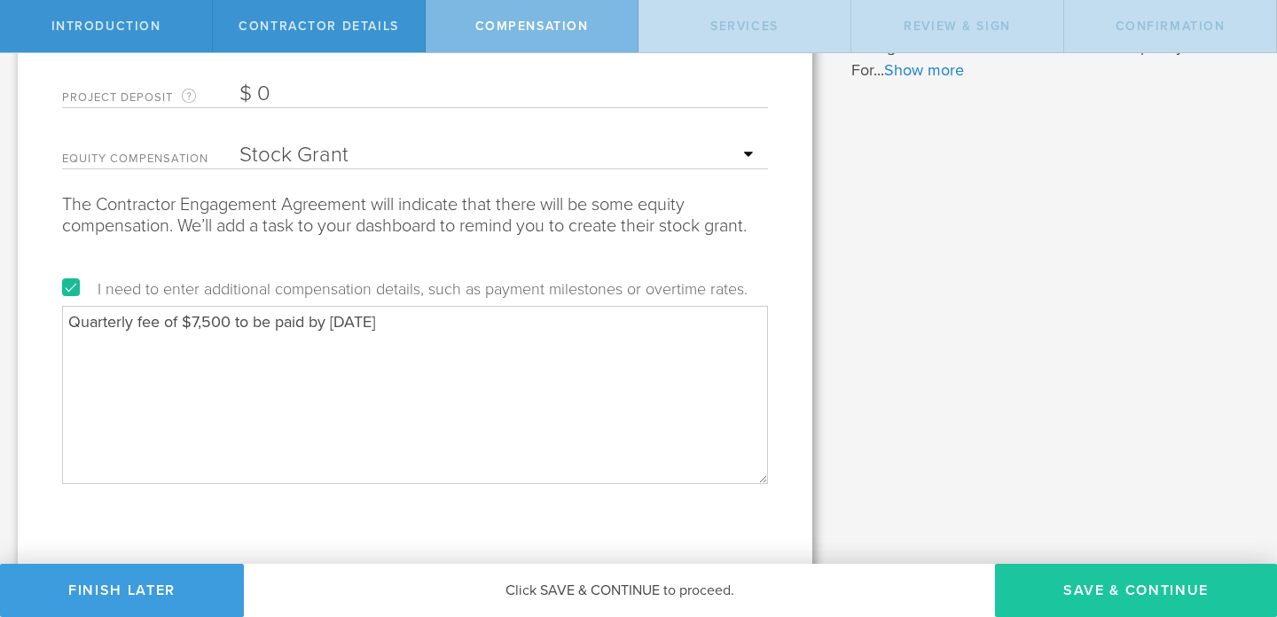
type textarea "Quarterly fee of $7,500 to be paid by 1/31/26"
click at [1080, 589] on button "Save & Continue" at bounding box center [1136, 590] width 282 height 53
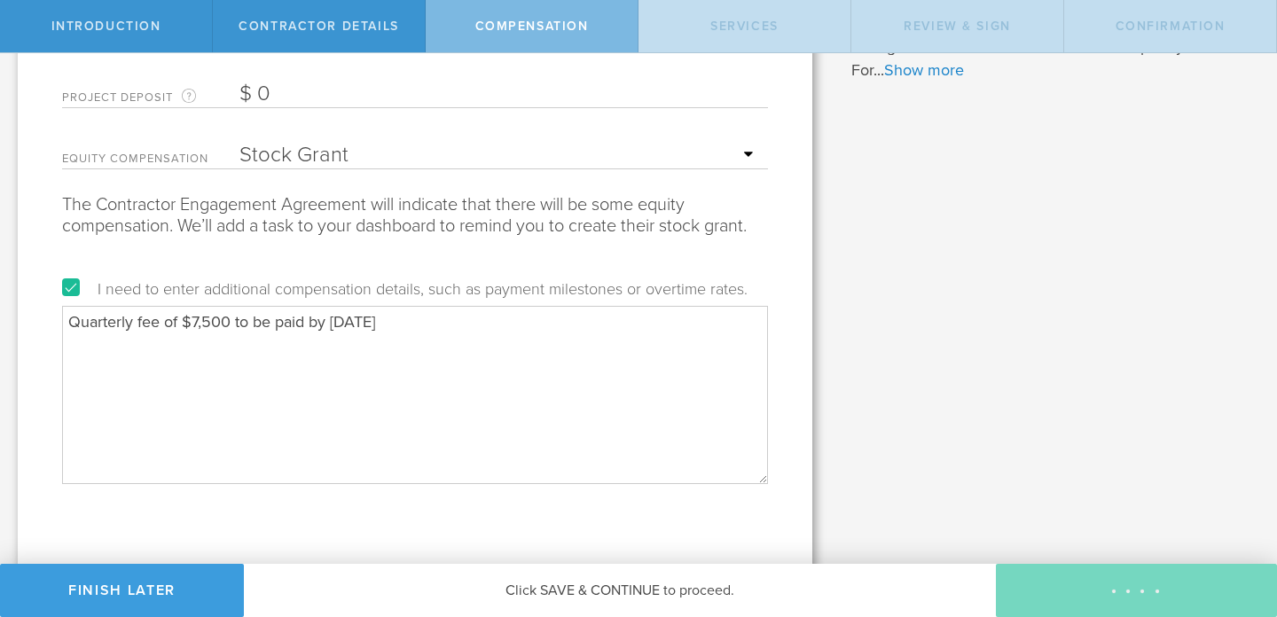
scroll to position [0, 0]
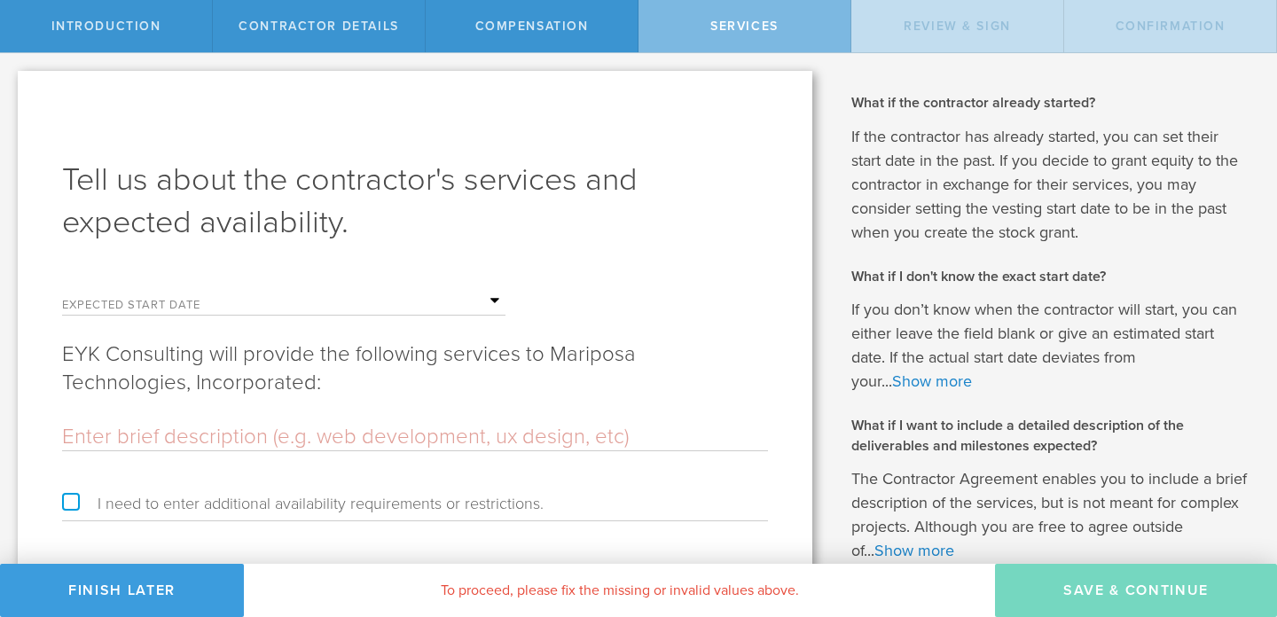
click at [491, 302] on input "text" at bounding box center [372, 301] width 266 height 27
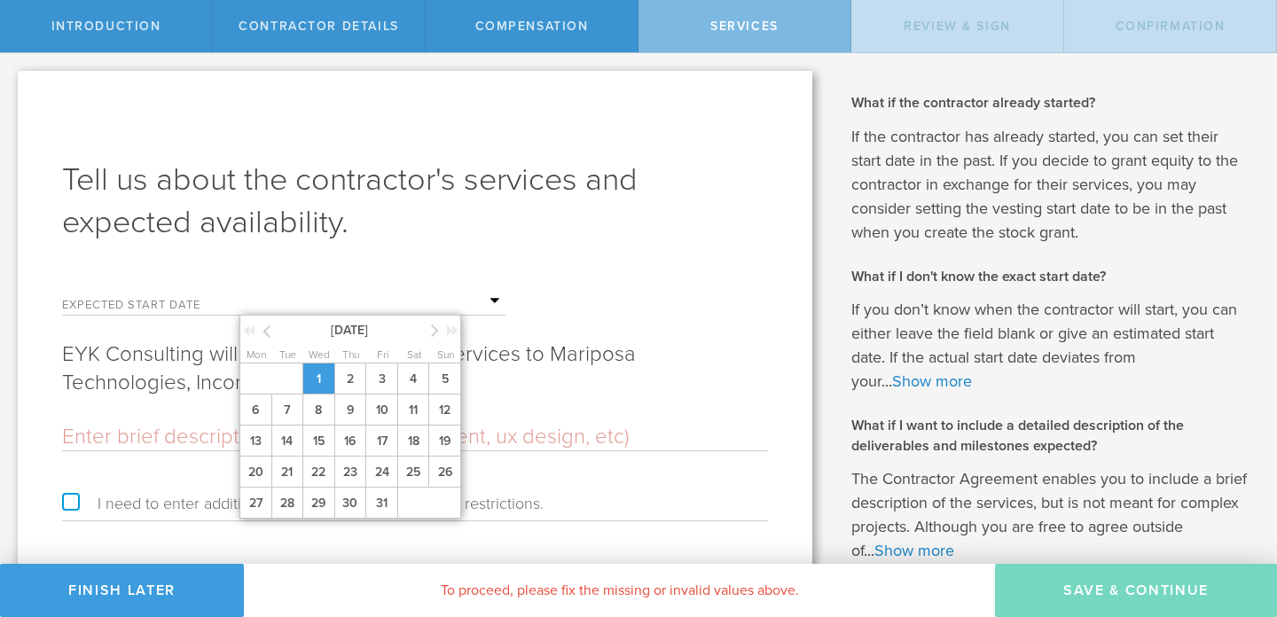
click at [327, 377] on span "1" at bounding box center [318, 379] width 32 height 31
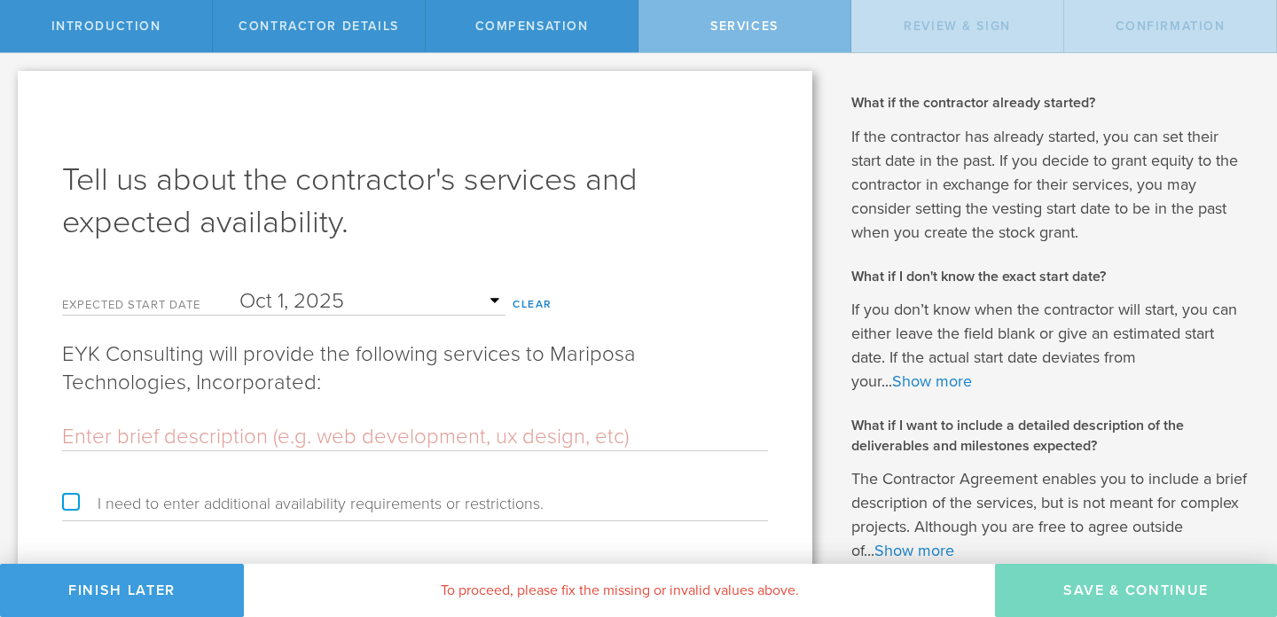
click at [268, 426] on input "text" at bounding box center [415, 437] width 706 height 27
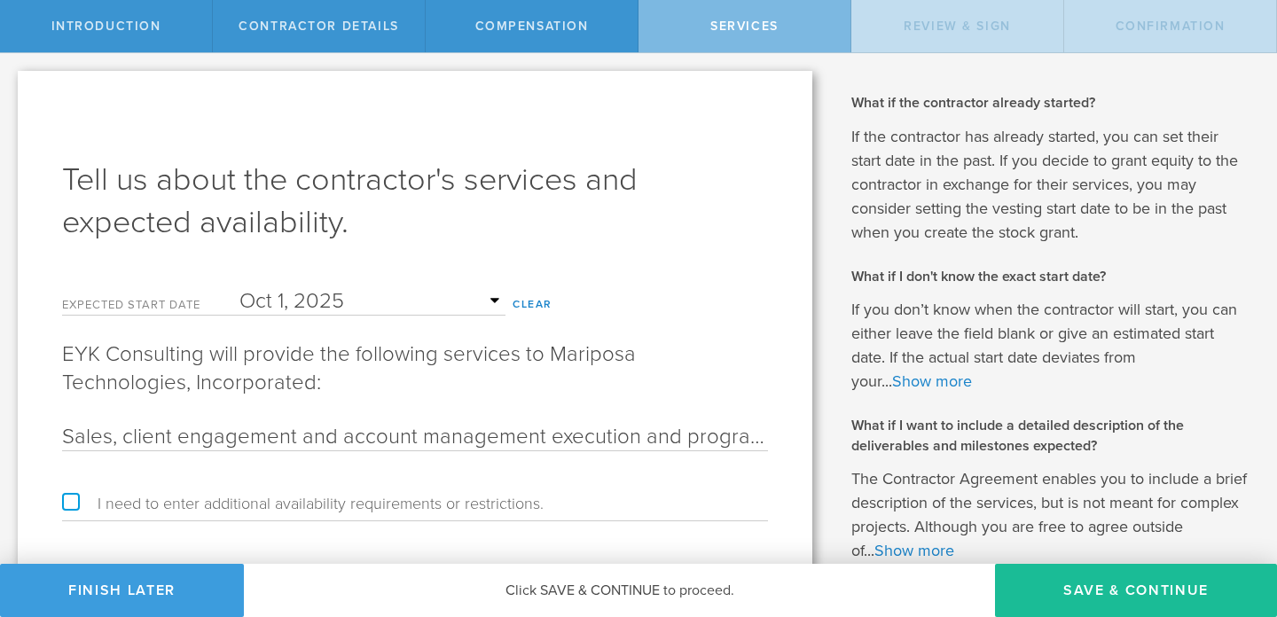
click at [654, 433] on input "Sales, client engagement and account management execution and program developme…" at bounding box center [415, 437] width 706 height 27
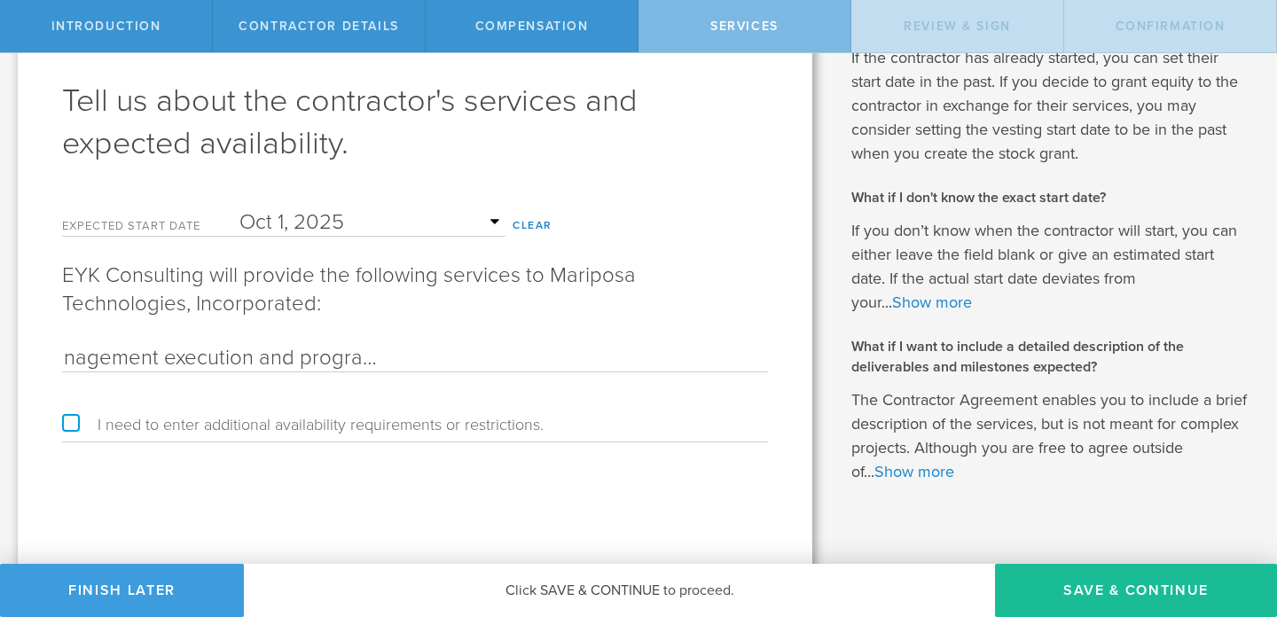
scroll to position [0, 486]
type input "Sales, client engagement and account management execution and program developme…"
click at [1095, 590] on button "Save & Continue" at bounding box center [1136, 590] width 282 height 53
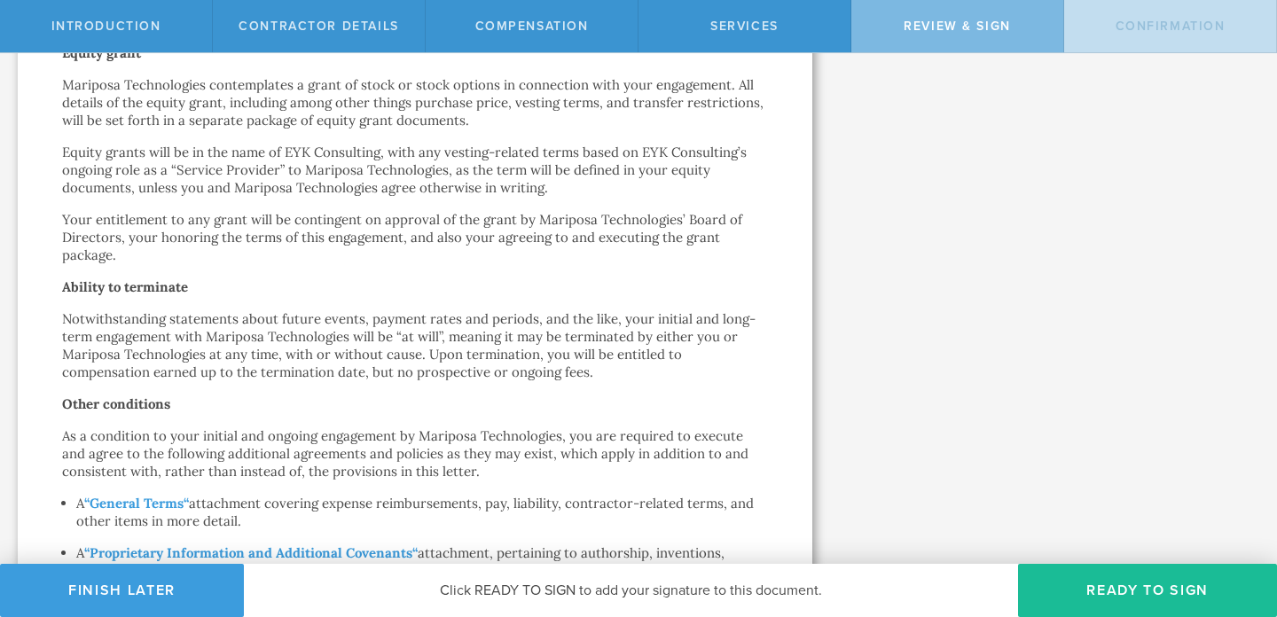
scroll to position [922, 0]
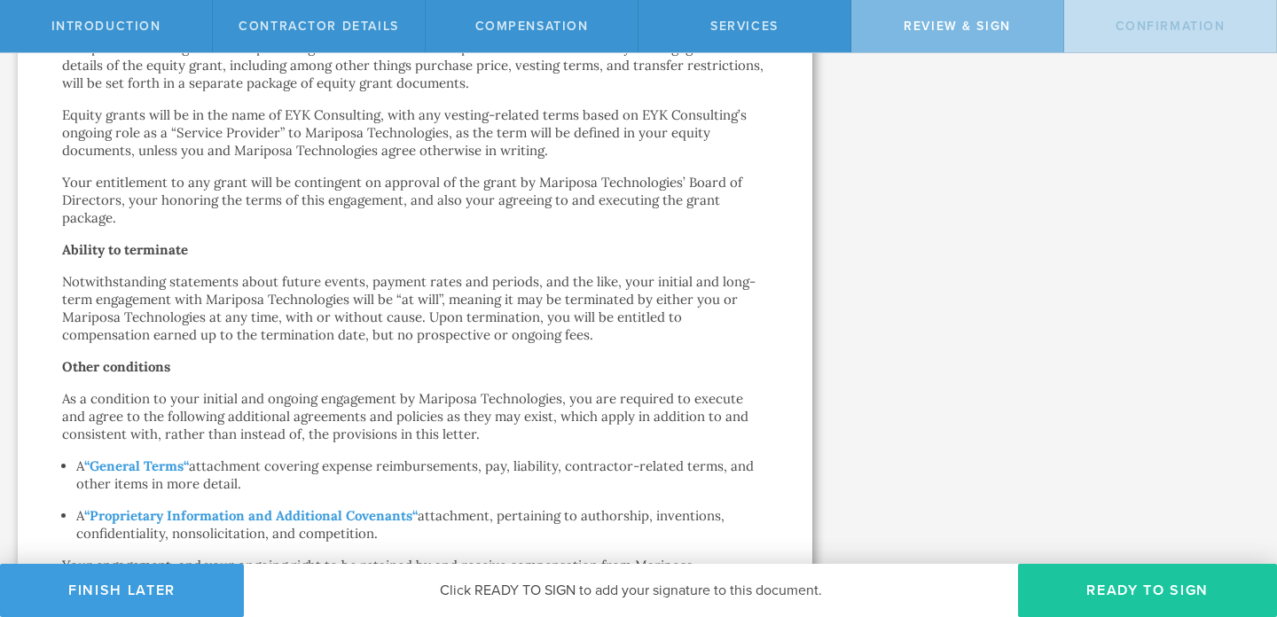
click at [1087, 588] on button "Ready to Sign" at bounding box center [1147, 590] width 259 height 53
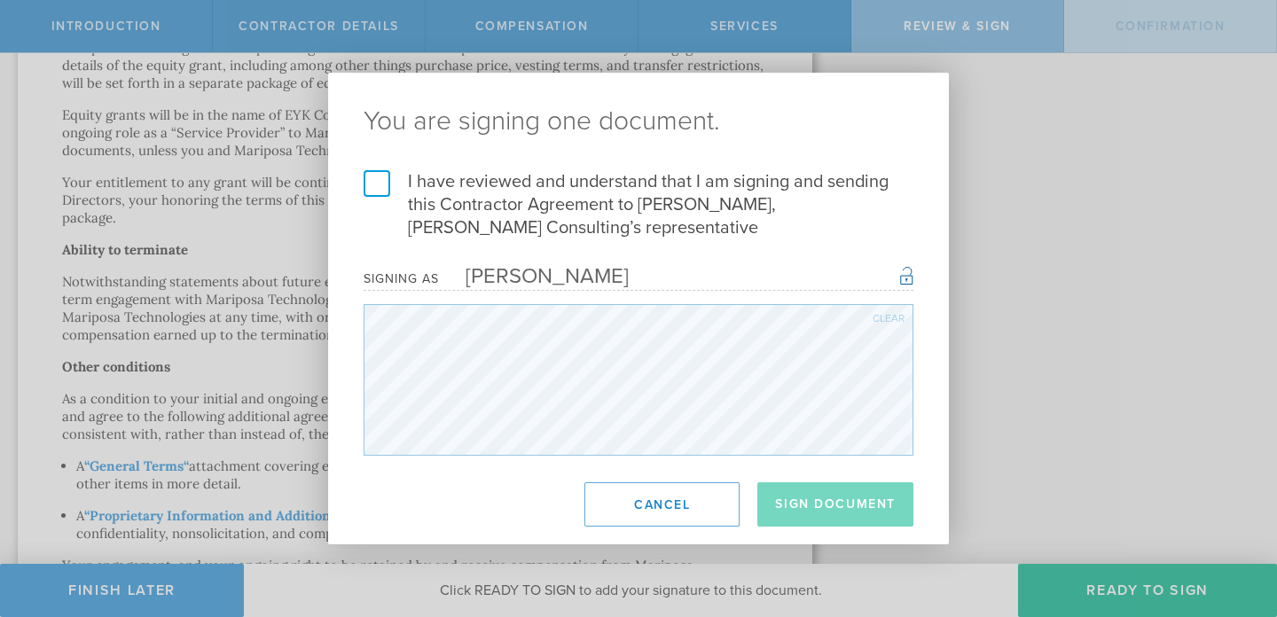
click at [374, 186] on label "I have reviewed and understand that I am signing and sending this Contractor Ag…" at bounding box center [639, 204] width 550 height 69
click at [0, 0] on input "I have reviewed and understand that I am signing and sending this Contractor Ag…" at bounding box center [0, 0] width 0 height 0
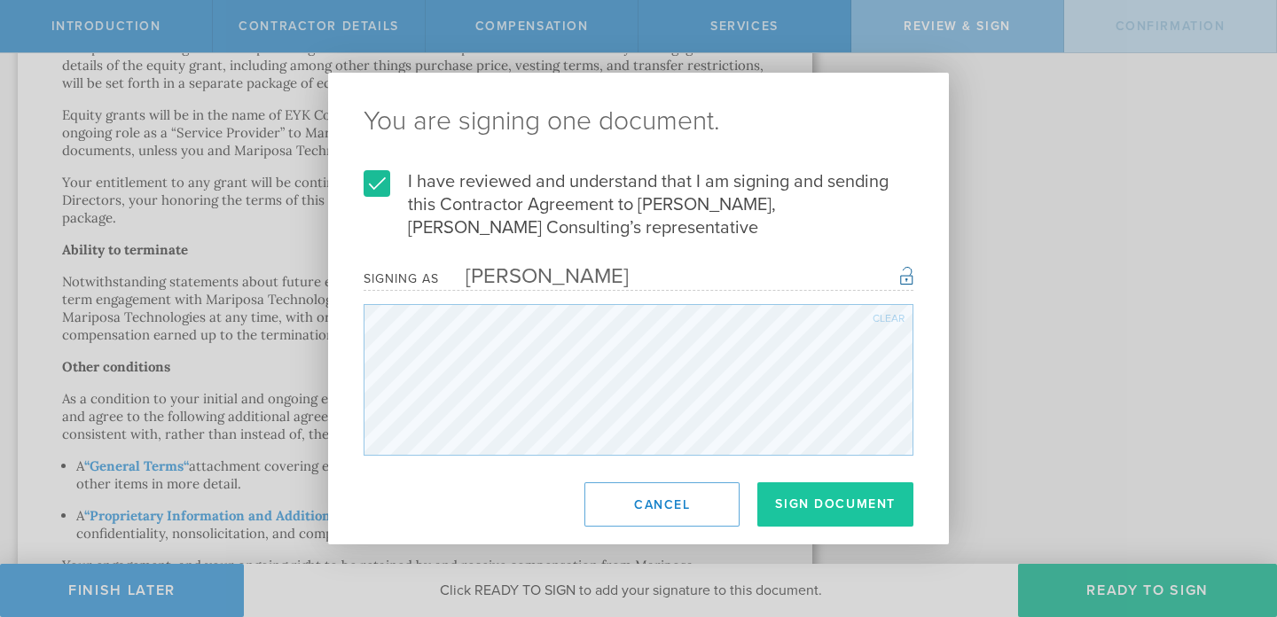
click at [795, 522] on button "Sign Document" at bounding box center [836, 505] width 156 height 44
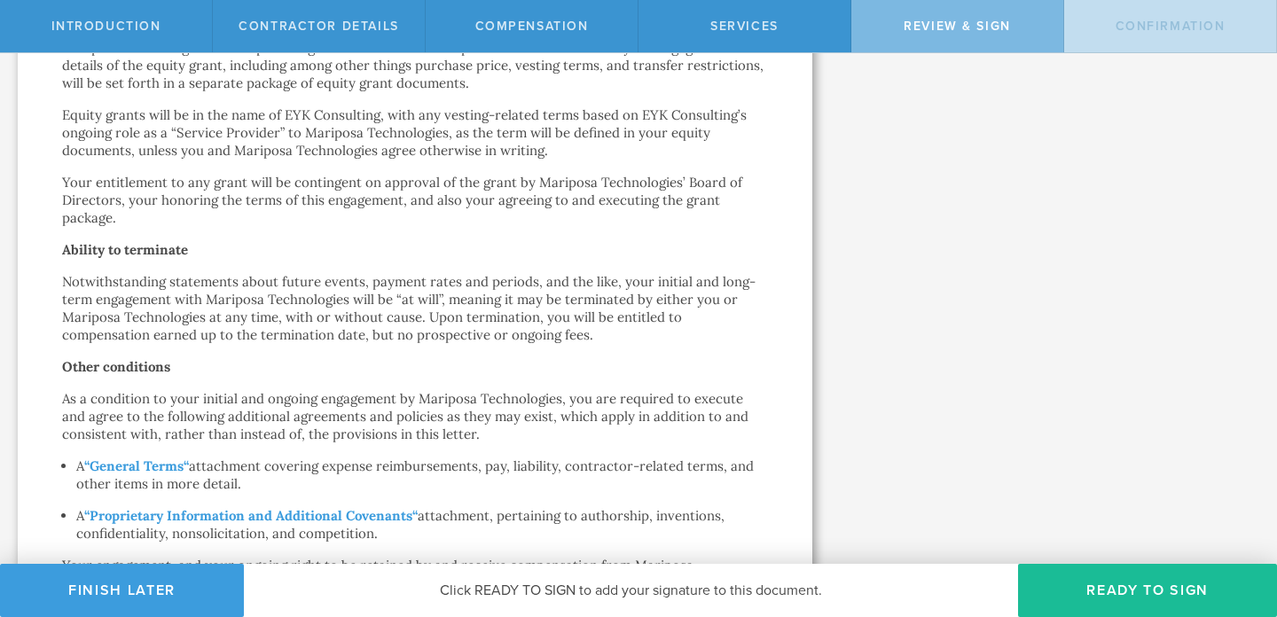
scroll to position [0, 0]
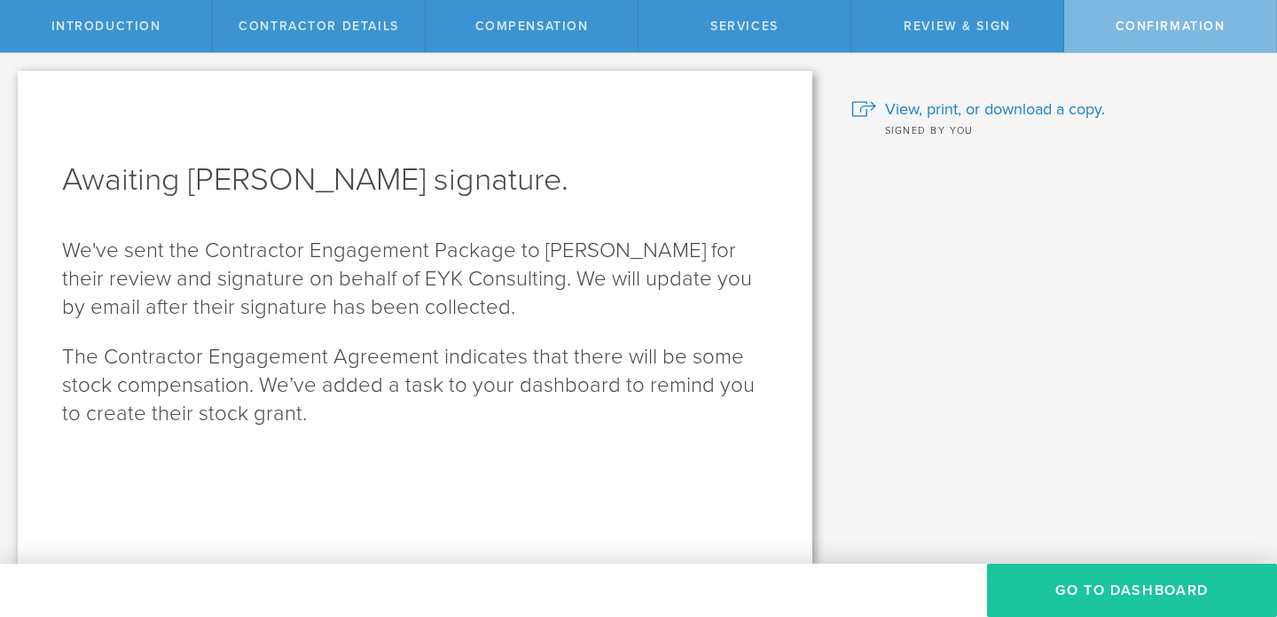
click at [1076, 590] on button "Go To Dashboard" at bounding box center [1132, 590] width 290 height 53
